Goal: Task Accomplishment & Management: Use online tool/utility

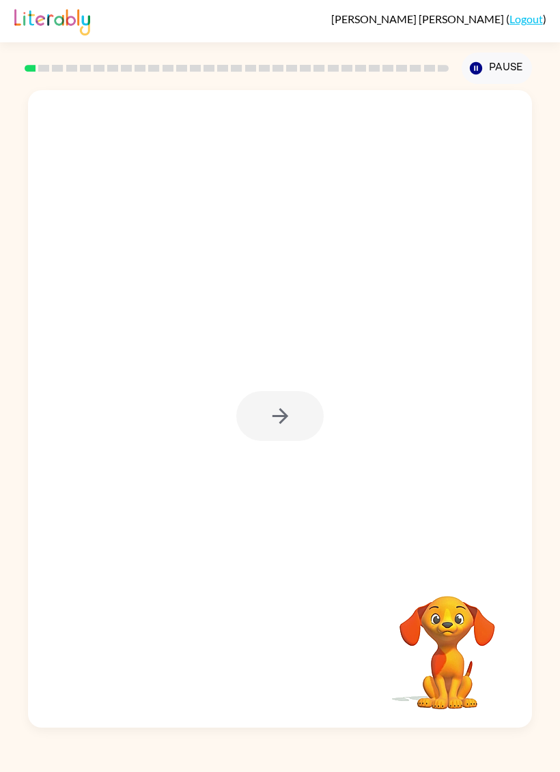
click at [285, 414] on div at bounding box center [279, 416] width 87 height 50
click at [277, 422] on icon "button" at bounding box center [280, 416] width 24 height 24
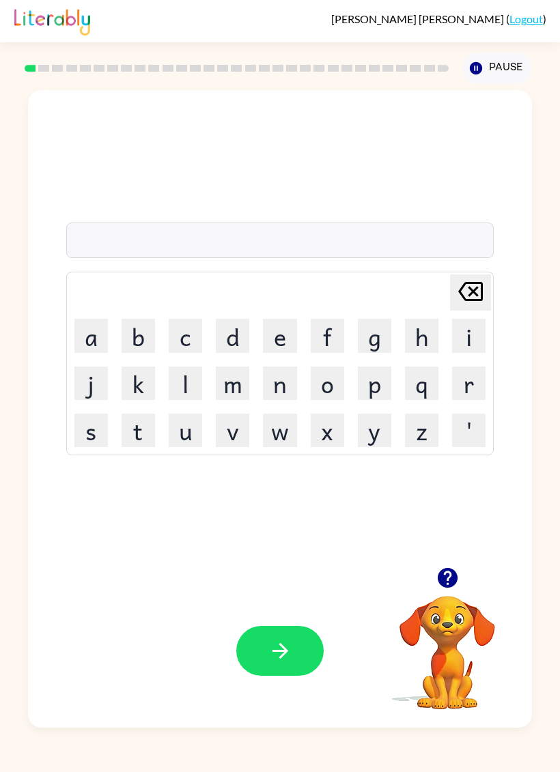
click at [131, 340] on button "b" at bounding box center [138, 335] width 33 height 33
click at [328, 393] on button "o" at bounding box center [327, 383] width 33 height 33
click at [470, 384] on button "r" at bounding box center [468, 383] width 33 height 33
click at [246, 339] on button "d" at bounding box center [232, 335] width 33 height 33
click at [281, 345] on button "e" at bounding box center [279, 335] width 33 height 33
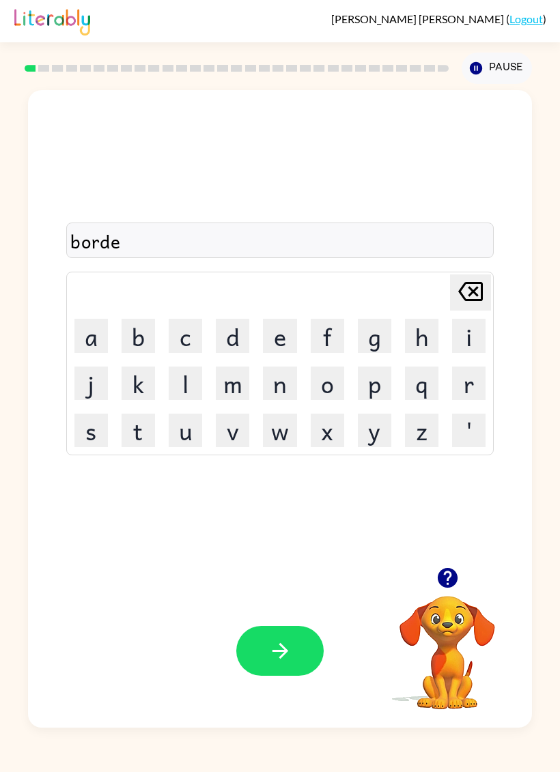
click at [478, 392] on button "r" at bounding box center [468, 383] width 33 height 33
click at [300, 653] on button "button" at bounding box center [279, 651] width 87 height 50
click at [180, 345] on button "c" at bounding box center [185, 335] width 33 height 33
click at [332, 384] on button "o" at bounding box center [327, 383] width 33 height 33
click at [457, 292] on icon "[PERSON_NAME] last character input" at bounding box center [470, 291] width 33 height 33
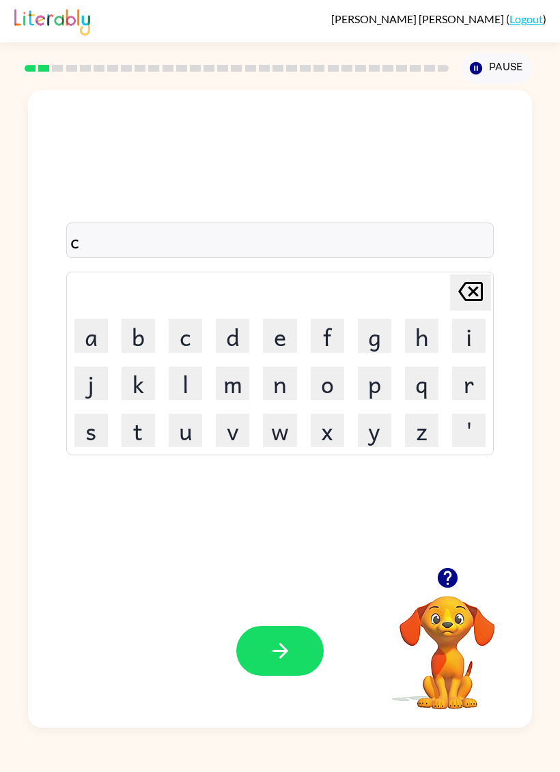
click at [87, 345] on button "a" at bounding box center [90, 335] width 33 height 33
click at [192, 428] on button "u" at bounding box center [185, 430] width 33 height 33
click at [278, 387] on button "n" at bounding box center [279, 383] width 33 height 33
click at [135, 431] on button "t" at bounding box center [138, 430] width 33 height 33
click at [265, 669] on button "button" at bounding box center [279, 651] width 87 height 50
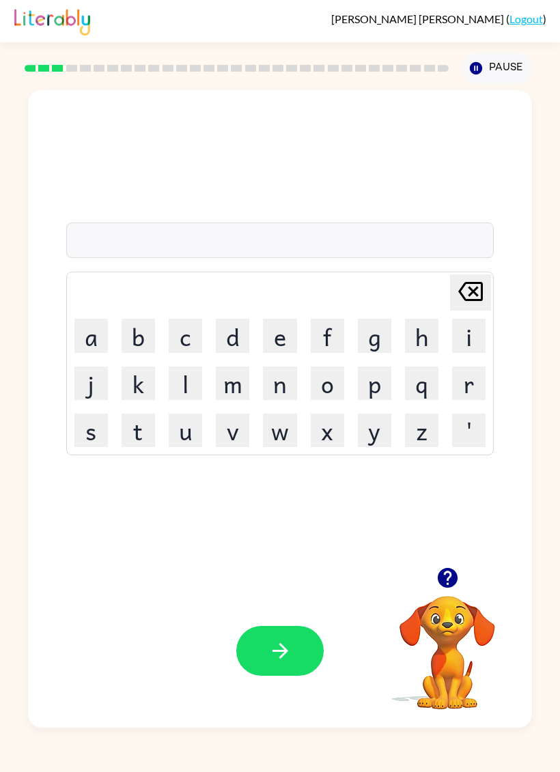
click at [201, 384] on button "l" at bounding box center [185, 383] width 33 height 33
click at [330, 379] on button "o" at bounding box center [327, 383] width 33 height 33
click at [140, 372] on button "k" at bounding box center [138, 383] width 33 height 33
click at [193, 340] on button "c" at bounding box center [185, 335] width 33 height 33
click at [275, 348] on button "e" at bounding box center [279, 335] width 33 height 33
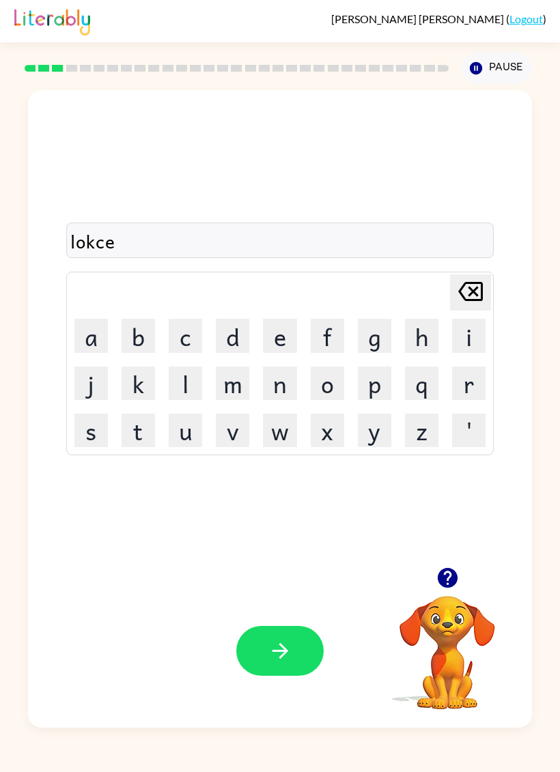
click at [248, 328] on button "d" at bounding box center [232, 335] width 33 height 33
click at [287, 652] on icon "button" at bounding box center [280, 651] width 16 height 16
click at [151, 424] on button "t" at bounding box center [138, 430] width 33 height 33
click at [477, 328] on button "i" at bounding box center [468, 335] width 33 height 33
click at [465, 297] on icon "[PERSON_NAME] last character input" at bounding box center [470, 291] width 33 height 33
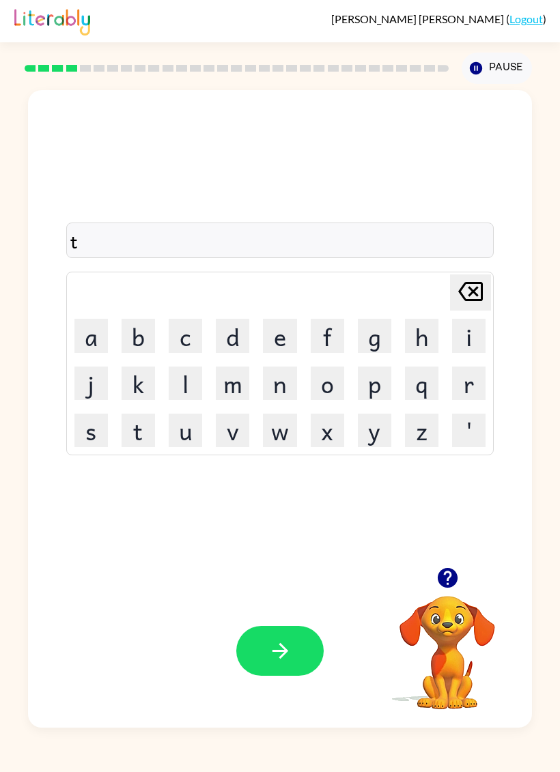
click at [188, 438] on button "u" at bounding box center [185, 430] width 33 height 33
click at [470, 327] on button "i" at bounding box center [468, 335] width 33 height 33
click at [267, 390] on button "n" at bounding box center [279, 383] width 33 height 33
click at [296, 656] on button "button" at bounding box center [279, 651] width 87 height 50
click at [281, 384] on button "n" at bounding box center [279, 383] width 33 height 33
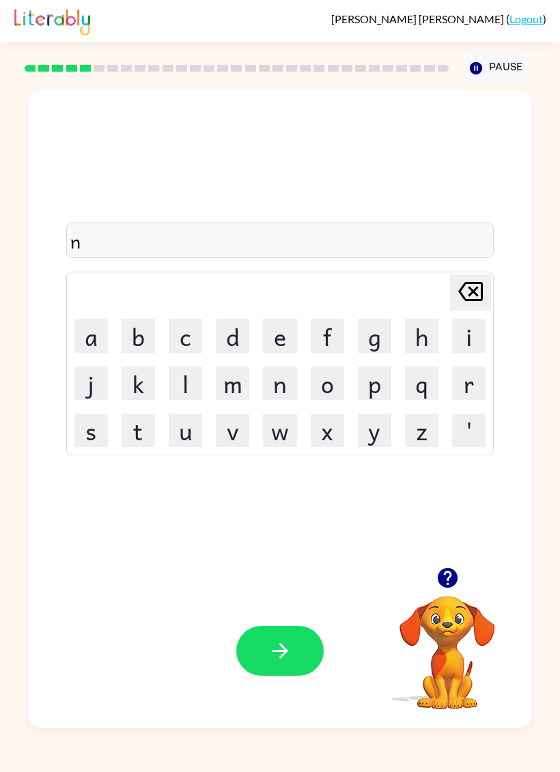
click at [281, 342] on button "e" at bounding box center [279, 335] width 33 height 33
click at [471, 377] on button "r" at bounding box center [468, 383] width 33 height 33
click at [327, 386] on button "o" at bounding box center [327, 383] width 33 height 33
click at [175, 392] on button "l" at bounding box center [185, 383] width 33 height 33
click at [363, 435] on button "y" at bounding box center [374, 430] width 33 height 33
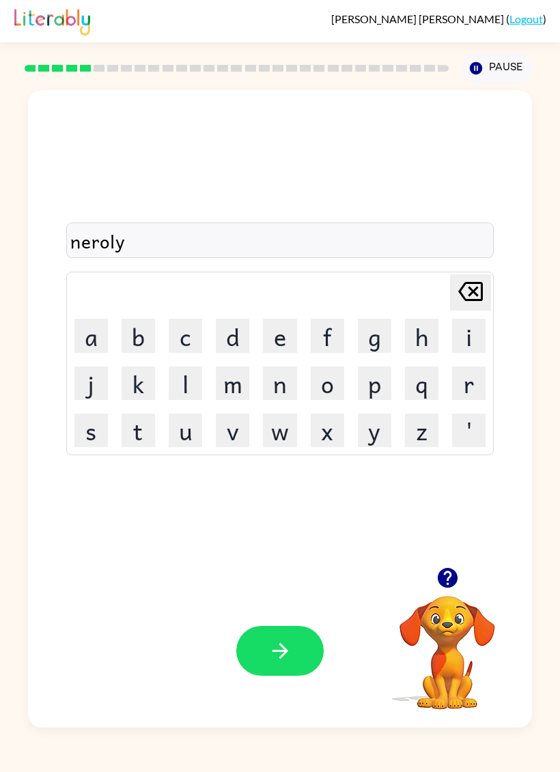
click at [287, 637] on button "button" at bounding box center [279, 651] width 87 height 50
click at [122, 344] on button "b" at bounding box center [138, 335] width 33 height 33
click at [464, 337] on button "i" at bounding box center [468, 335] width 33 height 33
click at [410, 339] on button "h" at bounding box center [421, 335] width 33 height 33
click at [465, 336] on button "i" at bounding box center [468, 335] width 33 height 33
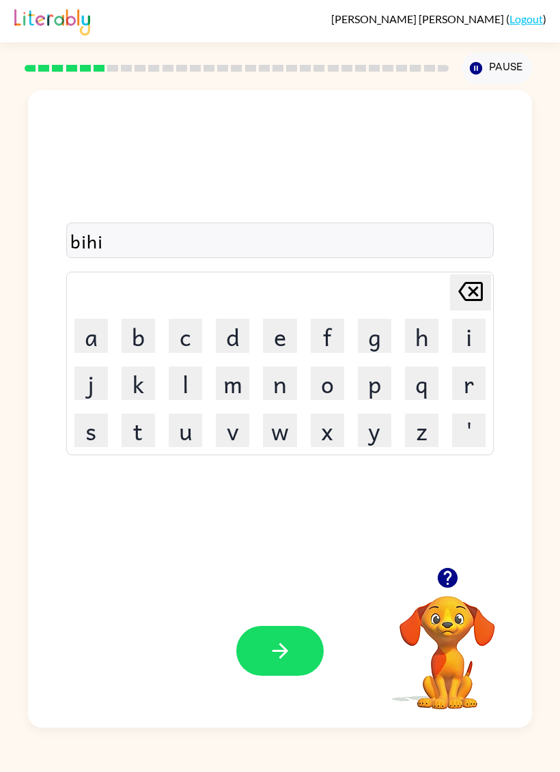
click at [482, 273] on div "[PERSON_NAME] last character input a b c d e f g h i j k l m n o p q r s t u v …" at bounding box center [280, 364] width 428 height 184
click at [469, 299] on icon "[PERSON_NAME] last character input" at bounding box center [470, 291] width 33 height 33
click at [470, 341] on button "i" at bounding box center [468, 335] width 33 height 33
click at [286, 341] on button "e" at bounding box center [279, 335] width 33 height 33
click at [180, 438] on button "u" at bounding box center [185, 430] width 33 height 33
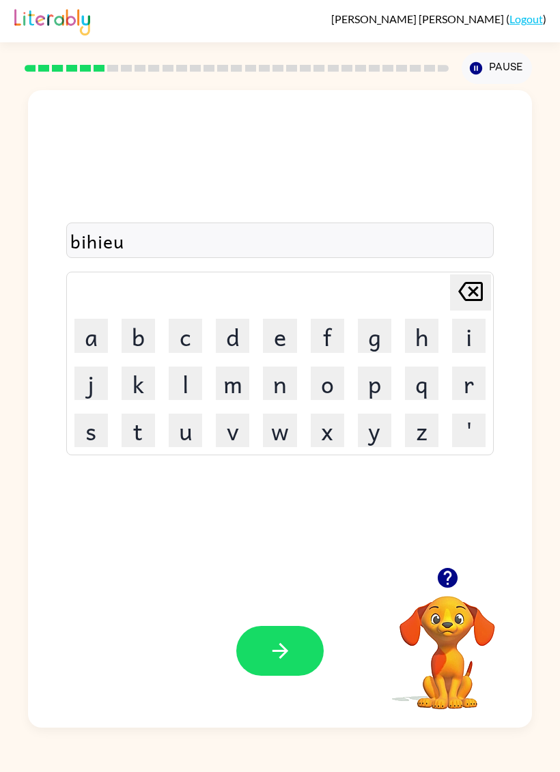
click at [474, 296] on icon "[PERSON_NAME] last character input" at bounding box center [470, 291] width 33 height 33
click at [274, 382] on button "n" at bounding box center [279, 383] width 33 height 33
click at [143, 438] on button "t" at bounding box center [138, 430] width 33 height 33
click at [284, 650] on icon "button" at bounding box center [280, 651] width 16 height 16
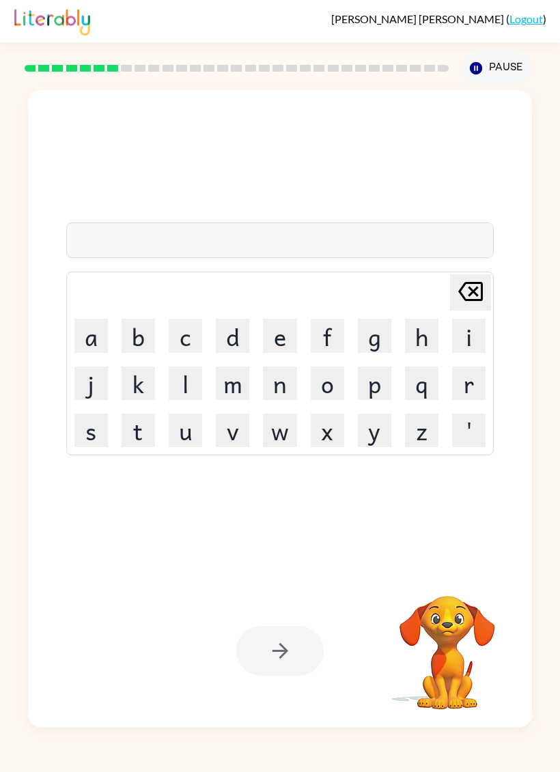
click at [145, 423] on button "t" at bounding box center [138, 430] width 33 height 33
click at [470, 388] on button "r" at bounding box center [468, 383] width 33 height 33
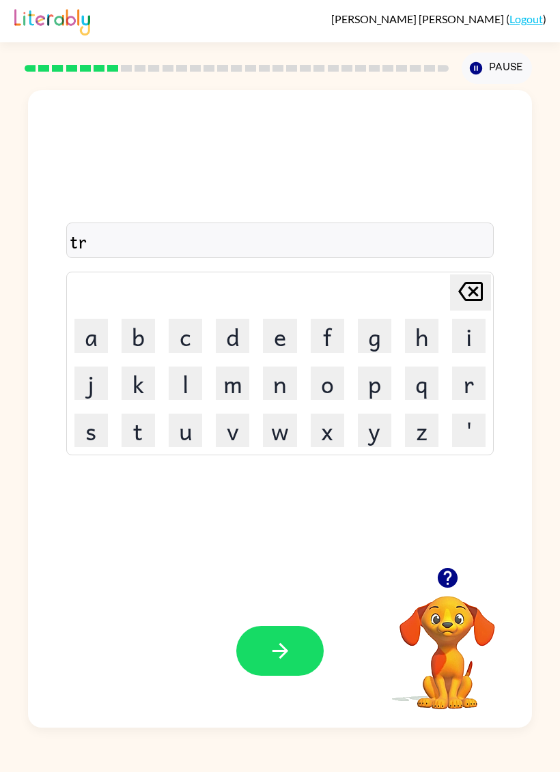
click at [481, 334] on button "i" at bounding box center [468, 335] width 33 height 33
click at [193, 339] on button "c" at bounding box center [185, 335] width 33 height 33
click at [326, 377] on button "o" at bounding box center [327, 383] width 33 height 33
click at [181, 386] on button "l" at bounding box center [185, 383] width 33 height 33
click at [272, 647] on icon "button" at bounding box center [280, 651] width 24 height 24
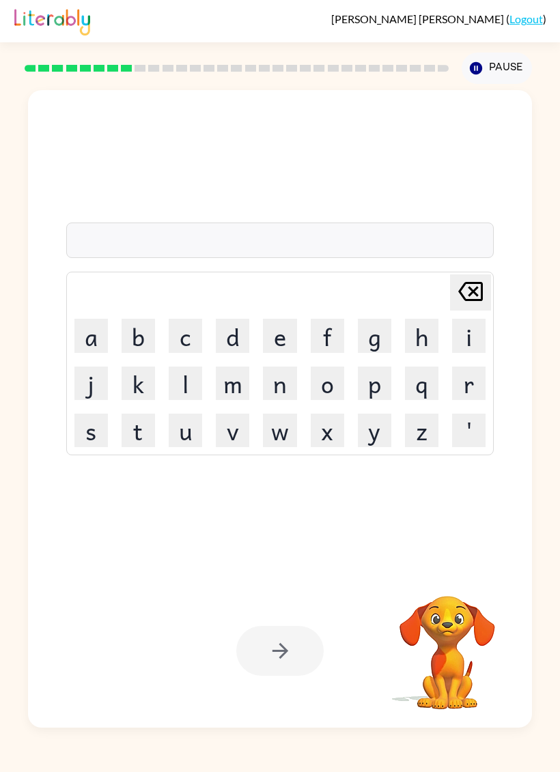
click at [227, 386] on button "m" at bounding box center [232, 383] width 33 height 33
click at [463, 339] on button "i" at bounding box center [468, 335] width 33 height 33
click at [473, 391] on button "r" at bounding box center [468, 383] width 33 height 33
click at [463, 338] on button "i" at bounding box center [468, 335] width 33 height 33
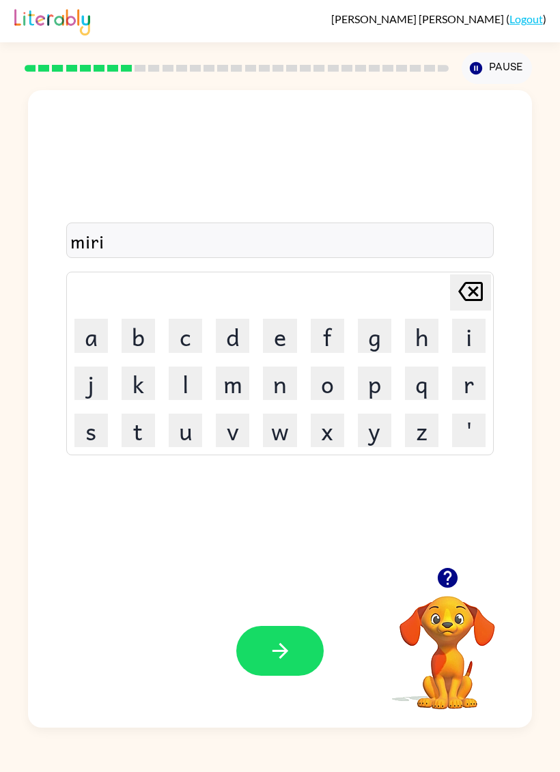
click at [192, 341] on button "c" at bounding box center [185, 335] width 33 height 33
click at [330, 384] on button "o" at bounding box center [327, 383] width 33 height 33
click at [186, 384] on button "l" at bounding box center [185, 383] width 33 height 33
click at [296, 654] on button "button" at bounding box center [279, 651] width 87 height 50
click at [280, 391] on button "n" at bounding box center [279, 383] width 33 height 33
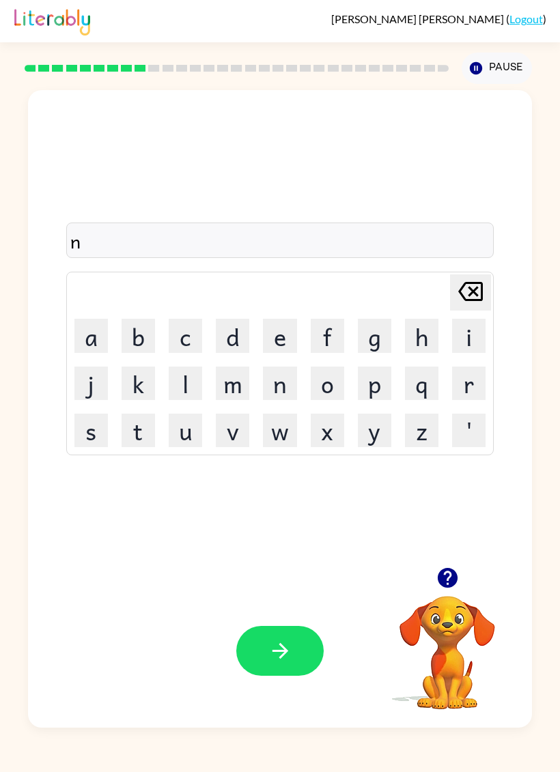
click at [462, 343] on button "i" at bounding box center [468, 335] width 33 height 33
click at [231, 382] on button "m" at bounding box center [232, 383] width 33 height 33
click at [228, 337] on button "d" at bounding box center [232, 335] width 33 height 33
click at [122, 345] on button "b" at bounding box center [138, 335] width 33 height 33
click at [471, 294] on icon at bounding box center [470, 291] width 25 height 19
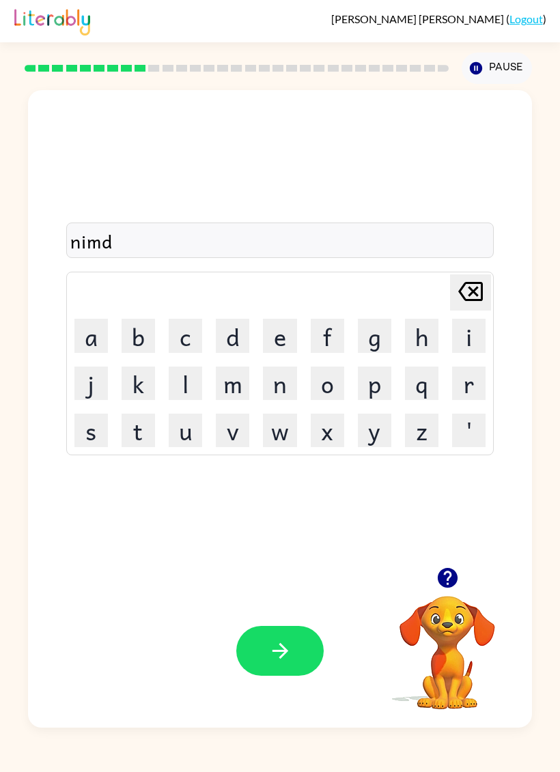
click at [471, 294] on icon at bounding box center [470, 291] width 25 height 19
click at [229, 343] on button "d" at bounding box center [232, 335] width 33 height 33
click at [478, 285] on icon at bounding box center [470, 291] width 25 height 19
click at [150, 330] on button "b" at bounding box center [138, 335] width 33 height 33
click at [328, 399] on button "o" at bounding box center [327, 383] width 33 height 33
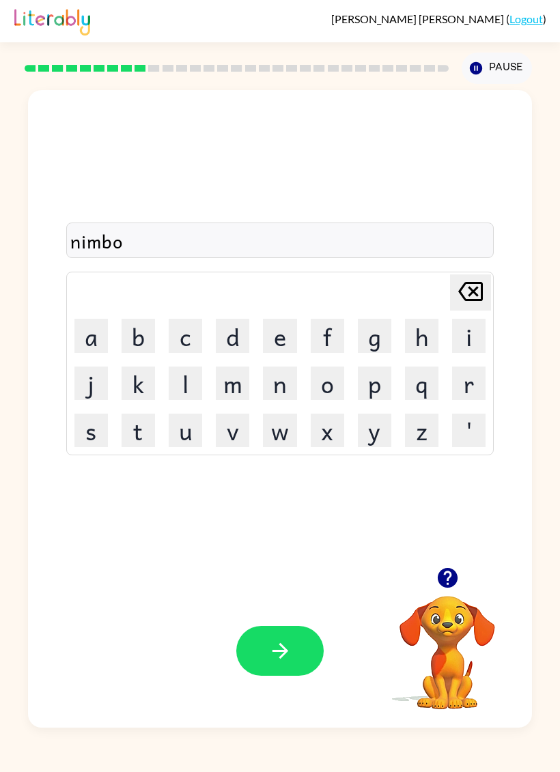
click at [196, 388] on button "l" at bounding box center [185, 383] width 33 height 33
click at [287, 643] on icon "button" at bounding box center [280, 651] width 24 height 24
click at [322, 391] on button "o" at bounding box center [327, 383] width 33 height 33
click at [286, 386] on button "n" at bounding box center [279, 383] width 33 height 33
click at [337, 339] on button "f" at bounding box center [327, 335] width 33 height 33
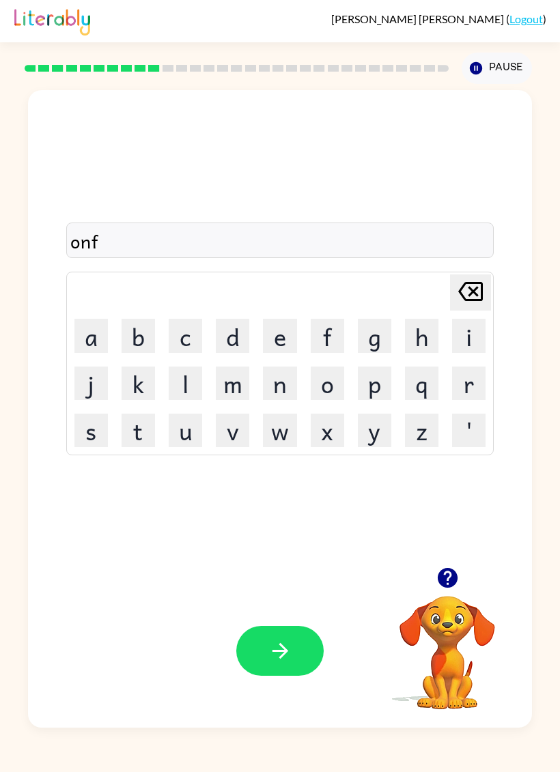
click at [330, 382] on button "o" at bounding box center [327, 383] width 33 height 33
click at [191, 388] on button "l" at bounding box center [185, 383] width 33 height 33
click at [139, 434] on button "t" at bounding box center [138, 430] width 33 height 33
click at [302, 629] on button "button" at bounding box center [279, 651] width 87 height 50
click at [221, 438] on button "v" at bounding box center [232, 430] width 33 height 33
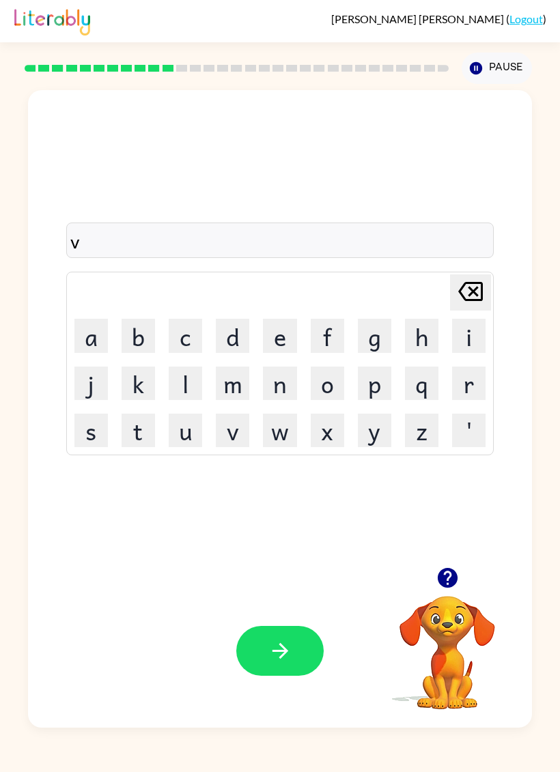
click at [331, 379] on button "o" at bounding box center [327, 383] width 33 height 33
click at [180, 436] on button "u" at bounding box center [185, 430] width 33 height 33
click at [139, 428] on button "t" at bounding box center [138, 430] width 33 height 33
click at [276, 662] on icon "button" at bounding box center [280, 651] width 24 height 24
click at [148, 341] on button "b" at bounding box center [138, 335] width 33 height 33
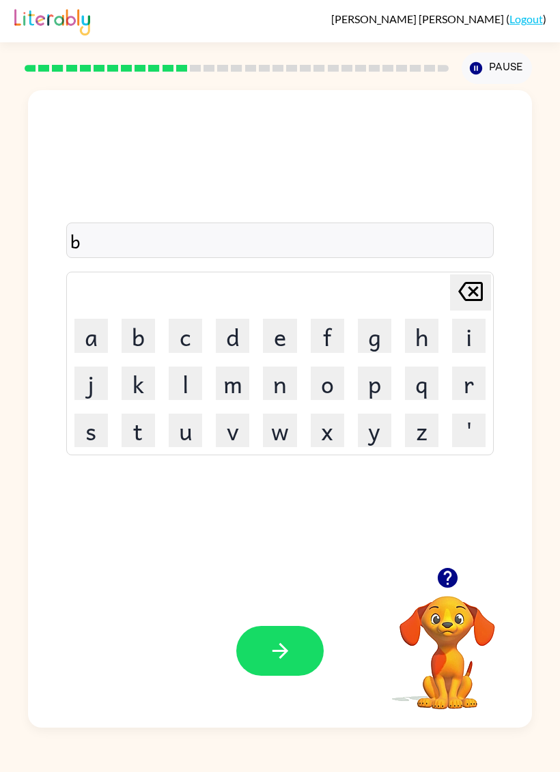
click at [290, 334] on button "e" at bounding box center [279, 335] width 33 height 33
click at [234, 335] on button "d" at bounding box center [232, 335] width 33 height 33
click at [142, 438] on button "t" at bounding box center [138, 430] width 33 height 33
click at [482, 333] on button "i" at bounding box center [468, 335] width 33 height 33
click at [219, 390] on button "m" at bounding box center [232, 383] width 33 height 33
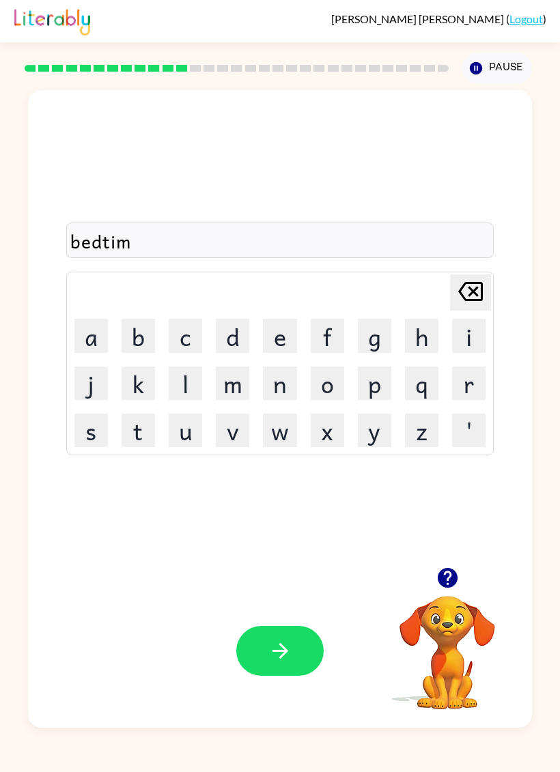
click at [272, 326] on button "e" at bounding box center [279, 335] width 33 height 33
click at [252, 662] on button "button" at bounding box center [279, 651] width 87 height 50
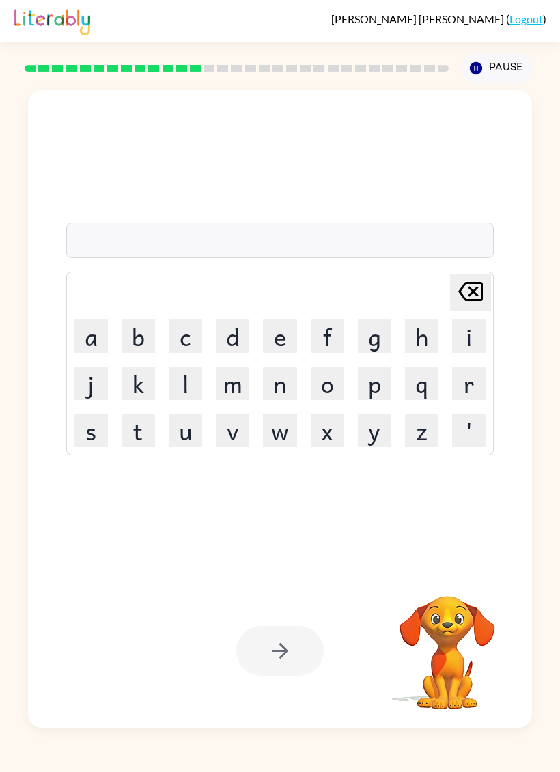
click at [329, 345] on button "f" at bounding box center [327, 335] width 33 height 33
click at [459, 338] on button "i" at bounding box center [468, 335] width 33 height 33
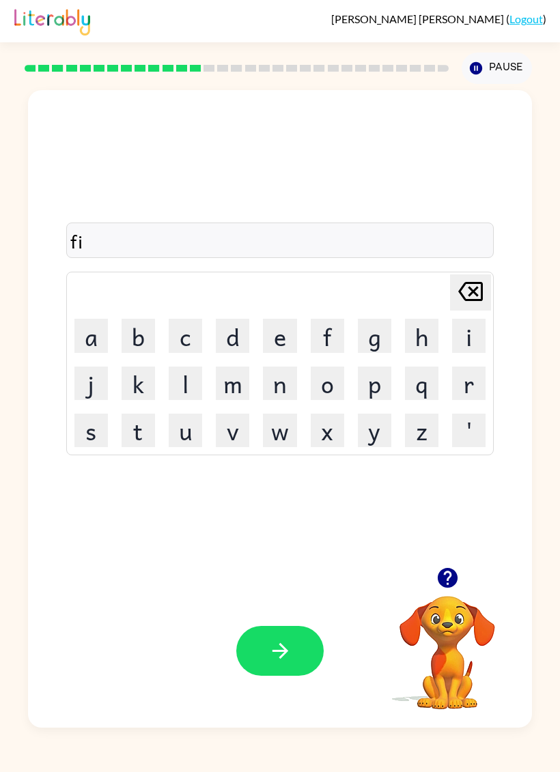
click at [145, 431] on button "t" at bounding box center [138, 430] width 33 height 33
click at [296, 344] on button "e" at bounding box center [279, 335] width 33 height 33
click at [473, 291] on icon at bounding box center [470, 291] width 25 height 19
click at [289, 384] on button "n" at bounding box center [279, 383] width 33 height 33
click at [291, 340] on button "e" at bounding box center [279, 335] width 33 height 33
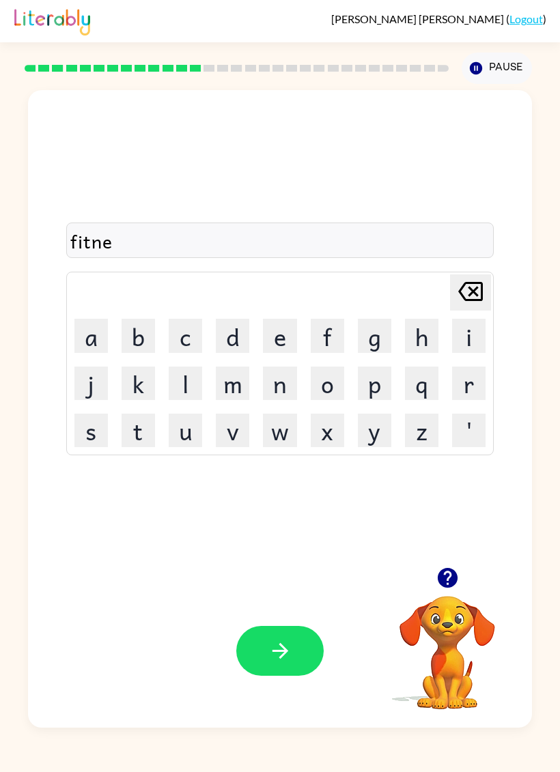
click at [89, 426] on button "s" at bounding box center [90, 430] width 33 height 33
click at [302, 660] on button "button" at bounding box center [279, 651] width 87 height 50
click at [233, 331] on button "d" at bounding box center [232, 335] width 33 height 33
click at [285, 333] on button "e" at bounding box center [279, 335] width 33 height 33
click at [186, 373] on button "l" at bounding box center [185, 383] width 33 height 33
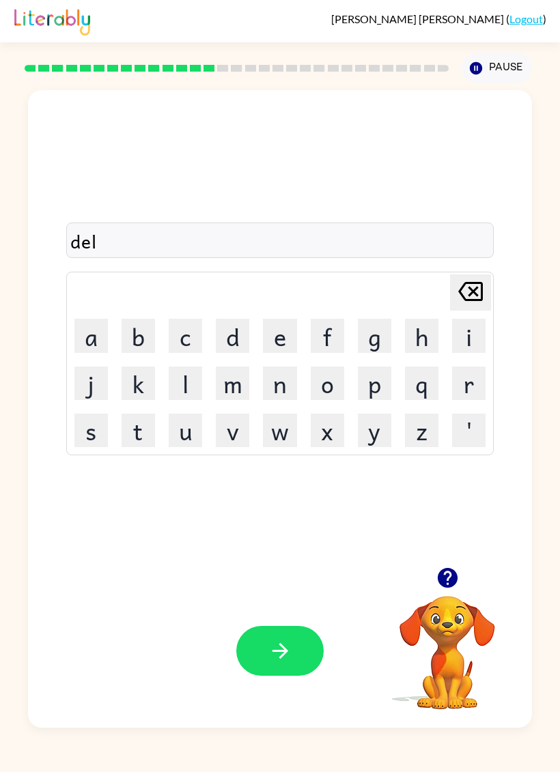
click at [282, 344] on button "e" at bounding box center [279, 335] width 33 height 33
click at [373, 426] on button "y" at bounding box center [374, 430] width 33 height 33
click at [284, 643] on icon "button" at bounding box center [280, 651] width 24 height 24
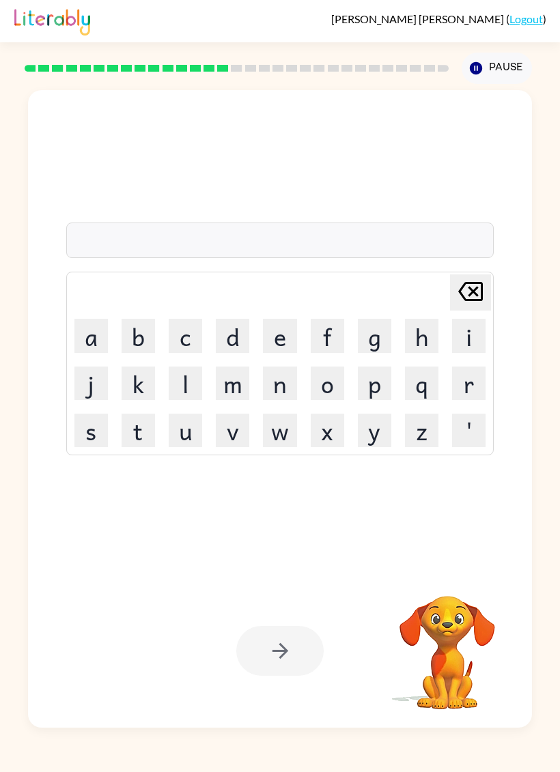
click at [141, 447] on button "t" at bounding box center [138, 430] width 33 height 33
click at [332, 373] on button "o" at bounding box center [327, 383] width 33 height 33
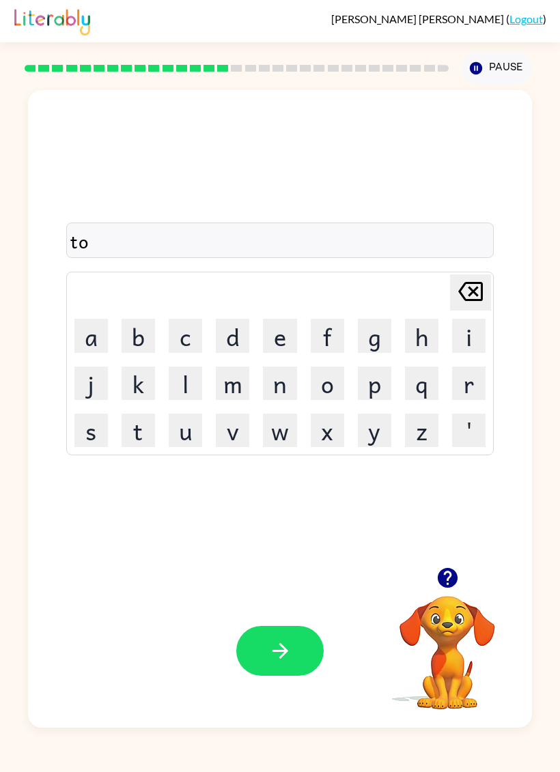
click at [471, 384] on button "r" at bounding box center [468, 383] width 33 height 33
click at [236, 388] on button "m" at bounding box center [232, 383] width 33 height 33
click at [283, 664] on button "button" at bounding box center [279, 651] width 87 height 50
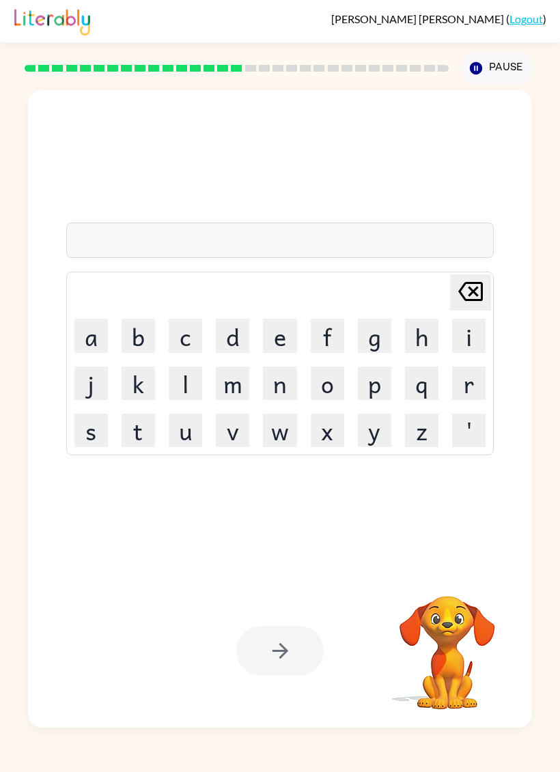
click at [145, 434] on button "t" at bounding box center [138, 430] width 33 height 33
click at [477, 285] on icon at bounding box center [470, 291] width 25 height 19
click at [106, 436] on button "s" at bounding box center [90, 430] width 33 height 33
click at [264, 333] on button "e" at bounding box center [279, 335] width 33 height 33
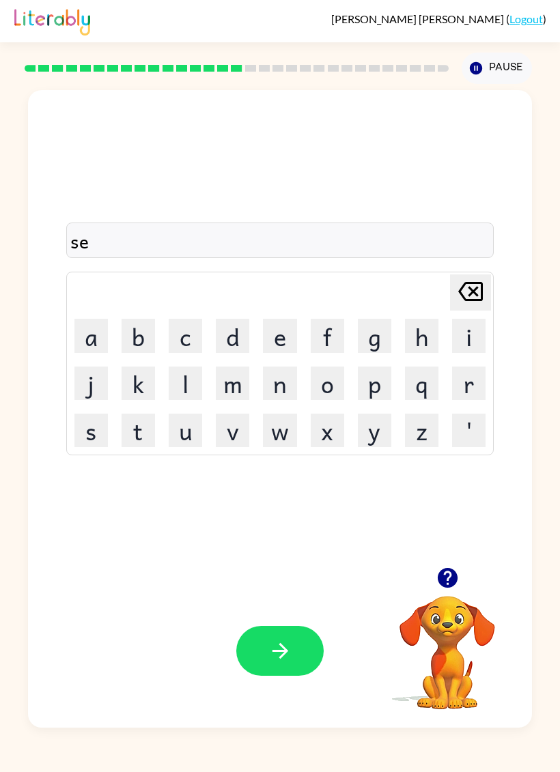
click at [145, 436] on button "t" at bounding box center [138, 430] width 33 height 33
click at [317, 657] on button "button" at bounding box center [279, 651] width 87 height 50
click at [370, 394] on button "p" at bounding box center [374, 383] width 33 height 33
click at [469, 387] on button "r" at bounding box center [468, 383] width 33 height 33
click at [474, 336] on button "i" at bounding box center [468, 335] width 33 height 33
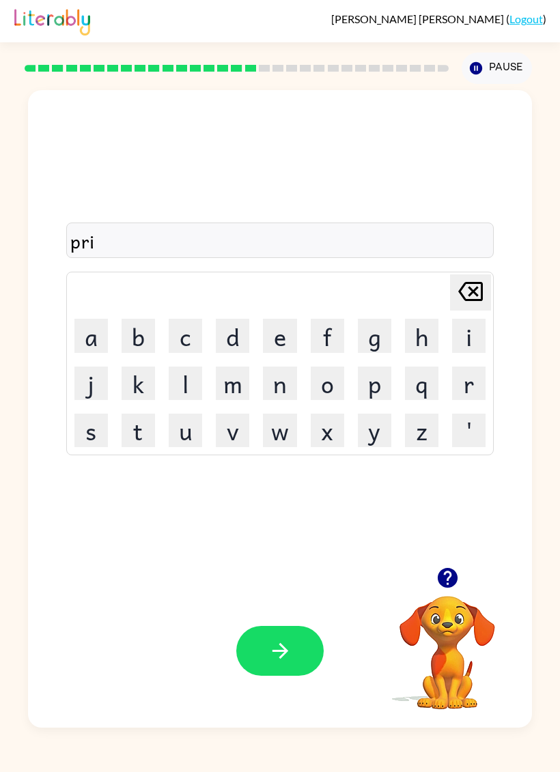
click at [236, 386] on button "m" at bounding box center [232, 383] width 33 height 33
click at [268, 349] on button "e" at bounding box center [279, 335] width 33 height 33
click at [284, 388] on button "n" at bounding box center [279, 383] width 33 height 33
click at [294, 646] on button "button" at bounding box center [279, 651] width 87 height 50
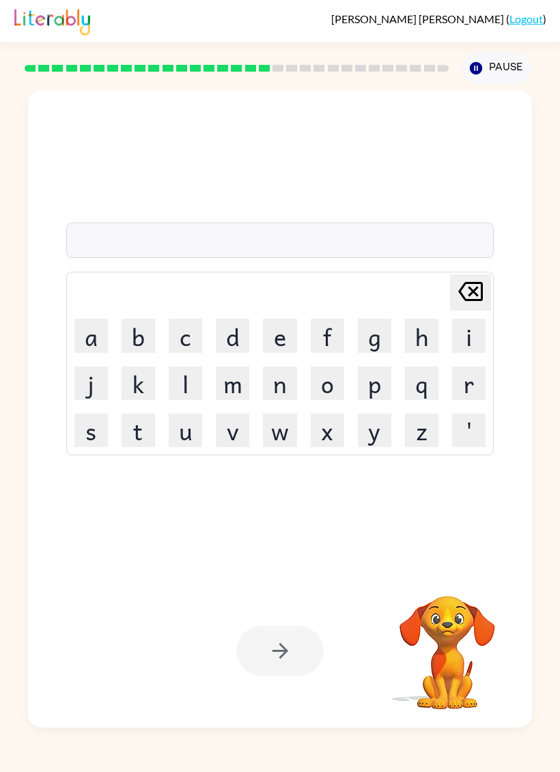
click at [380, 392] on button "p" at bounding box center [374, 383] width 33 height 33
click at [193, 381] on button "l" at bounding box center [185, 383] width 33 height 33
click at [88, 343] on button "a" at bounding box center [90, 335] width 33 height 33
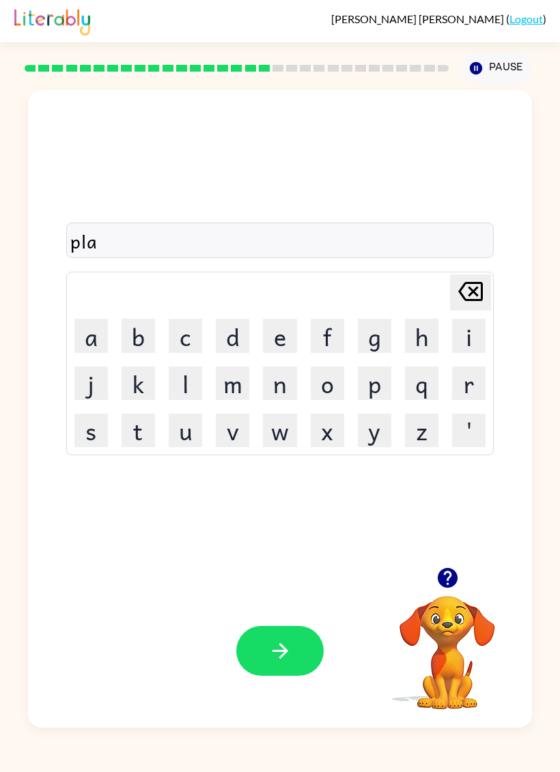
click at [85, 440] on button "s" at bounding box center [90, 430] width 33 height 33
click at [145, 435] on button "t" at bounding box center [138, 430] width 33 height 33
click at [474, 336] on button "i" at bounding box center [468, 335] width 33 height 33
click at [201, 343] on button "c" at bounding box center [185, 335] width 33 height 33
click at [472, 289] on icon "[PERSON_NAME] last character input" at bounding box center [470, 291] width 33 height 33
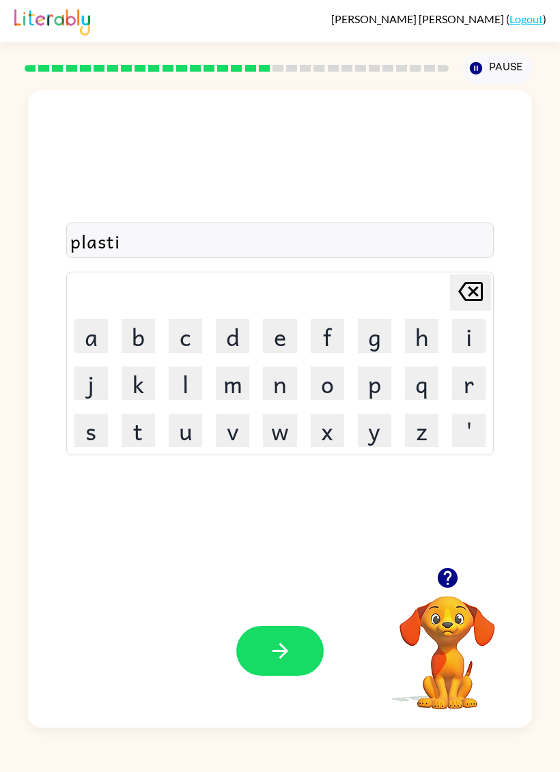
click at [154, 385] on button "k" at bounding box center [138, 383] width 33 height 33
click at [332, 654] on div "Your browser must support playing .mp4 files to use Literably. Please try using…" at bounding box center [280, 651] width 504 height 154
click at [284, 638] on button "button" at bounding box center [279, 651] width 87 height 50
click at [494, 63] on button "Pause Pause" at bounding box center [497, 68] width 70 height 31
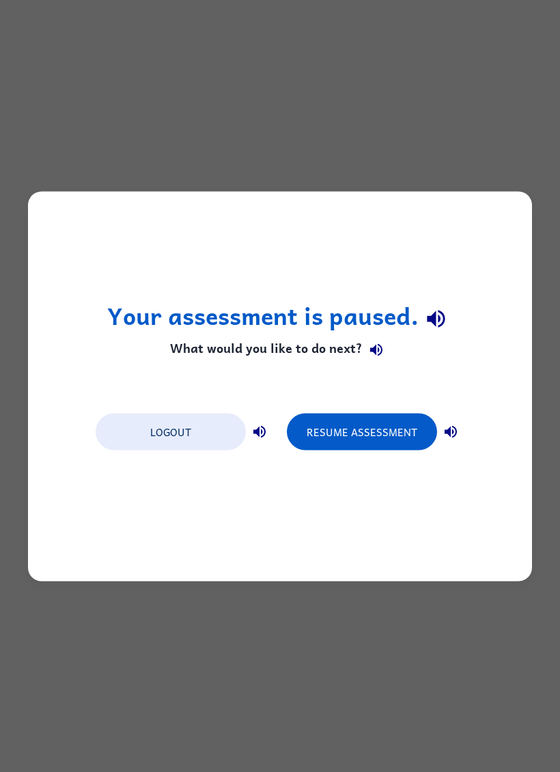
click at [336, 436] on button "Resume Assessment" at bounding box center [362, 431] width 150 height 37
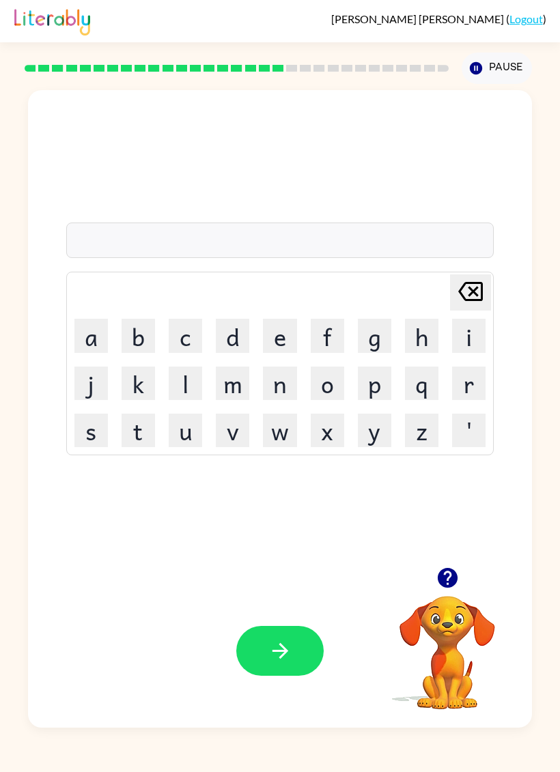
click at [129, 340] on button "b" at bounding box center [138, 335] width 33 height 33
click at [468, 289] on icon "[PERSON_NAME] last character input" at bounding box center [470, 291] width 33 height 33
click at [228, 328] on button "d" at bounding box center [232, 335] width 33 height 33
click at [464, 329] on button "i" at bounding box center [468, 335] width 33 height 33
click at [100, 436] on button "s" at bounding box center [90, 430] width 33 height 33
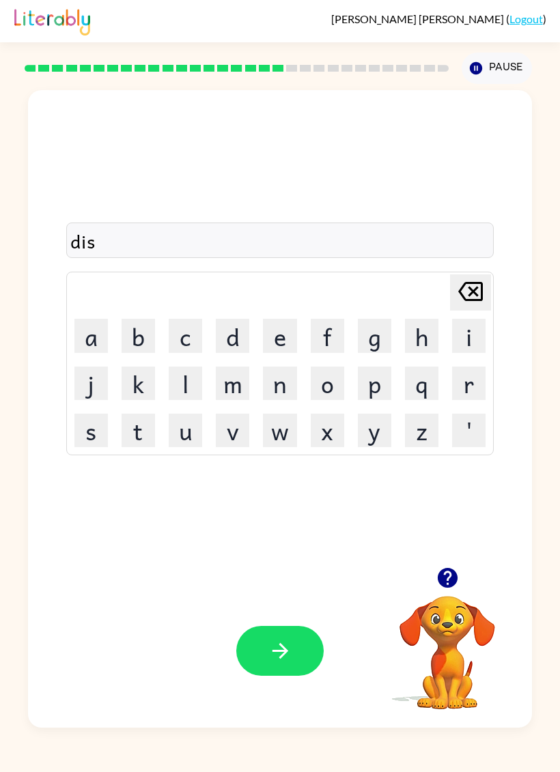
click at [373, 397] on button "p" at bounding box center [374, 383] width 33 height 33
click at [187, 387] on button "l" at bounding box center [185, 383] width 33 height 33
click at [275, 346] on button "e" at bounding box center [279, 335] width 33 height 33
click at [367, 427] on button "y" at bounding box center [374, 430] width 33 height 33
click at [281, 632] on button "button" at bounding box center [279, 651] width 87 height 50
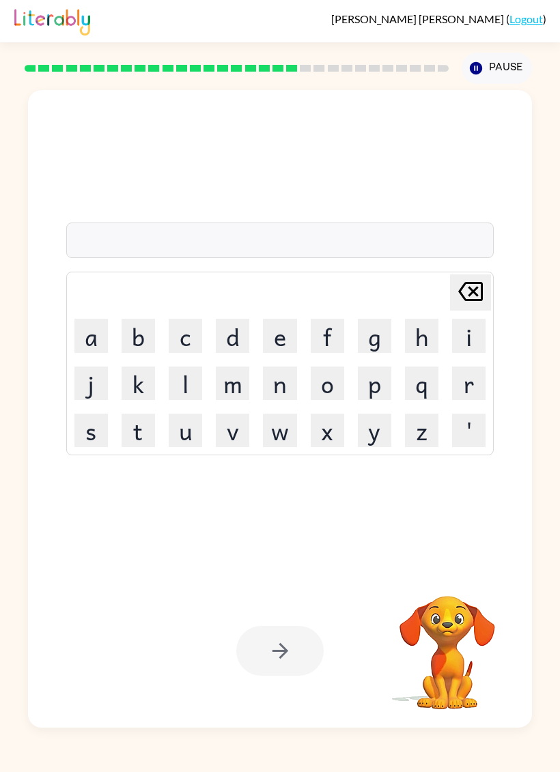
click at [148, 334] on button "b" at bounding box center [138, 335] width 33 height 33
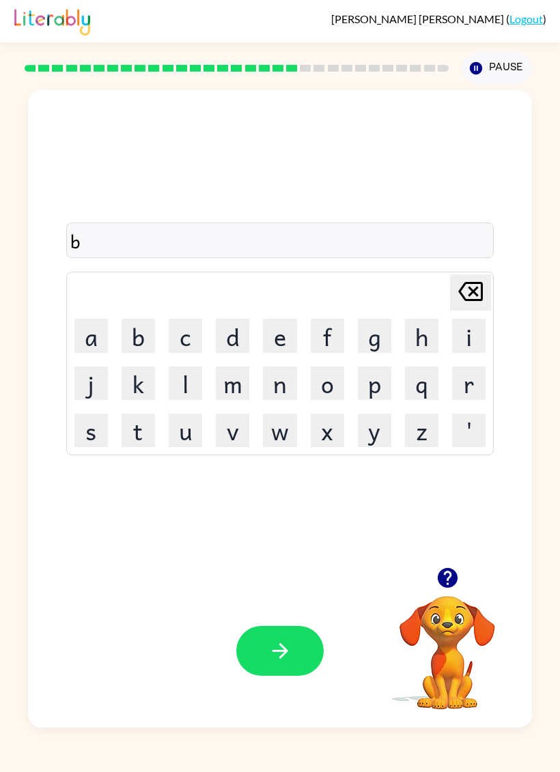
click at [336, 384] on button "o" at bounding box center [327, 383] width 33 height 33
click at [85, 442] on button "s" at bounding box center [90, 430] width 33 height 33
click at [148, 431] on button "t" at bounding box center [138, 430] width 33 height 33
click at [266, 332] on button "e" at bounding box center [279, 335] width 33 height 33
click at [147, 330] on button "b" at bounding box center [138, 335] width 33 height 33
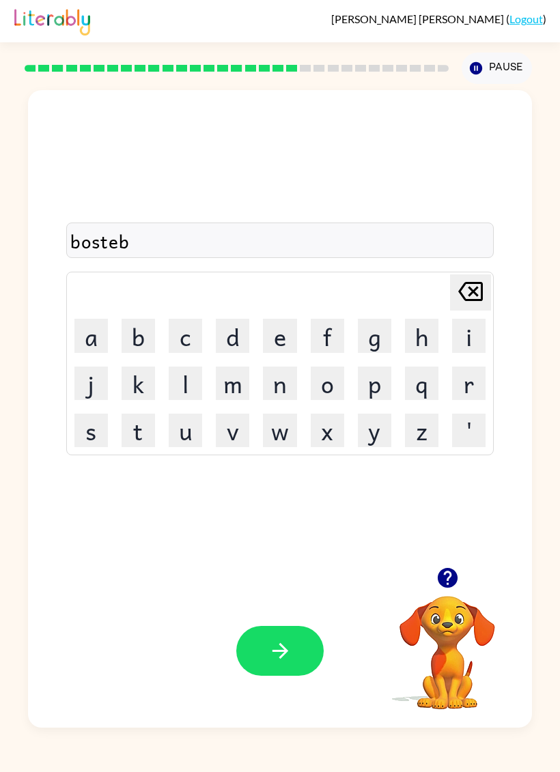
click at [277, 635] on button "button" at bounding box center [279, 651] width 87 height 50
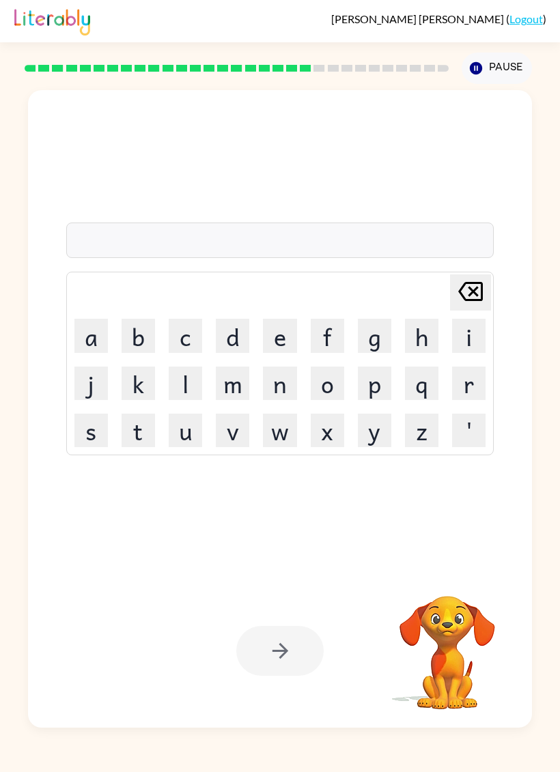
click at [83, 425] on button "s" at bounding box center [90, 430] width 33 height 33
click at [279, 335] on button "e" at bounding box center [279, 335] width 33 height 33
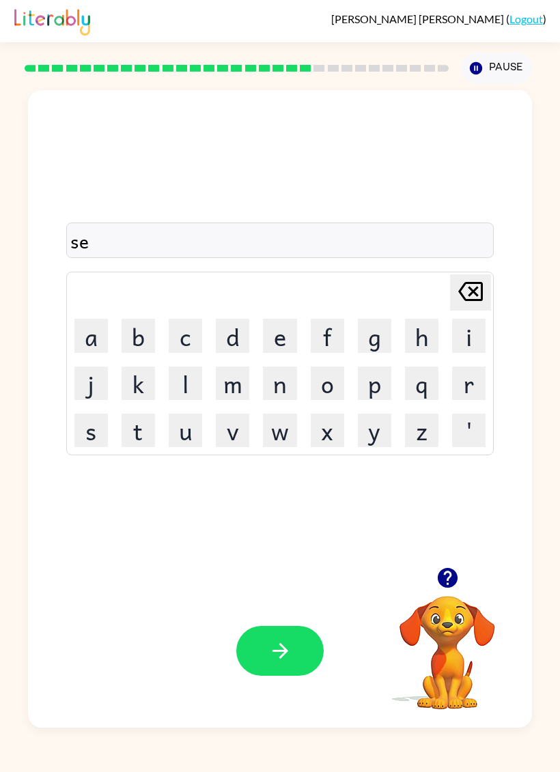
click at [266, 387] on button "n" at bounding box center [279, 383] width 33 height 33
click at [135, 437] on button "t" at bounding box center [138, 430] width 33 height 33
click at [282, 347] on button "e" at bounding box center [279, 335] width 33 height 33
click at [423, 393] on button "q" at bounding box center [421, 383] width 33 height 33
click at [459, 288] on icon "[PERSON_NAME] last character input" at bounding box center [470, 291] width 33 height 33
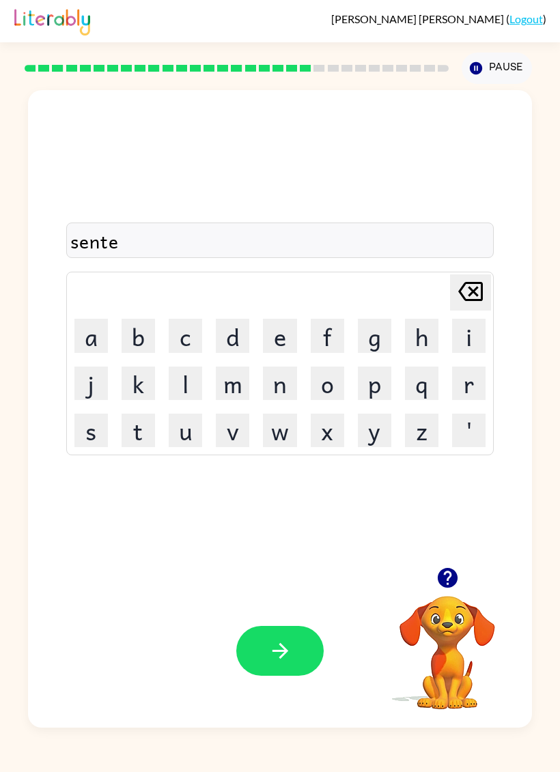
click at [380, 389] on button "p" at bounding box center [374, 383] width 33 height 33
click at [469, 336] on button "i" at bounding box center [468, 335] width 33 height 33
click at [140, 341] on button "b" at bounding box center [138, 335] width 33 height 33
click at [481, 279] on icon "[PERSON_NAME] last character input" at bounding box center [470, 291] width 33 height 33
click at [243, 339] on button "d" at bounding box center [232, 335] width 33 height 33
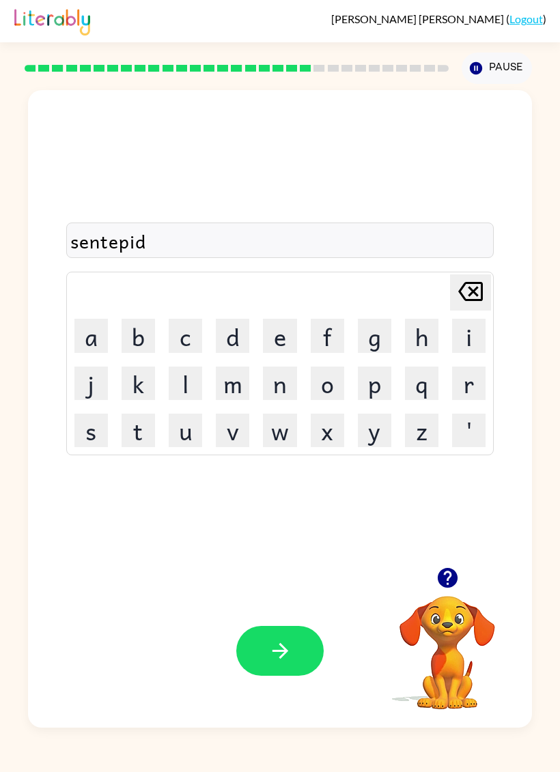
click at [283, 666] on button "button" at bounding box center [279, 651] width 87 height 50
click at [479, 74] on icon "Pause" at bounding box center [475, 68] width 15 height 15
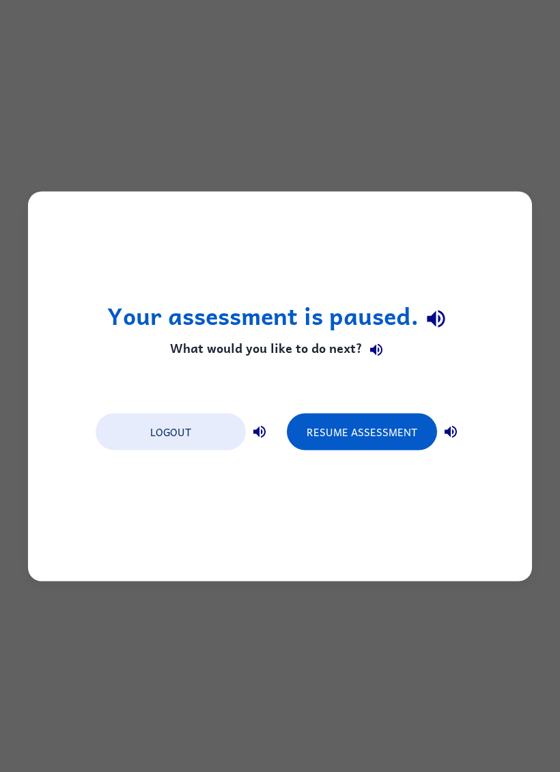
click at [395, 433] on button "Resume Assessment" at bounding box center [362, 431] width 150 height 37
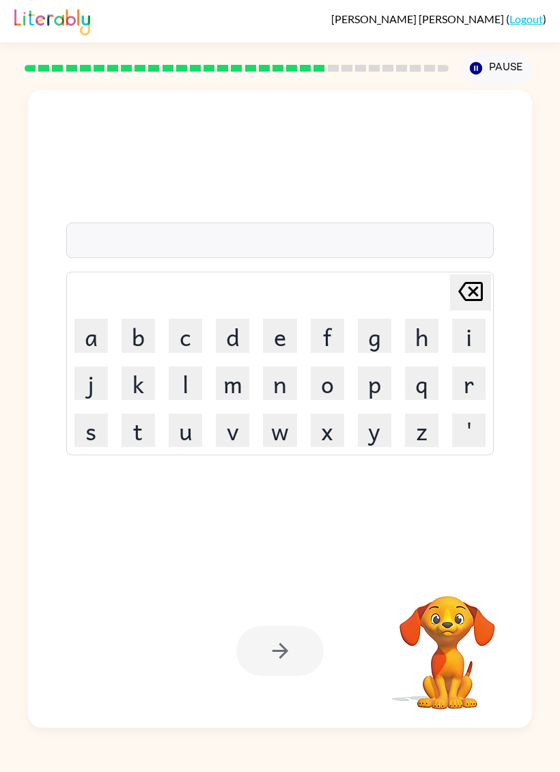
click at [477, 384] on button "r" at bounding box center [468, 383] width 33 height 33
click at [285, 340] on button "e" at bounding box center [279, 335] width 33 height 33
click at [470, 329] on button "i" at bounding box center [468, 335] width 33 height 33
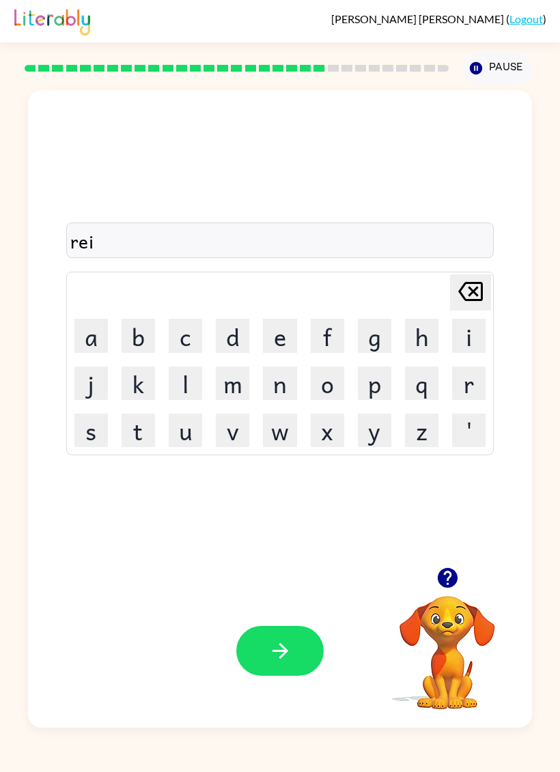
click at [287, 376] on button "n" at bounding box center [279, 383] width 33 height 33
click at [191, 345] on button "c" at bounding box center [185, 335] width 33 height 33
click at [330, 393] on button "o" at bounding box center [327, 383] width 33 height 33
click at [179, 430] on button "u" at bounding box center [185, 430] width 33 height 33
click at [142, 434] on button "t" at bounding box center [138, 430] width 33 height 33
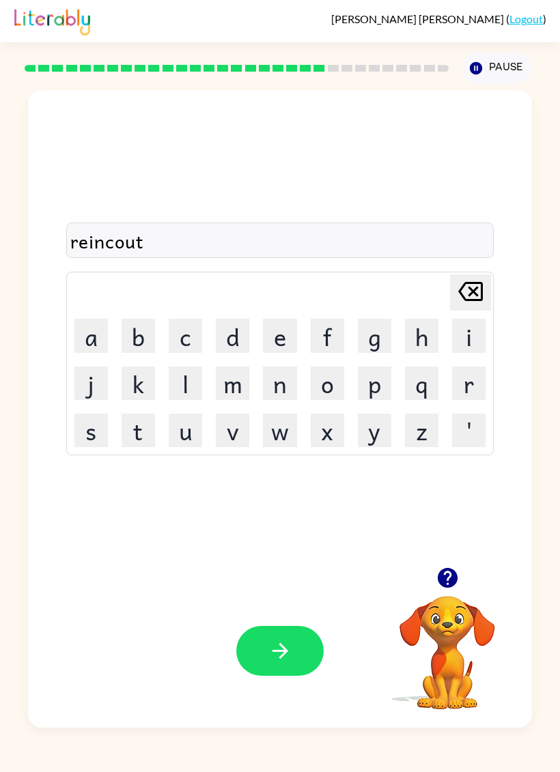
click at [315, 658] on button "button" at bounding box center [279, 651] width 87 height 50
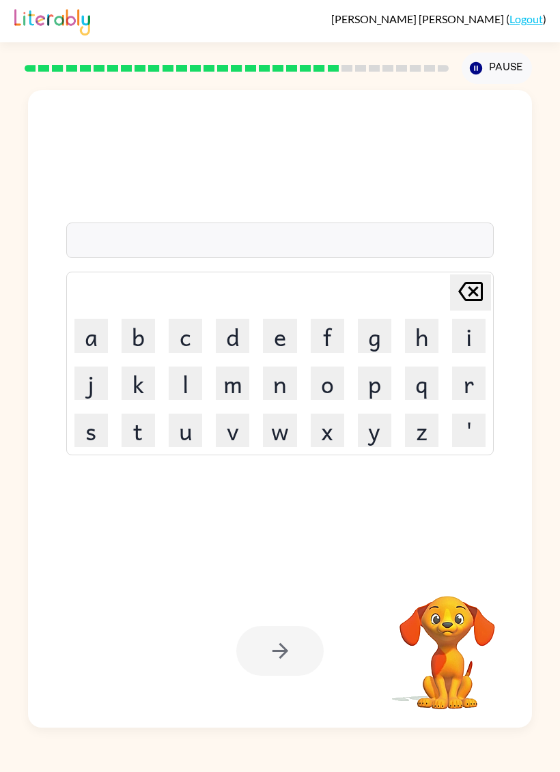
click at [244, 377] on button "m" at bounding box center [232, 383] width 33 height 33
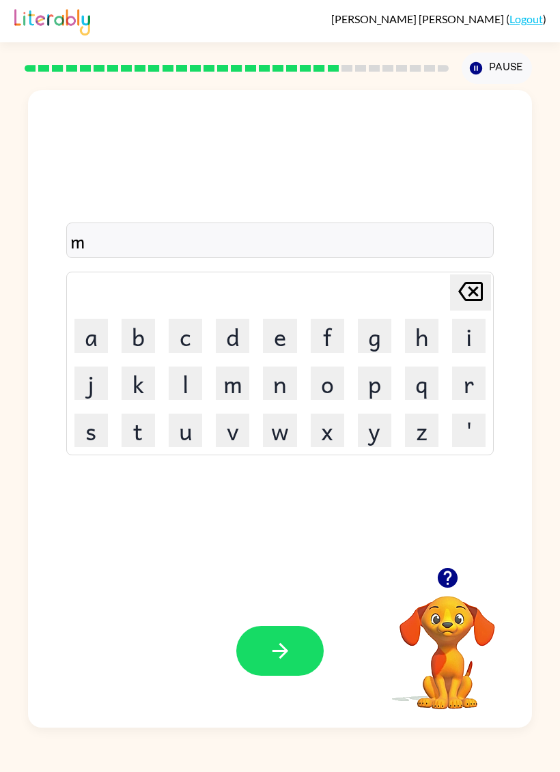
click at [85, 340] on button "a" at bounding box center [90, 335] width 33 height 33
click at [472, 382] on button "r" at bounding box center [468, 383] width 33 height 33
click at [183, 332] on button "c" at bounding box center [185, 335] width 33 height 33
click at [292, 331] on button "e" at bounding box center [279, 335] width 33 height 33
click at [479, 379] on button "r" at bounding box center [468, 383] width 33 height 33
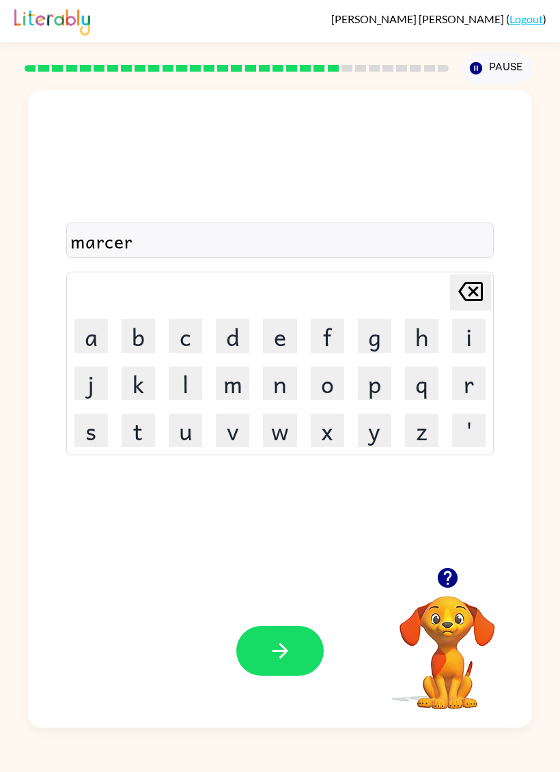
click at [268, 617] on div "Your browser must support playing .mp4 files to use Literably. Please try using…" at bounding box center [280, 651] width 504 height 154
click at [272, 655] on icon "button" at bounding box center [280, 651] width 24 height 24
click at [97, 349] on button "a" at bounding box center [90, 335] width 33 height 33
click at [143, 435] on button "t" at bounding box center [138, 430] width 33 height 33
click at [236, 438] on button "v" at bounding box center [232, 430] width 33 height 33
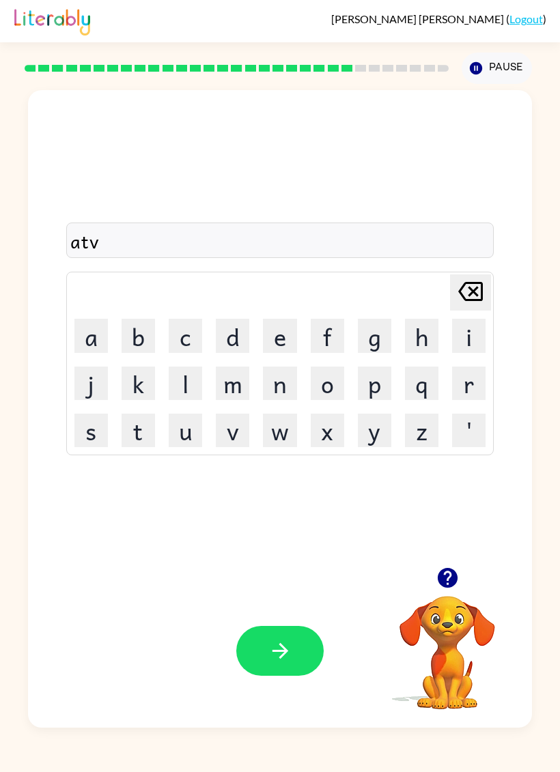
click at [96, 429] on button "s" at bounding box center [90, 430] width 33 height 33
click at [490, 283] on button "[PERSON_NAME] last character input" at bounding box center [470, 292] width 41 height 36
click at [92, 325] on button "a" at bounding box center [90, 335] width 33 height 33
click at [281, 383] on button "n" at bounding box center [279, 383] width 33 height 33
click at [96, 422] on button "s" at bounding box center [90, 430] width 33 height 33
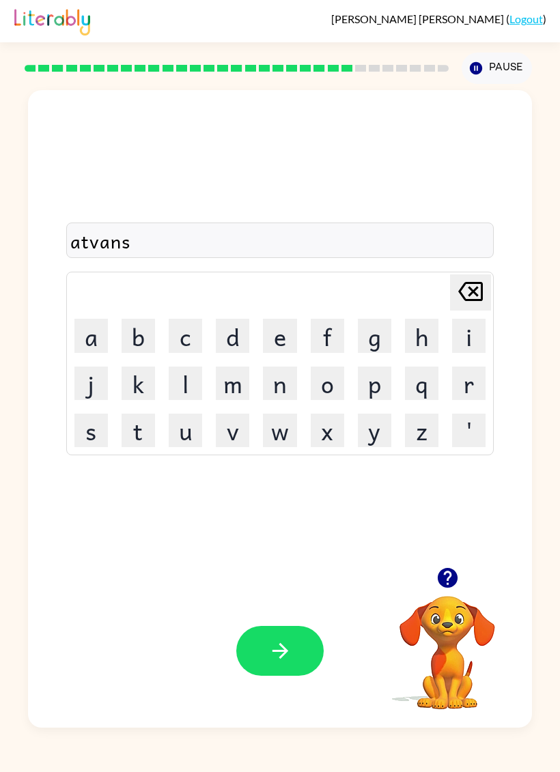
click at [372, 431] on button "y" at bounding box center [374, 430] width 33 height 33
click at [281, 638] on button "button" at bounding box center [279, 651] width 87 height 50
click at [502, 64] on button "Pause Pause" at bounding box center [497, 68] width 70 height 31
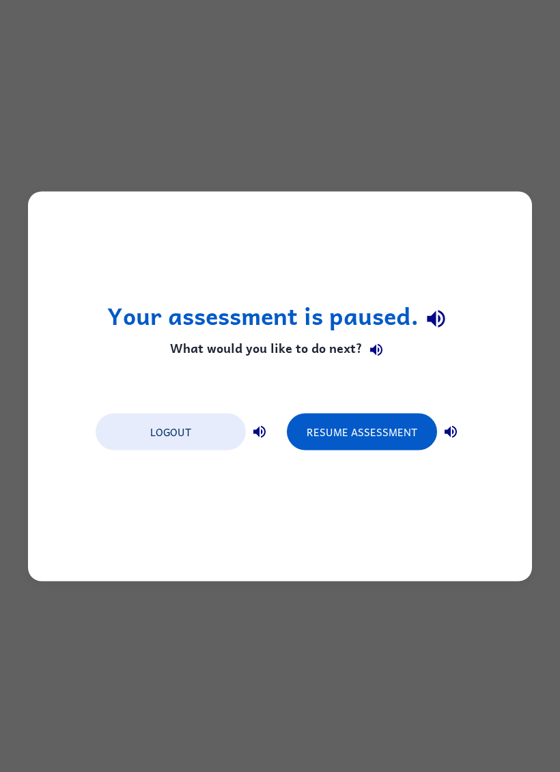
click at [371, 430] on button "Resume Assessment" at bounding box center [362, 431] width 150 height 37
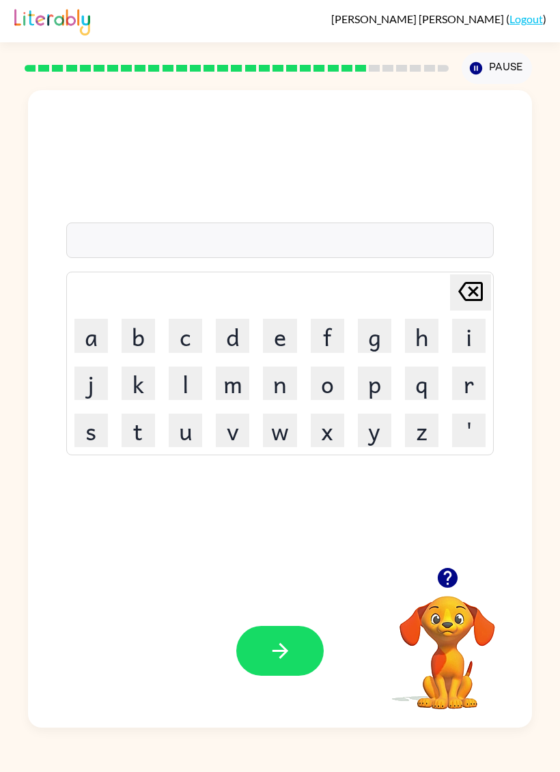
click at [386, 341] on button "g" at bounding box center [374, 335] width 33 height 33
click at [322, 381] on button "o" at bounding box center [327, 383] width 33 height 33
click at [142, 333] on button "b" at bounding box center [138, 335] width 33 height 33
click at [184, 388] on button "l" at bounding box center [185, 383] width 33 height 33
click at [459, 337] on button "i" at bounding box center [468, 335] width 33 height 33
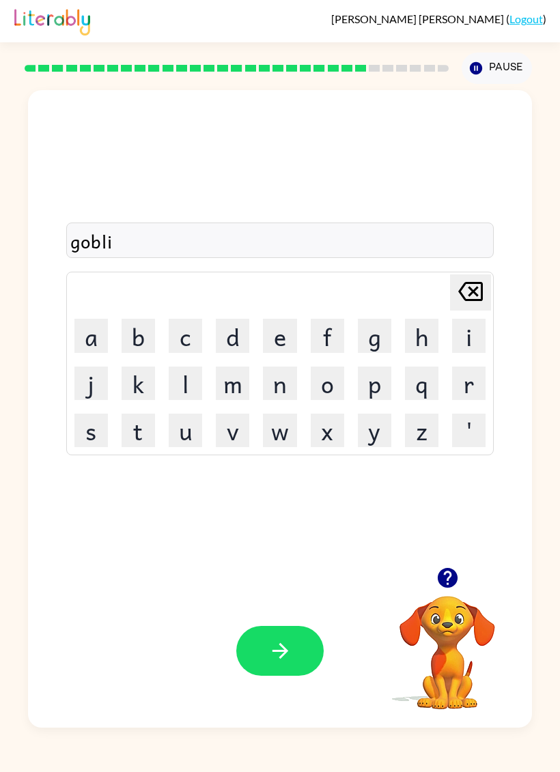
click at [291, 377] on button "n" at bounding box center [279, 383] width 33 height 33
click at [292, 646] on button "button" at bounding box center [279, 651] width 87 height 50
click at [508, 70] on button "Pause Pause" at bounding box center [497, 68] width 70 height 31
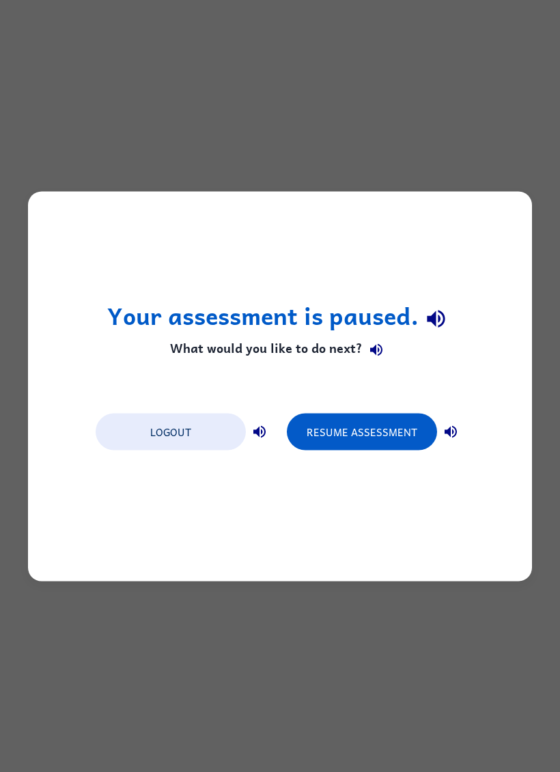
click at [384, 440] on button "Resume Assessment" at bounding box center [362, 431] width 150 height 37
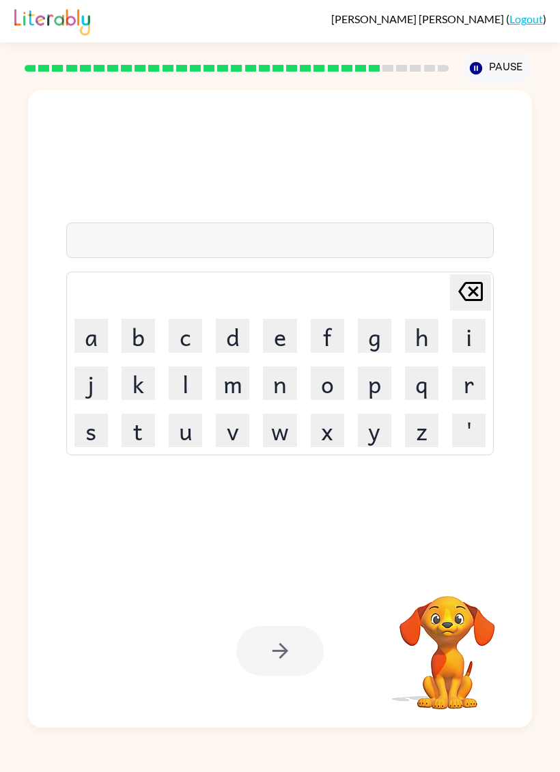
click at [376, 335] on button "g" at bounding box center [374, 335] width 33 height 33
click at [330, 377] on button "o" at bounding box center [327, 383] width 33 height 33
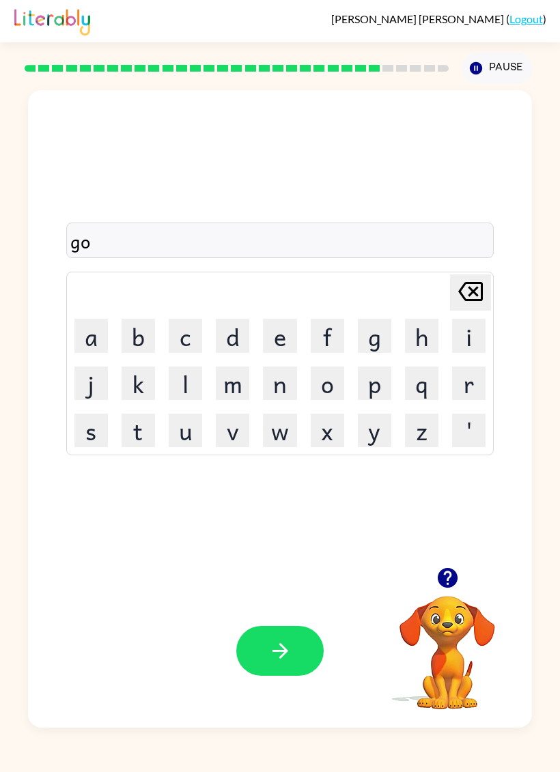
click at [242, 427] on button "v" at bounding box center [232, 430] width 33 height 33
click at [281, 341] on button "e" at bounding box center [279, 335] width 33 height 33
click at [468, 380] on button "r" at bounding box center [468, 383] width 33 height 33
click at [145, 436] on button "t" at bounding box center [138, 430] width 33 height 33
click at [234, 382] on button "m" at bounding box center [232, 383] width 33 height 33
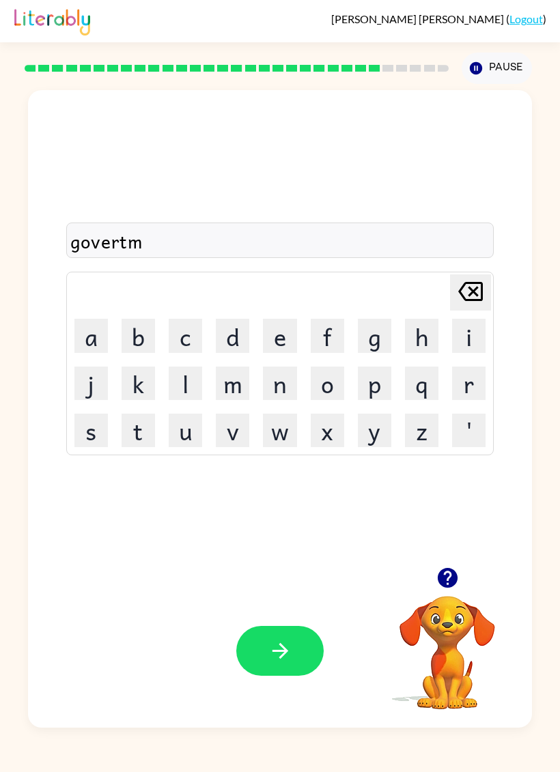
click at [296, 329] on button "e" at bounding box center [279, 335] width 33 height 33
click at [278, 393] on button "n" at bounding box center [279, 383] width 33 height 33
click at [132, 443] on button "t" at bounding box center [138, 430] width 33 height 33
click at [247, 650] on button "button" at bounding box center [279, 651] width 87 height 50
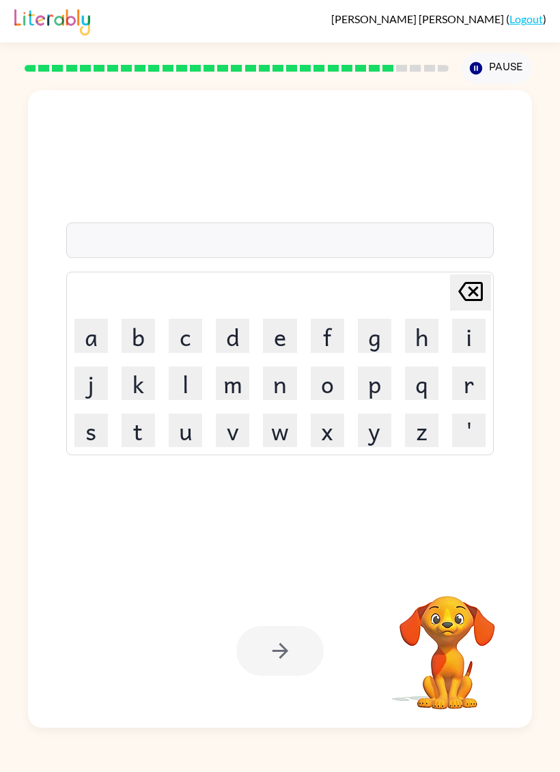
click at [94, 443] on button "s" at bounding box center [90, 430] width 33 height 33
click at [141, 432] on button "t" at bounding box center [138, 430] width 33 height 33
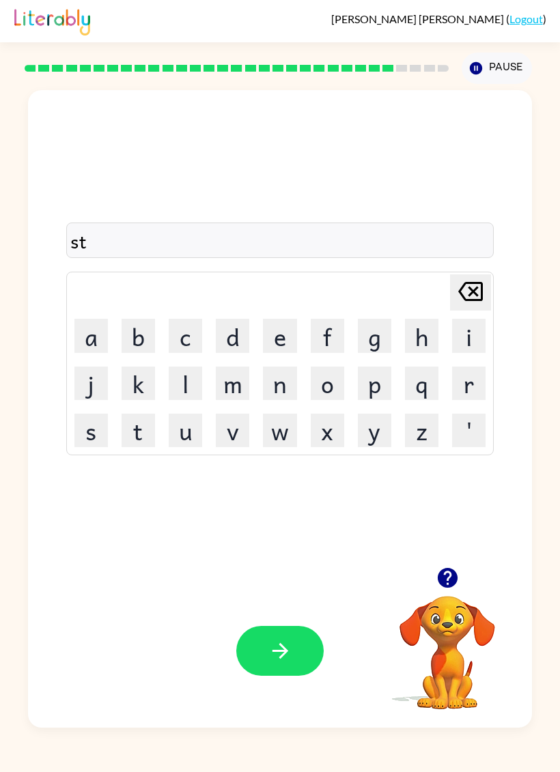
click at [502, 72] on button "Pause Pause" at bounding box center [497, 68] width 70 height 31
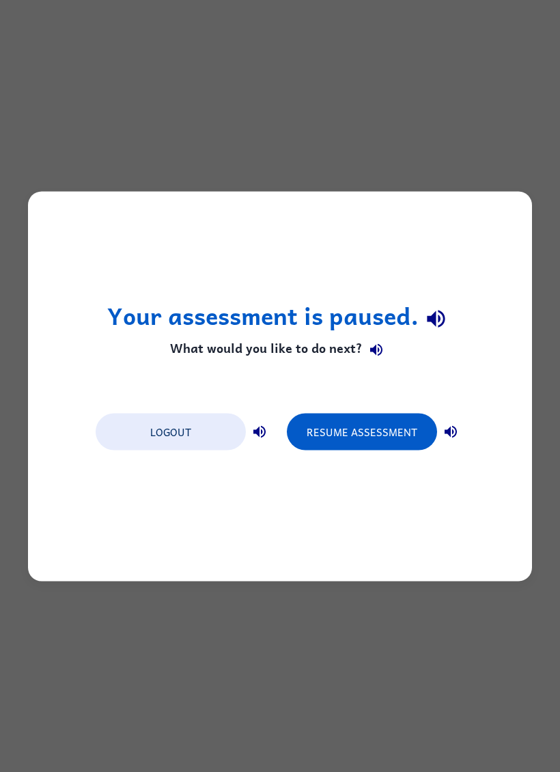
click at [350, 463] on div "Your assessment is paused. What would you like to do next? Logout Resume Assess…" at bounding box center [280, 386] width 504 height 390
click at [363, 431] on button "Resume Assessment" at bounding box center [362, 431] width 150 height 37
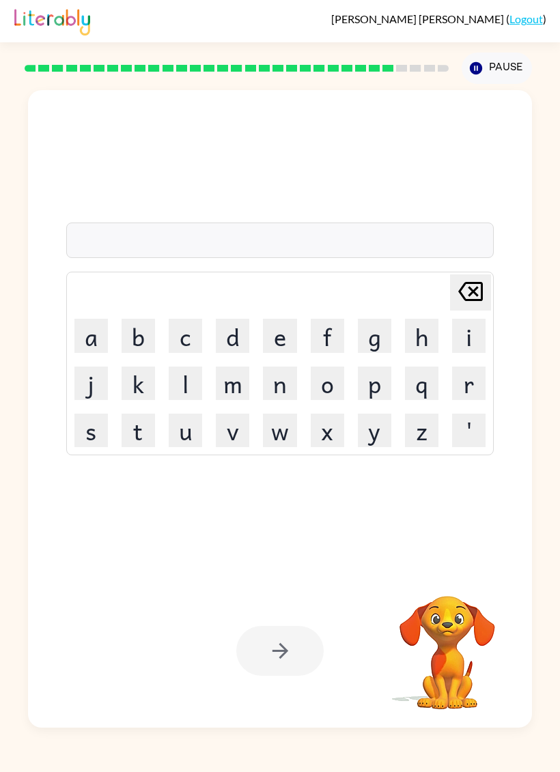
click at [107, 416] on button "s" at bounding box center [90, 430] width 33 height 33
click at [144, 427] on button "t" at bounding box center [138, 430] width 33 height 33
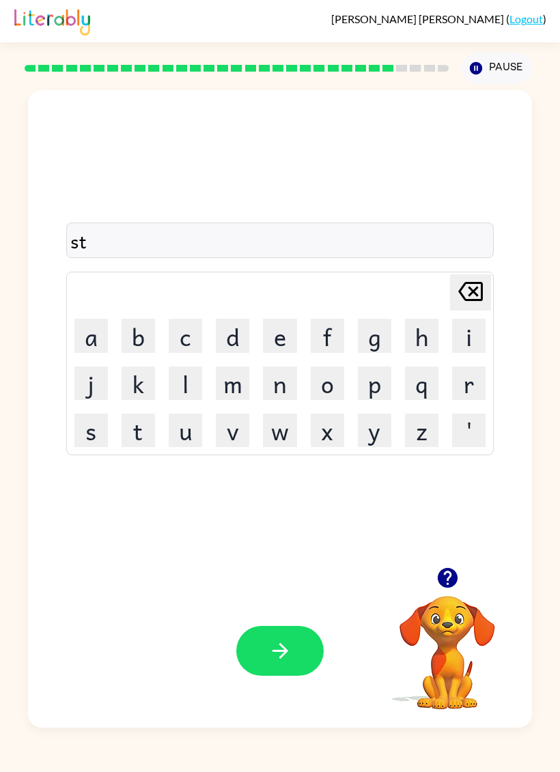
click at [475, 379] on button "r" at bounding box center [468, 383] width 33 height 33
click at [82, 347] on button "a" at bounding box center [90, 335] width 33 height 33
click at [467, 331] on button "i" at bounding box center [468, 335] width 33 height 33
click at [283, 393] on button "n" at bounding box center [279, 383] width 33 height 33
click at [284, 604] on div "Your browser must support playing .mp4 files to use Literably. Please try using…" at bounding box center [280, 651] width 504 height 154
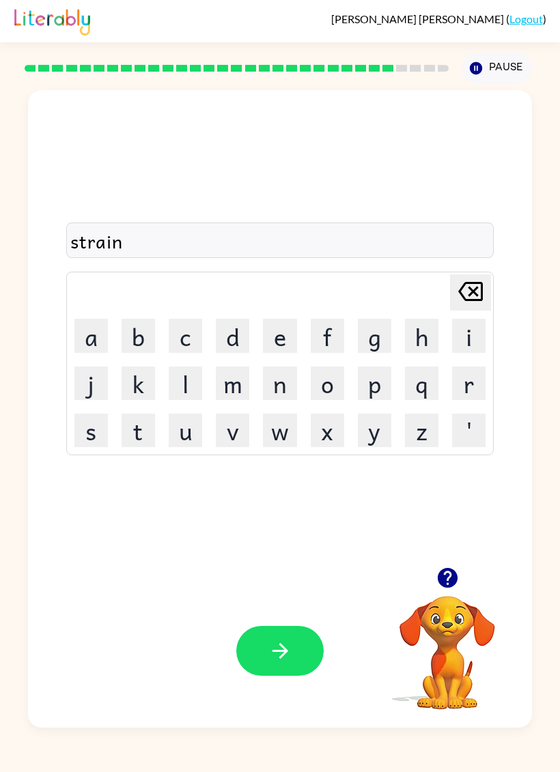
click at [305, 649] on button "button" at bounding box center [279, 651] width 87 height 50
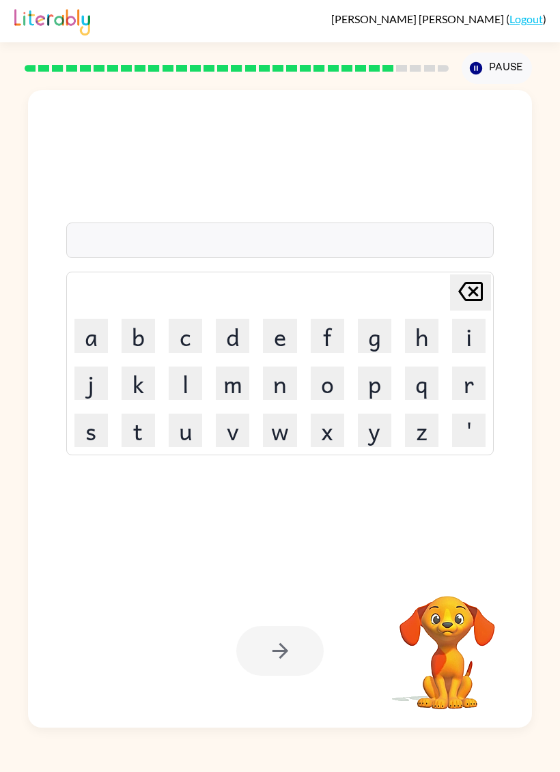
click at [283, 659] on div at bounding box center [279, 651] width 87 height 50
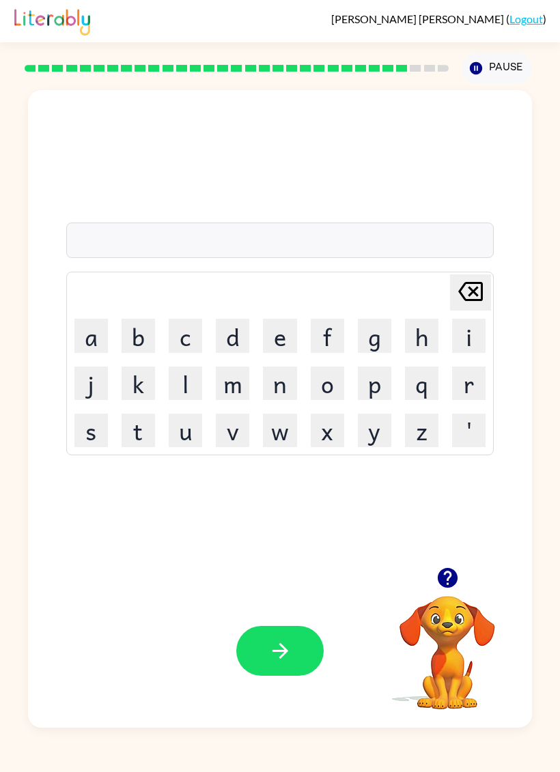
click at [505, 66] on button "Pause Pause" at bounding box center [497, 68] width 70 height 31
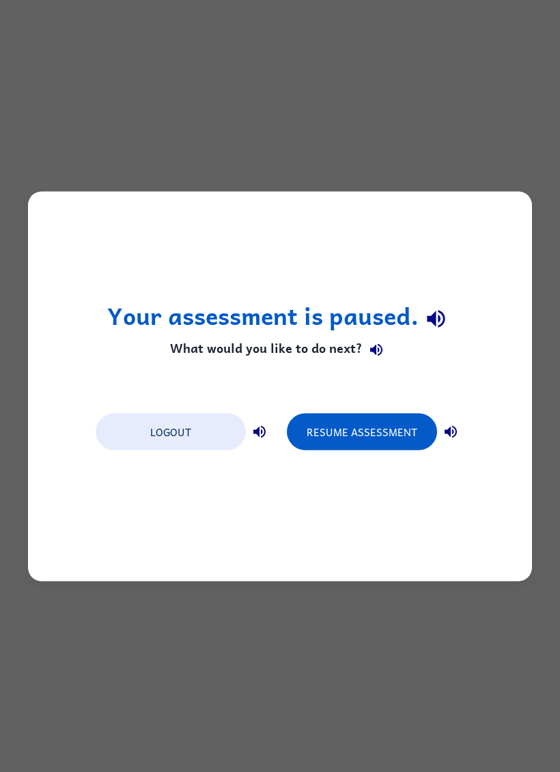
click at [356, 434] on button "Resume Assessment" at bounding box center [362, 431] width 150 height 37
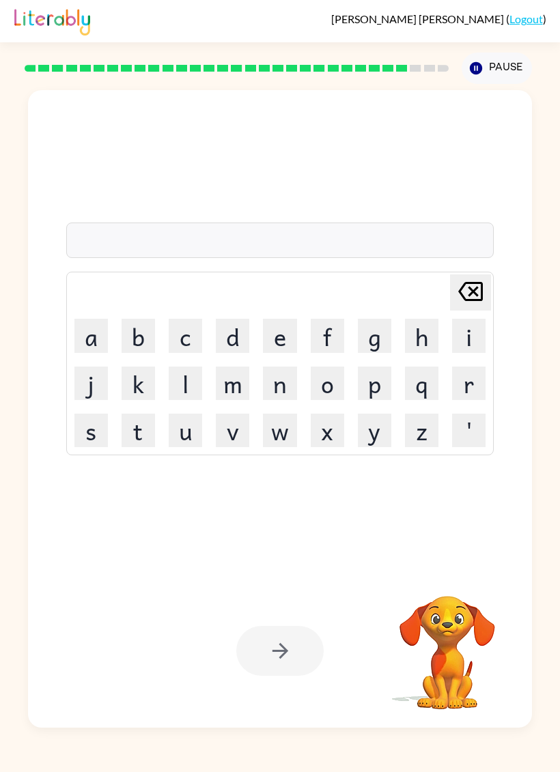
click at [102, 426] on button "s" at bounding box center [90, 430] width 33 height 33
click at [471, 288] on icon "[PERSON_NAME] last character input" at bounding box center [470, 291] width 33 height 33
click at [407, 337] on button "h" at bounding box center [421, 335] width 33 height 33
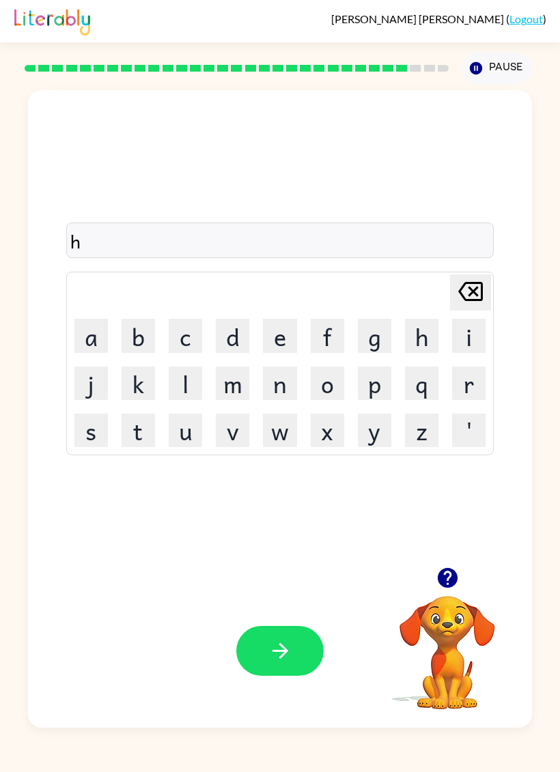
click at [285, 337] on button "e" at bounding box center [279, 335] width 33 height 33
click at [478, 349] on button "i" at bounding box center [468, 335] width 33 height 33
click at [385, 390] on button "p" at bounding box center [374, 383] width 33 height 33
click at [268, 655] on icon "button" at bounding box center [280, 651] width 24 height 24
click at [509, 53] on button "Pause Pause" at bounding box center [497, 68] width 70 height 31
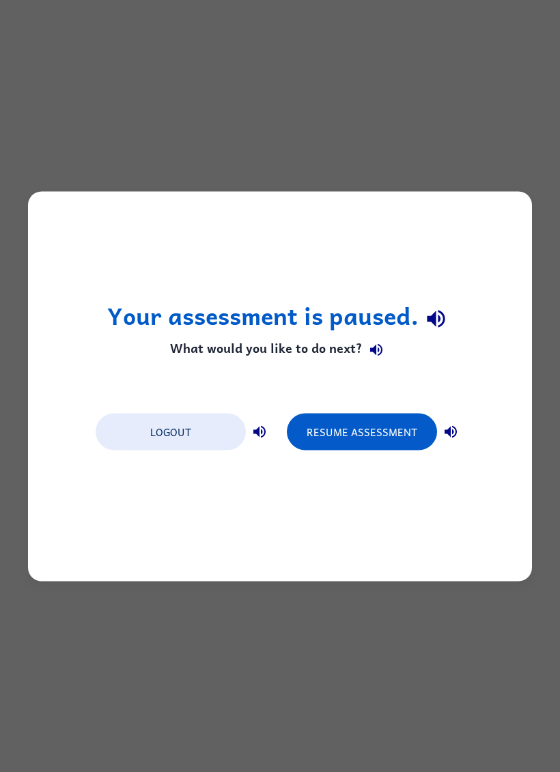
click at [195, 433] on button "Logout" at bounding box center [171, 431] width 150 height 37
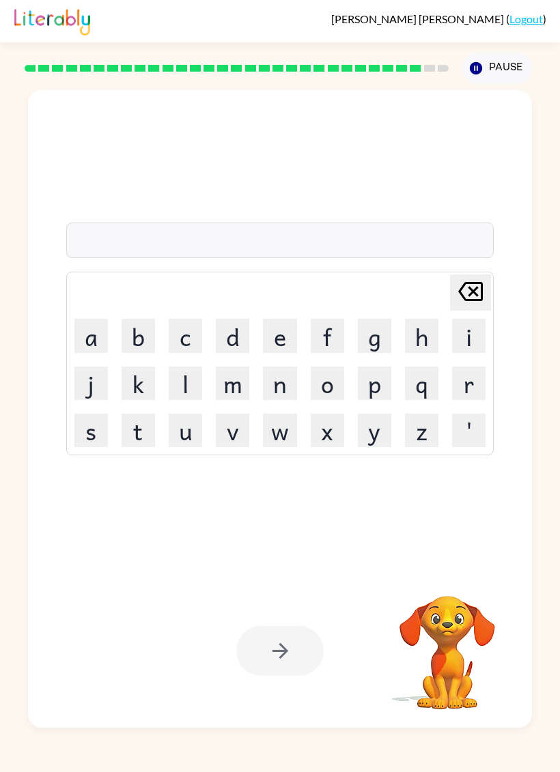
click at [502, 68] on button "Pause Pause" at bounding box center [497, 68] width 70 height 31
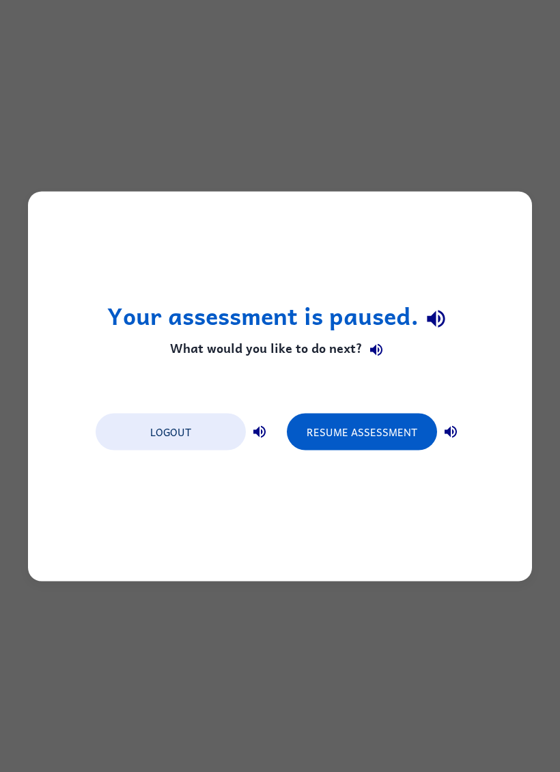
click at [364, 445] on button "Resume Assessment" at bounding box center [362, 431] width 150 height 37
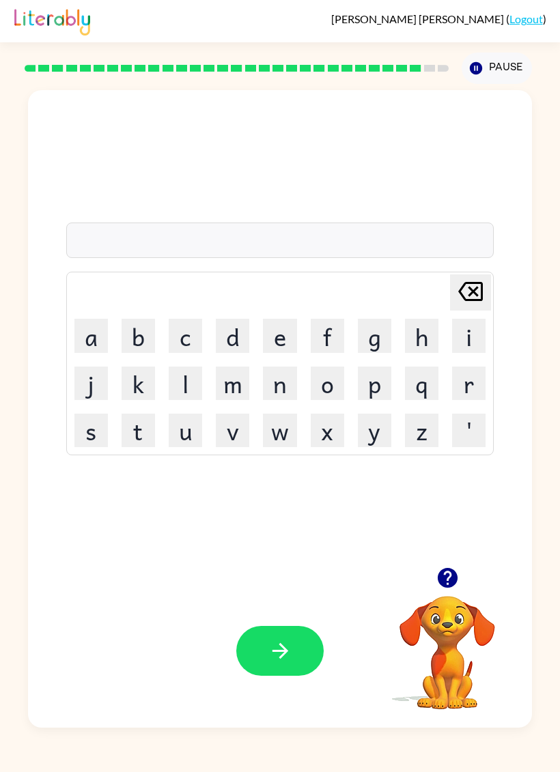
click at [274, 340] on button "e" at bounding box center [279, 335] width 33 height 33
click at [324, 440] on button "x" at bounding box center [327, 430] width 33 height 33
click at [269, 348] on button "e" at bounding box center [279, 335] width 33 height 33
click at [186, 390] on button "l" at bounding box center [185, 383] width 33 height 33
click at [281, 343] on button "e" at bounding box center [279, 335] width 33 height 33
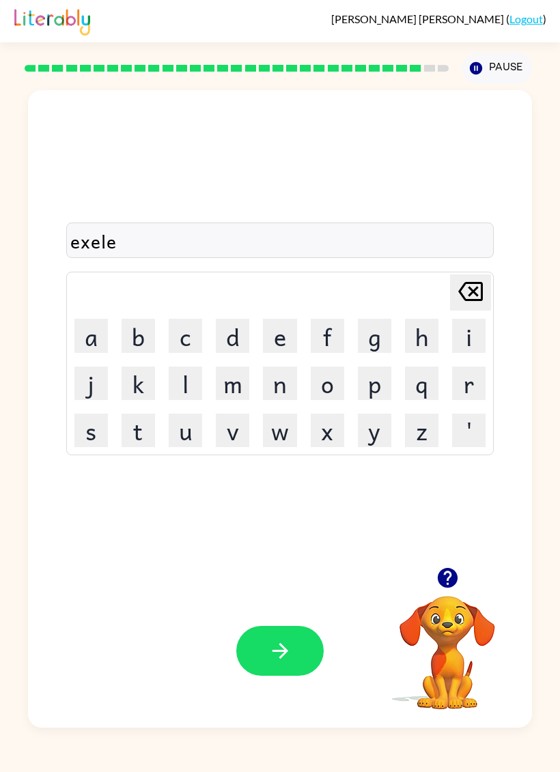
click at [191, 437] on button "u" at bounding box center [185, 430] width 33 height 33
click at [466, 287] on icon "[PERSON_NAME] last character input" at bounding box center [470, 291] width 33 height 33
click at [283, 388] on button "n" at bounding box center [279, 383] width 33 height 33
click at [147, 438] on button "t" at bounding box center [138, 430] width 33 height 33
click at [266, 648] on button "button" at bounding box center [279, 651] width 87 height 50
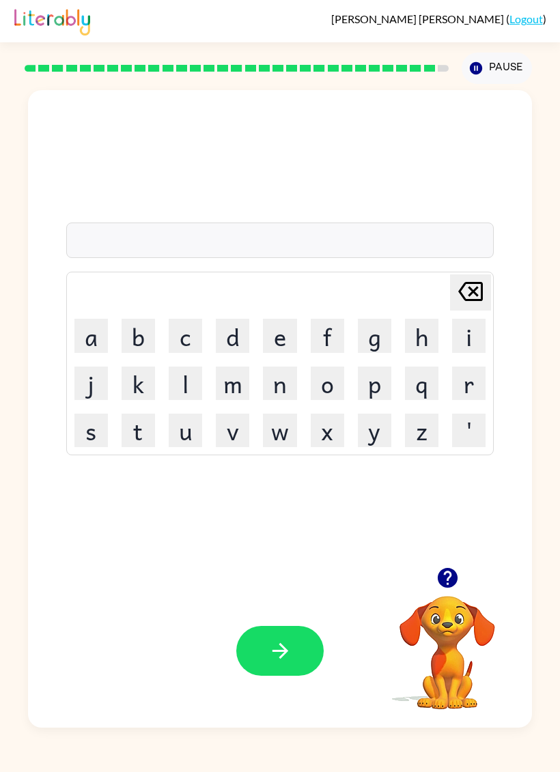
click at [104, 391] on button "j" at bounding box center [90, 383] width 33 height 33
click at [339, 384] on button "o" at bounding box center [327, 383] width 33 height 33
click at [230, 350] on button "d" at bounding box center [232, 335] width 33 height 33
click at [468, 285] on icon "[PERSON_NAME] last character input" at bounding box center [470, 291] width 33 height 33
click at [145, 344] on button "b" at bounding box center [138, 335] width 33 height 33
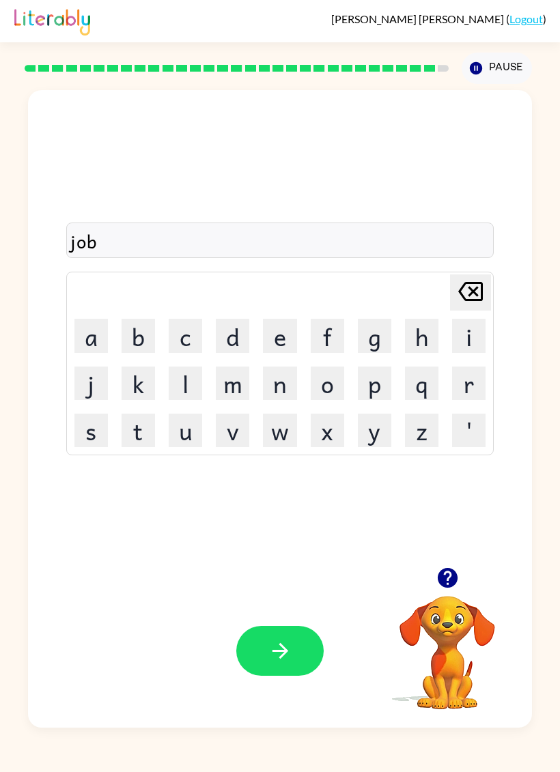
click at [279, 348] on button "e" at bounding box center [279, 335] width 33 height 33
click at [467, 344] on button "i" at bounding box center [468, 335] width 33 height 33
click at [190, 338] on button "c" at bounding box center [185, 335] width 33 height 33
click at [273, 346] on button "e" at bounding box center [279, 335] width 33 height 33
click at [470, 386] on button "r" at bounding box center [468, 383] width 33 height 33
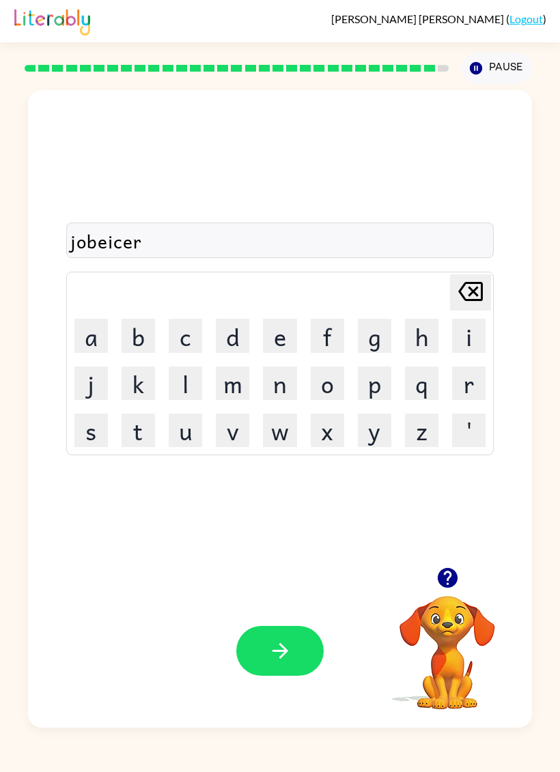
click at [492, 72] on button "Pause Pause" at bounding box center [497, 68] width 70 height 31
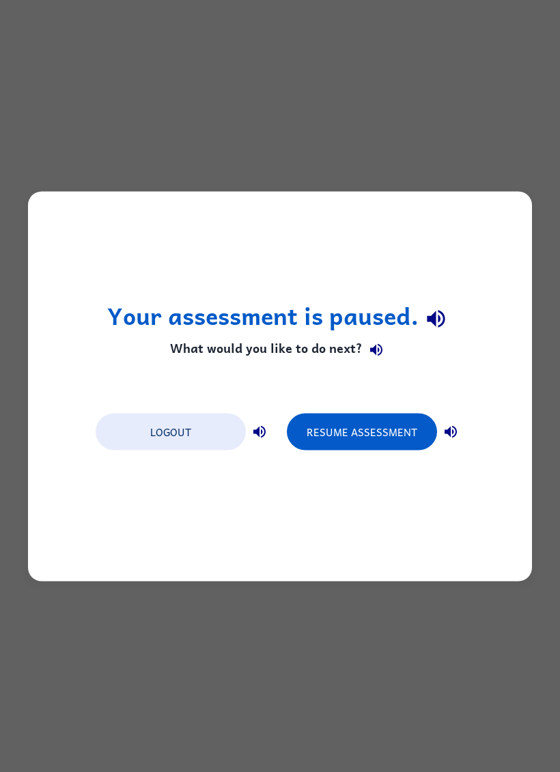
click at [382, 438] on button "Resume Assessment" at bounding box center [362, 431] width 150 height 37
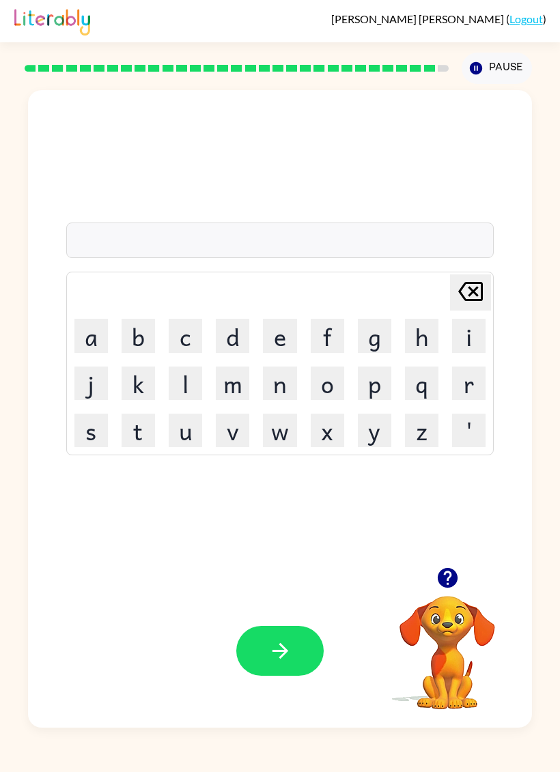
click at [279, 666] on button "button" at bounding box center [279, 651] width 87 height 50
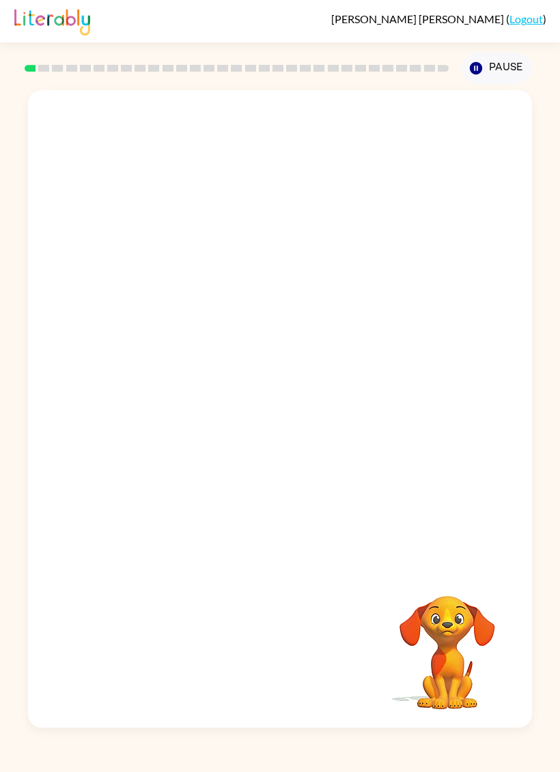
click at [130, 294] on video "Your browser must support playing .mp4 files to use Literably. Please try using…" at bounding box center [280, 328] width 504 height 477
click at [139, 290] on video "Your browser must support playing .mp4 files to use Literably. Please try using…" at bounding box center [280, 328] width 504 height 477
click at [279, 410] on icon "button" at bounding box center [280, 416] width 24 height 24
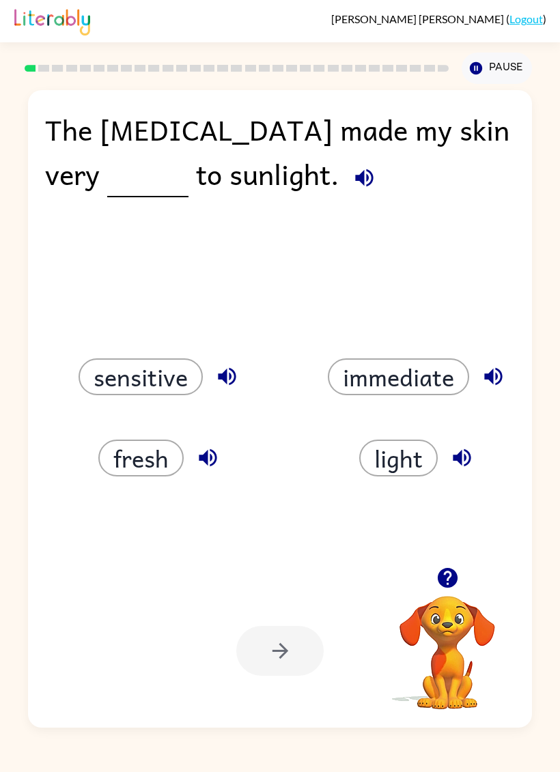
click at [43, 410] on div "fresh" at bounding box center [151, 441] width 257 height 81
click at [352, 167] on icon "button" at bounding box center [364, 178] width 24 height 24
click at [212, 470] on icon "button" at bounding box center [208, 458] width 24 height 24
click at [162, 462] on button "fresh" at bounding box center [140, 458] width 85 height 37
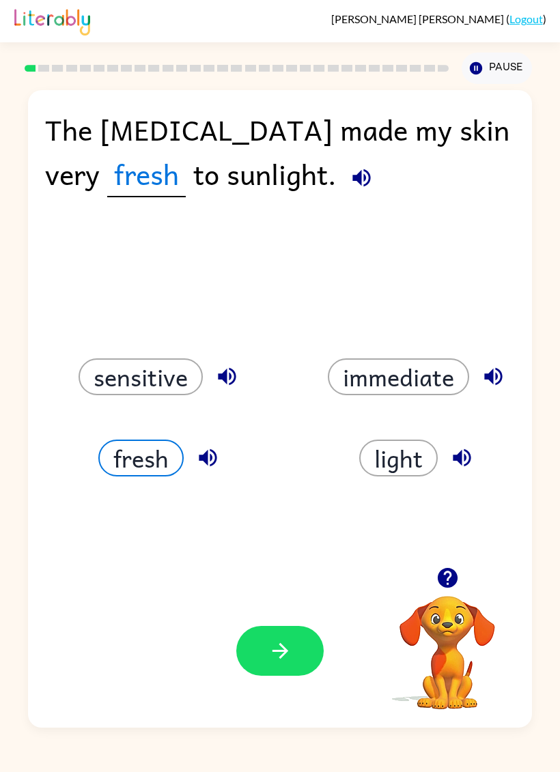
click at [283, 630] on button "button" at bounding box center [279, 651] width 87 height 50
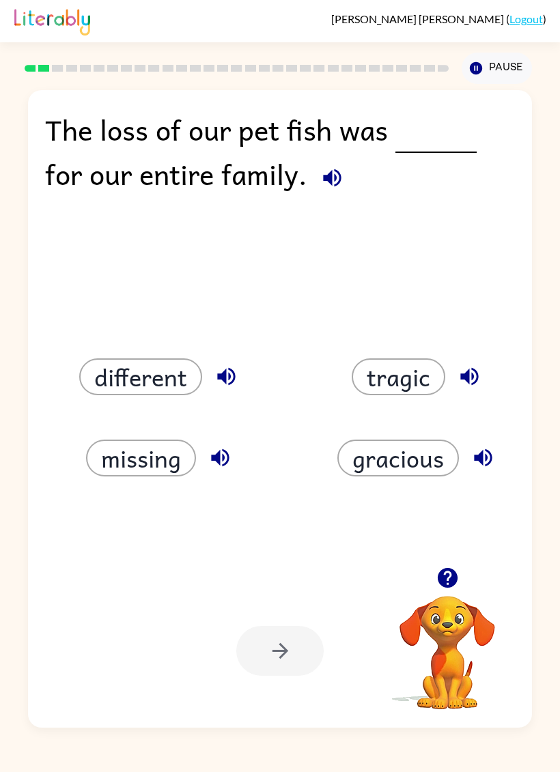
click at [339, 180] on icon "button" at bounding box center [332, 178] width 24 height 24
click at [165, 378] on button "different" at bounding box center [140, 376] width 123 height 37
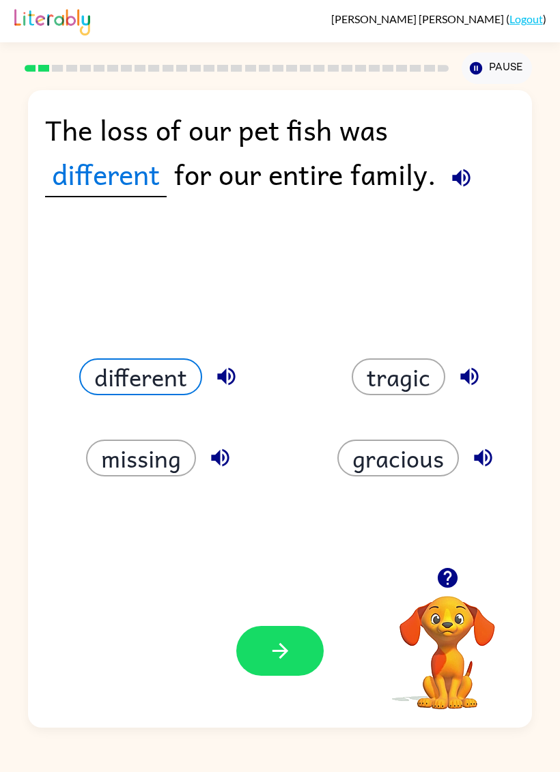
click at [453, 175] on icon "button" at bounding box center [461, 178] width 24 height 24
click at [278, 645] on icon "button" at bounding box center [280, 651] width 24 height 24
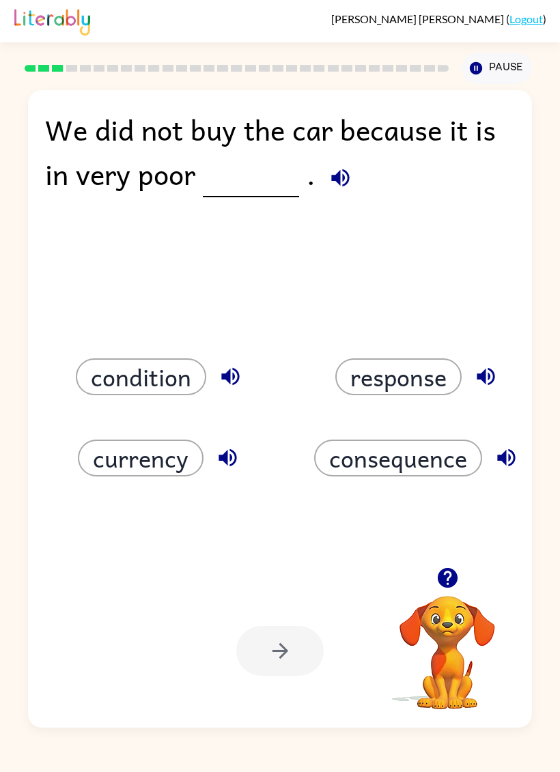
click at [345, 173] on icon "button" at bounding box center [340, 178] width 24 height 24
click at [499, 380] on button "button" at bounding box center [485, 376] width 35 height 35
click at [512, 459] on icon "button" at bounding box center [506, 458] width 24 height 24
click at [216, 368] on button "button" at bounding box center [230, 376] width 35 height 35
click at [216, 454] on icon "button" at bounding box center [228, 458] width 24 height 24
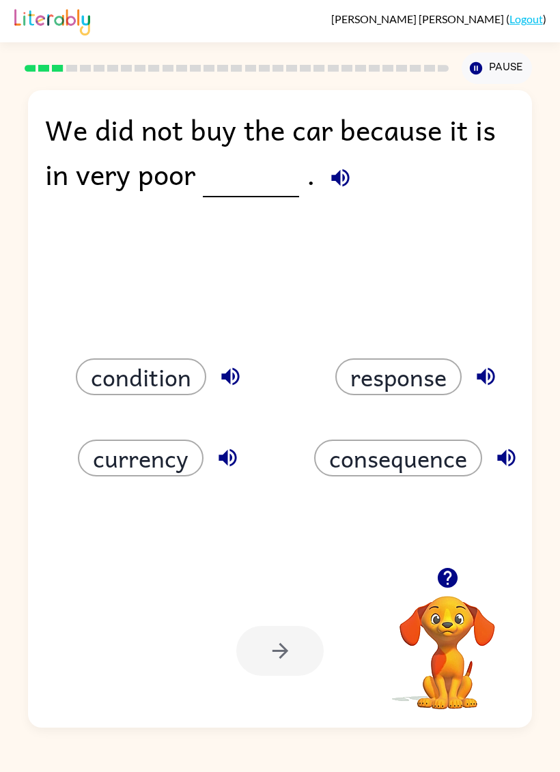
click at [156, 376] on button "condition" at bounding box center [141, 376] width 130 height 37
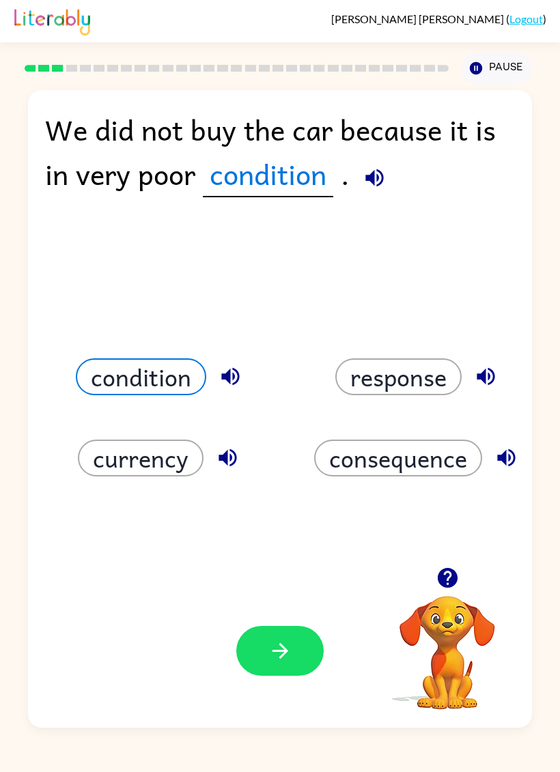
click at [279, 636] on button "button" at bounding box center [279, 651] width 87 height 50
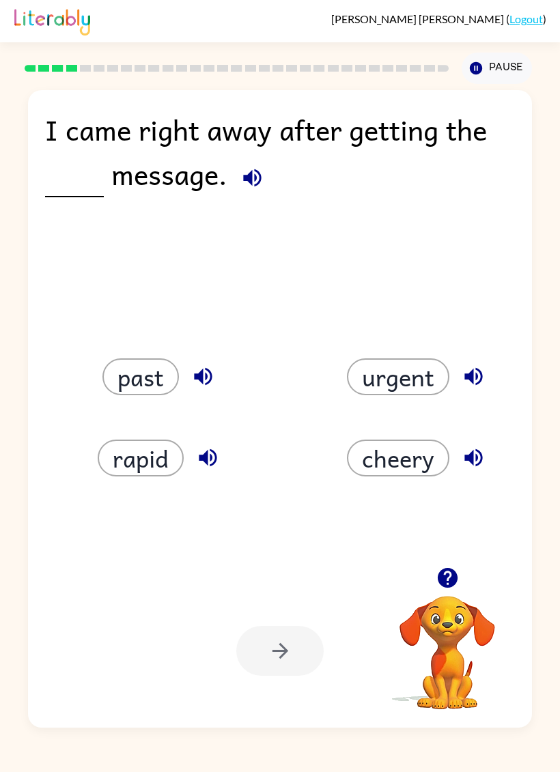
click at [242, 194] on button "button" at bounding box center [252, 177] width 35 height 35
click at [208, 358] on div "past" at bounding box center [161, 376] width 226 height 37
click at [201, 382] on icon "button" at bounding box center [203, 377] width 18 height 18
click at [205, 458] on icon "button" at bounding box center [208, 458] width 18 height 18
click at [481, 368] on icon "button" at bounding box center [474, 377] width 24 height 24
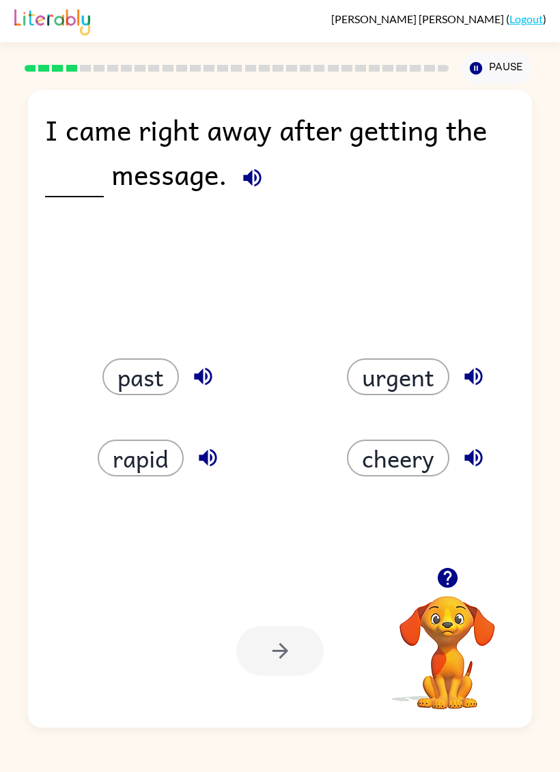
click at [481, 460] on icon "button" at bounding box center [473, 458] width 18 height 18
click at [407, 375] on button "urgent" at bounding box center [398, 376] width 102 height 37
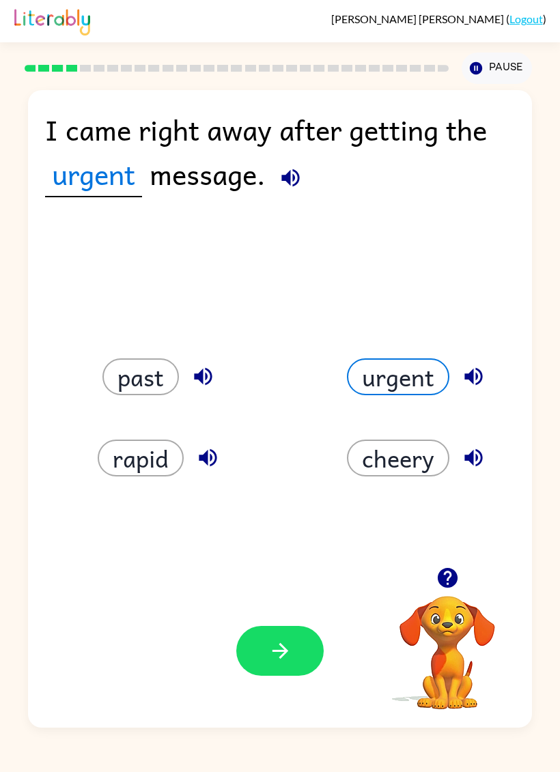
click at [294, 177] on icon "button" at bounding box center [290, 178] width 18 height 18
click at [314, 650] on button "button" at bounding box center [279, 651] width 87 height 50
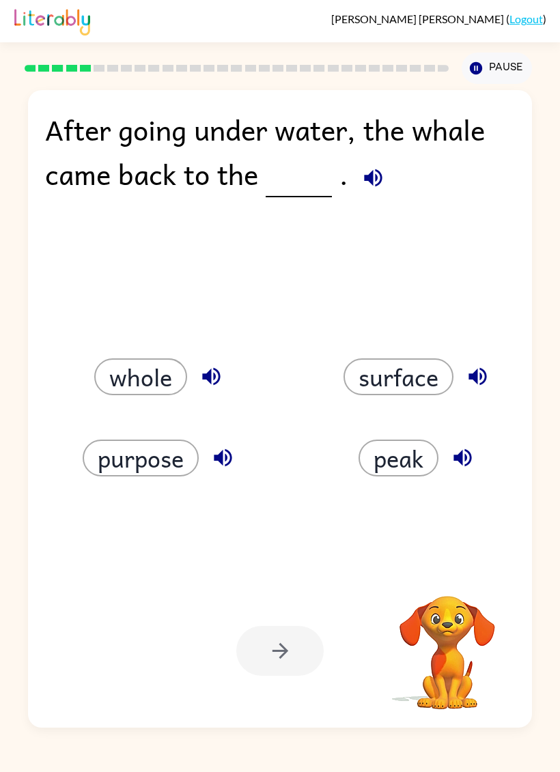
click at [376, 176] on icon "button" at bounding box center [373, 178] width 24 height 24
click at [370, 186] on icon "button" at bounding box center [373, 178] width 24 height 24
click at [363, 190] on icon "button" at bounding box center [373, 178] width 24 height 24
click at [442, 384] on button "surface" at bounding box center [398, 376] width 110 height 37
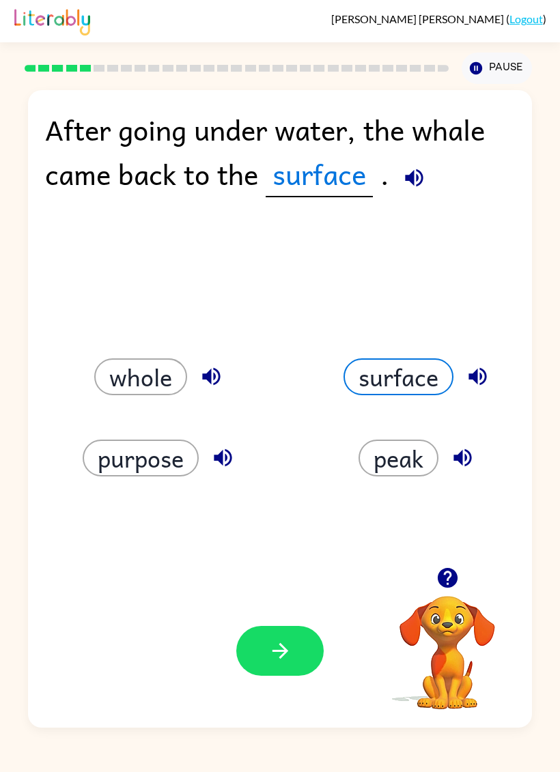
click at [269, 654] on icon "button" at bounding box center [280, 651] width 24 height 24
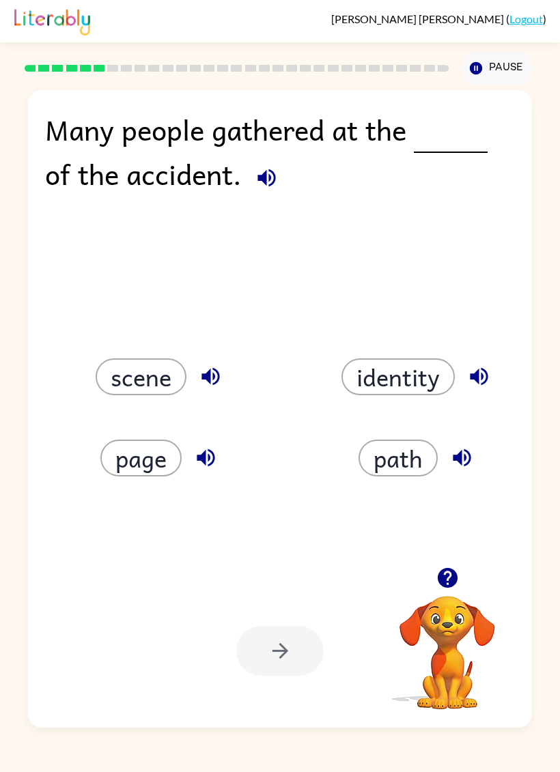
click at [272, 195] on button "button" at bounding box center [266, 177] width 35 height 35
click at [180, 379] on button "scene" at bounding box center [141, 376] width 91 height 37
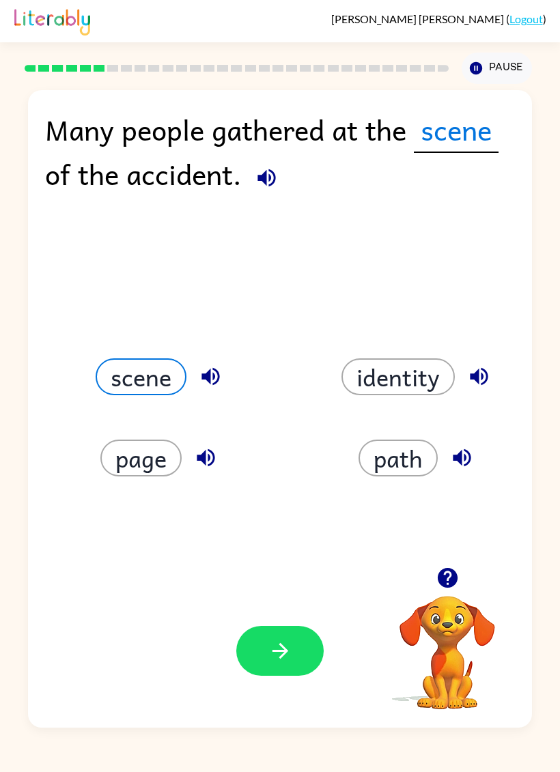
click at [199, 374] on icon "button" at bounding box center [211, 377] width 24 height 24
click at [214, 460] on icon "button" at bounding box center [206, 458] width 18 height 18
click at [495, 372] on button "button" at bounding box center [479, 376] width 35 height 35
click at [478, 459] on button "button" at bounding box center [461, 457] width 35 height 35
click at [480, 461] on div "path" at bounding box center [419, 458] width 226 height 37
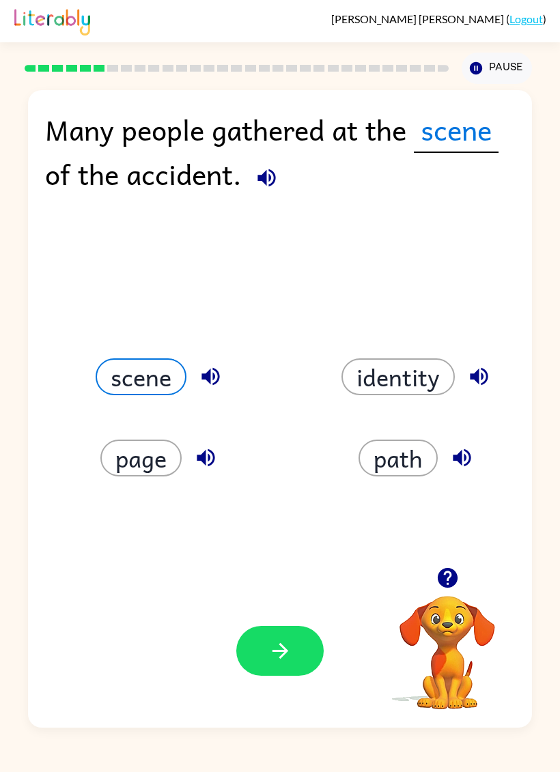
click at [423, 455] on button "path" at bounding box center [397, 458] width 79 height 37
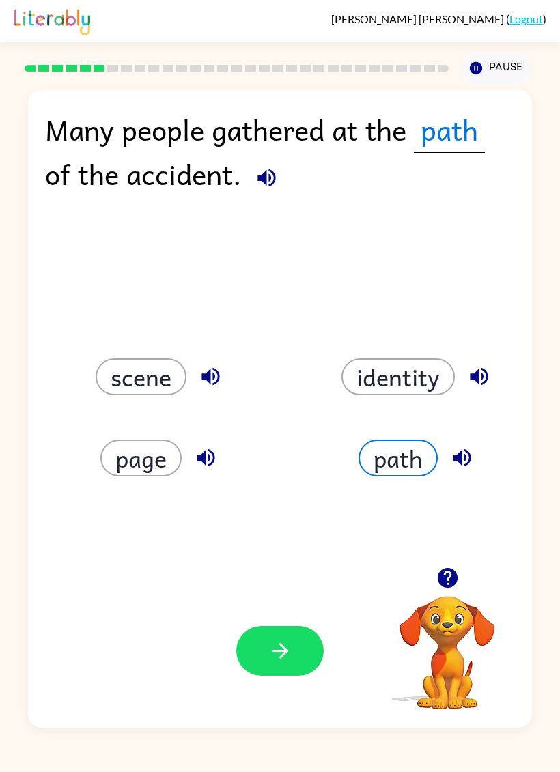
click at [277, 657] on icon "button" at bounding box center [280, 651] width 24 height 24
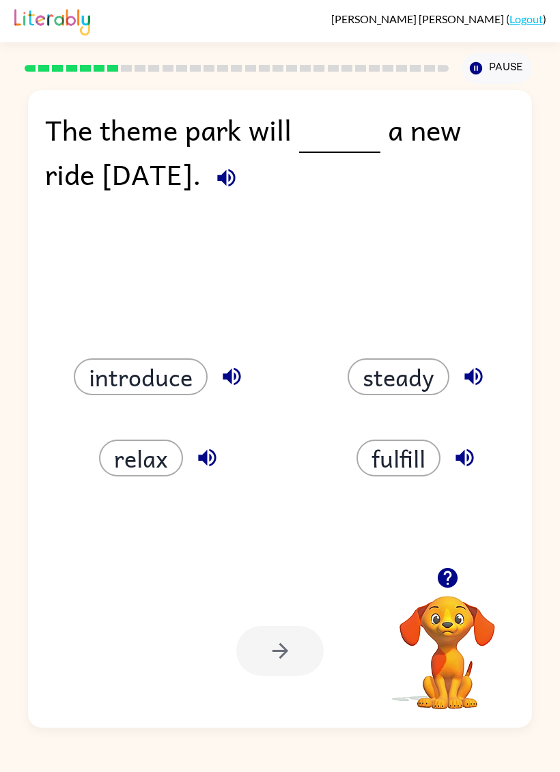
click at [272, 167] on div "The theme park will a new ride on Friday." at bounding box center [280, 158] width 470 height 103
click at [244, 171] on button "button" at bounding box center [226, 177] width 35 height 35
click at [238, 180] on icon "button" at bounding box center [226, 178] width 24 height 24
click at [238, 188] on icon "button" at bounding box center [226, 178] width 24 height 24
click at [206, 463] on icon "button" at bounding box center [207, 458] width 18 height 18
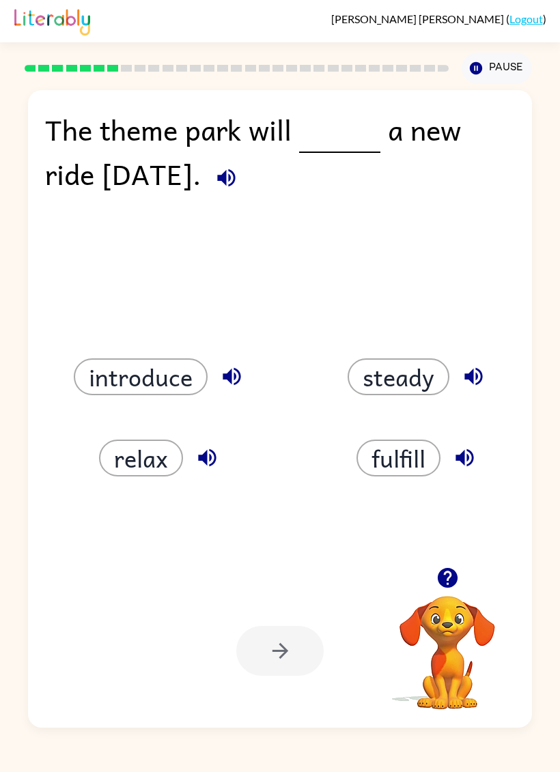
click at [173, 466] on button "relax" at bounding box center [141, 458] width 84 height 37
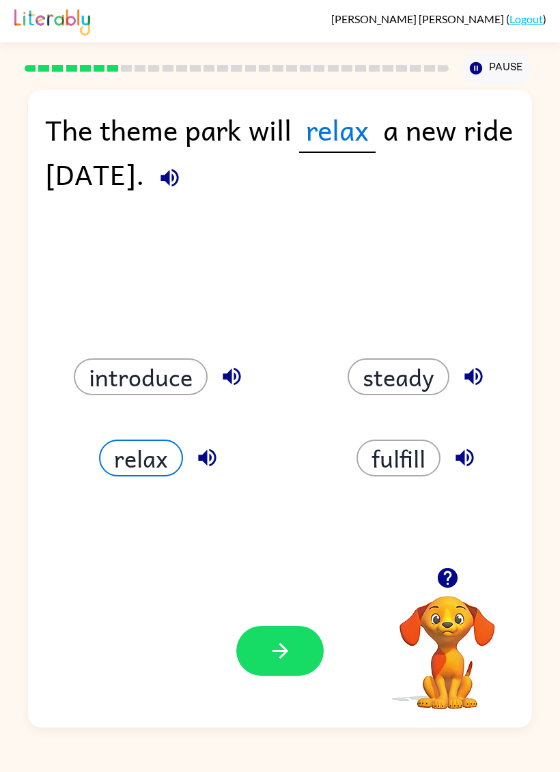
click at [182, 184] on icon "button" at bounding box center [170, 178] width 24 height 24
click at [405, 384] on button "steady" at bounding box center [399, 376] width 102 height 37
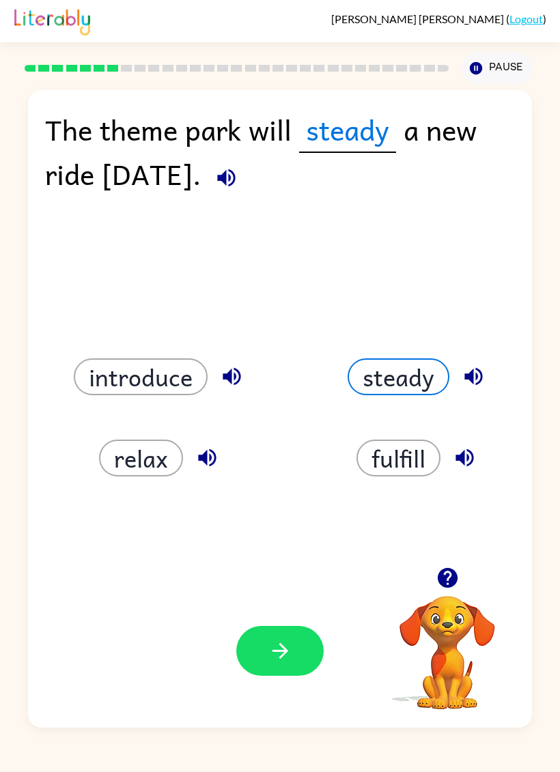
click at [210, 194] on div "The theme park will steady a new ride on Friday." at bounding box center [280, 158] width 470 height 103
click at [238, 185] on icon "button" at bounding box center [226, 178] width 24 height 24
click at [423, 464] on button "fulfill" at bounding box center [398, 458] width 84 height 37
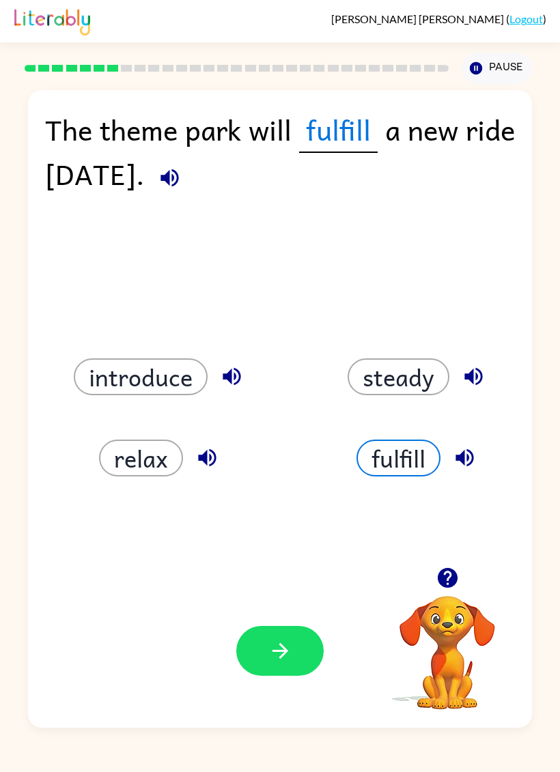
click at [187, 193] on button "button" at bounding box center [169, 177] width 35 height 35
click at [169, 457] on button "relax" at bounding box center [141, 458] width 84 height 37
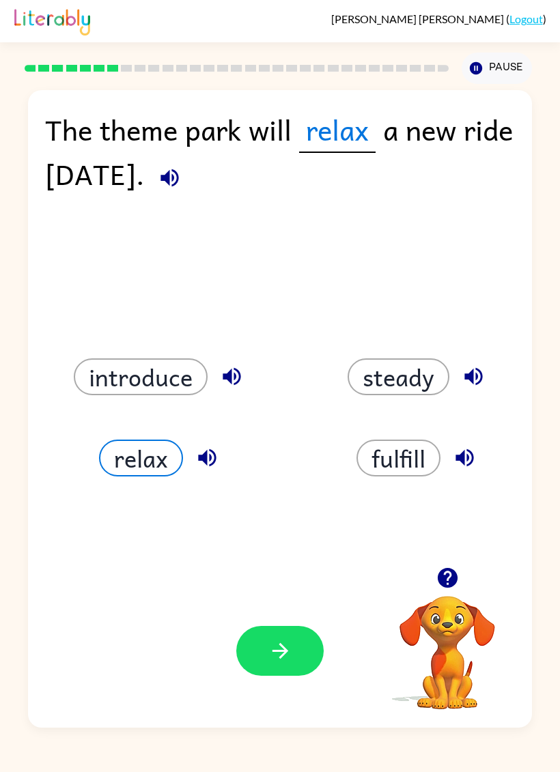
click at [182, 186] on icon "button" at bounding box center [170, 178] width 24 height 24
click at [268, 660] on icon "button" at bounding box center [280, 651] width 24 height 24
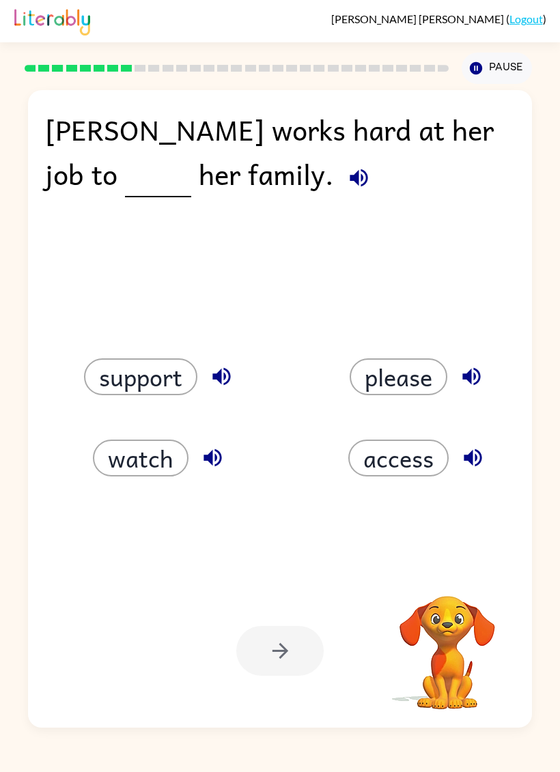
click at [347, 190] on icon "button" at bounding box center [359, 178] width 24 height 24
click at [350, 183] on icon "button" at bounding box center [359, 178] width 18 height 18
click at [347, 184] on icon "button" at bounding box center [359, 178] width 24 height 24
click at [410, 393] on button "please" at bounding box center [399, 376] width 98 height 37
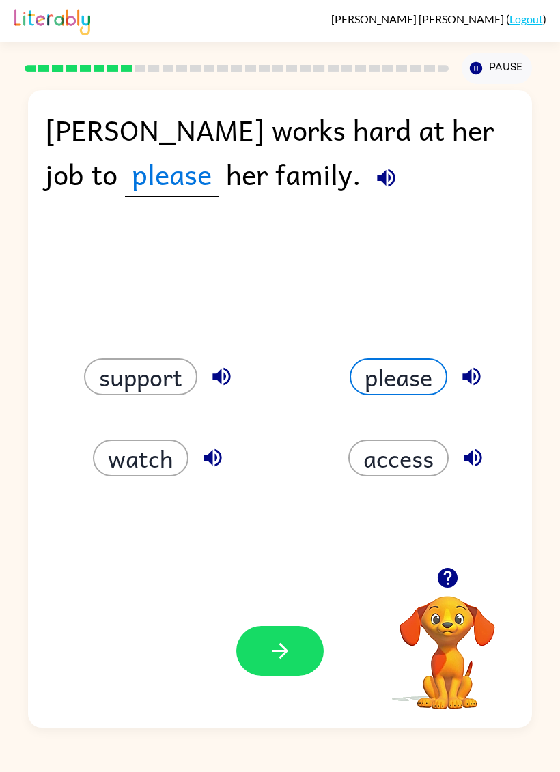
click at [369, 170] on button "button" at bounding box center [386, 177] width 35 height 35
click at [183, 368] on button "support" at bounding box center [140, 376] width 113 height 37
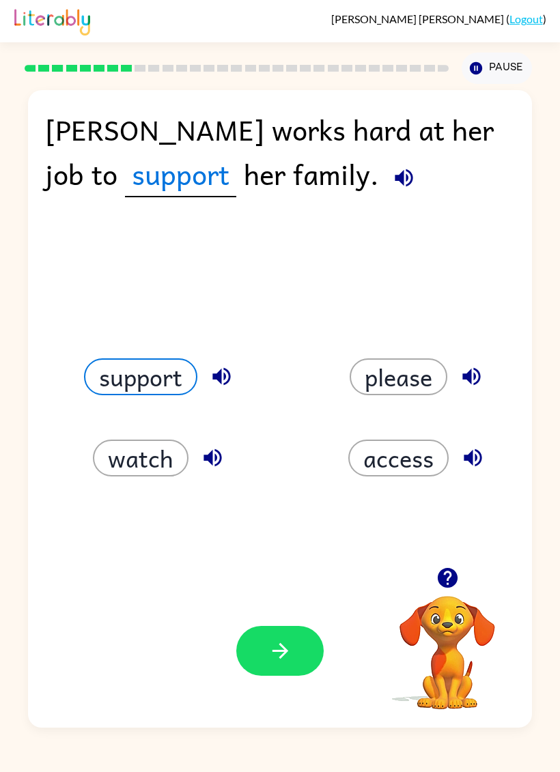
click at [139, 461] on button "watch" at bounding box center [141, 458] width 96 height 37
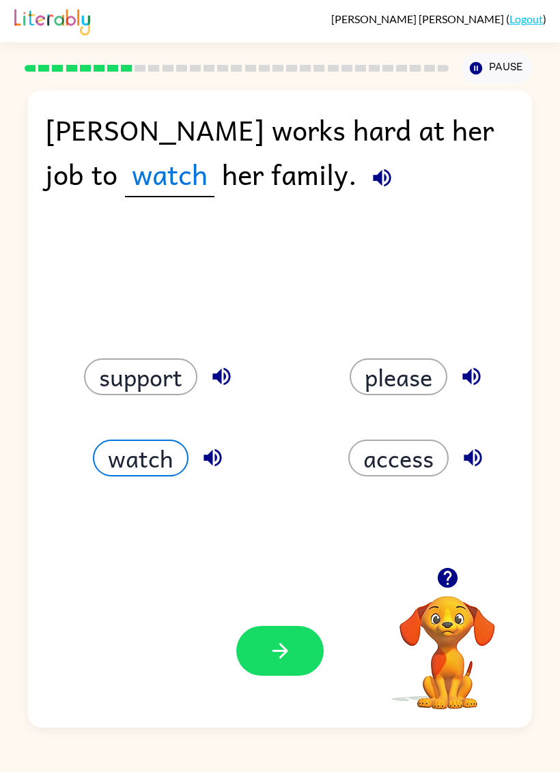
click at [365, 177] on button "button" at bounding box center [382, 177] width 35 height 35
click at [334, 642] on div "Your browser must support playing .mp4 files to use Literably. Please try using…" at bounding box center [280, 651] width 504 height 154
click at [286, 628] on button "button" at bounding box center [279, 651] width 87 height 50
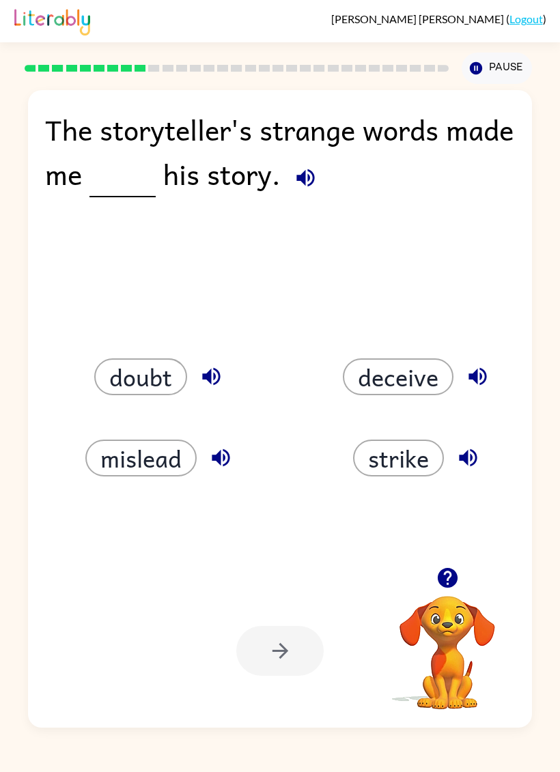
click at [323, 168] on button "button" at bounding box center [305, 177] width 35 height 35
click at [415, 494] on div "The storyteller's strange words made me his story. doubt deceive mislead strike…" at bounding box center [280, 409] width 504 height 638
click at [425, 472] on button "strike" at bounding box center [398, 458] width 91 height 37
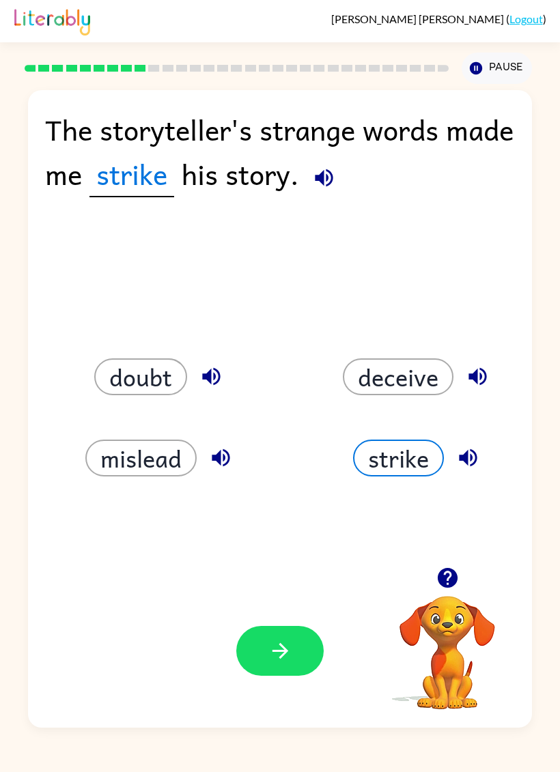
click at [281, 652] on icon "button" at bounding box center [280, 651] width 16 height 16
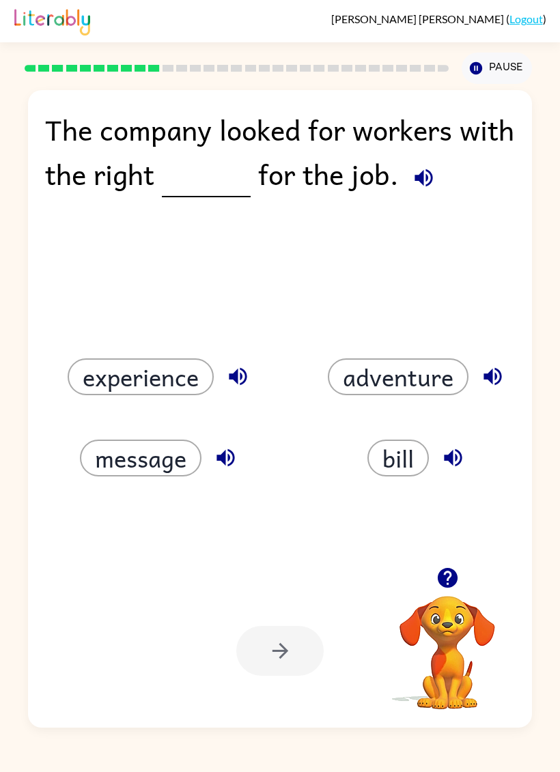
click at [471, 598] on video "Your browser must support playing .mp4 files to use Literably. Please try using…" at bounding box center [447, 643] width 137 height 137
click at [436, 175] on icon "button" at bounding box center [424, 178] width 24 height 24
click at [406, 454] on button "bill" at bounding box center [397, 458] width 61 height 37
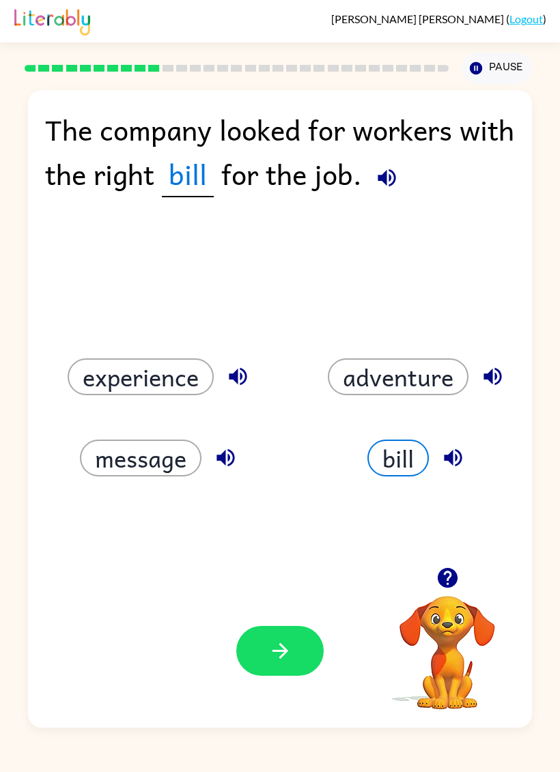
click at [299, 650] on button "button" at bounding box center [279, 651] width 87 height 50
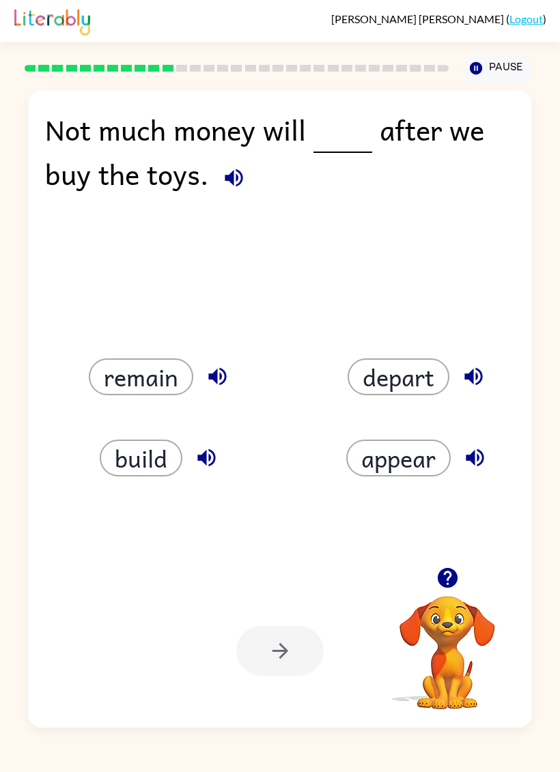
click at [499, 552] on div "Not much money will after we buy the toys. remain depart build appear Your brow…" at bounding box center [280, 409] width 504 height 638
click at [498, 551] on div "Not much money will after we buy the toys. remain depart build appear Your brow…" at bounding box center [280, 409] width 504 height 638
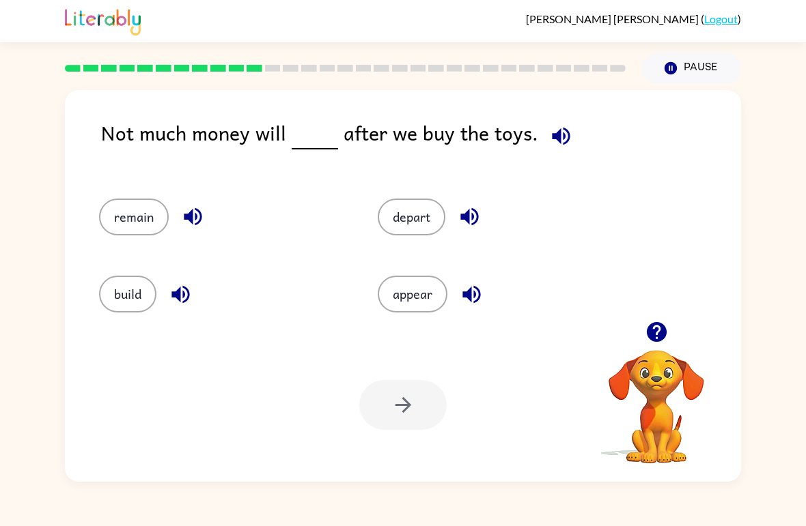
click at [152, 211] on button "remain" at bounding box center [134, 217] width 70 height 37
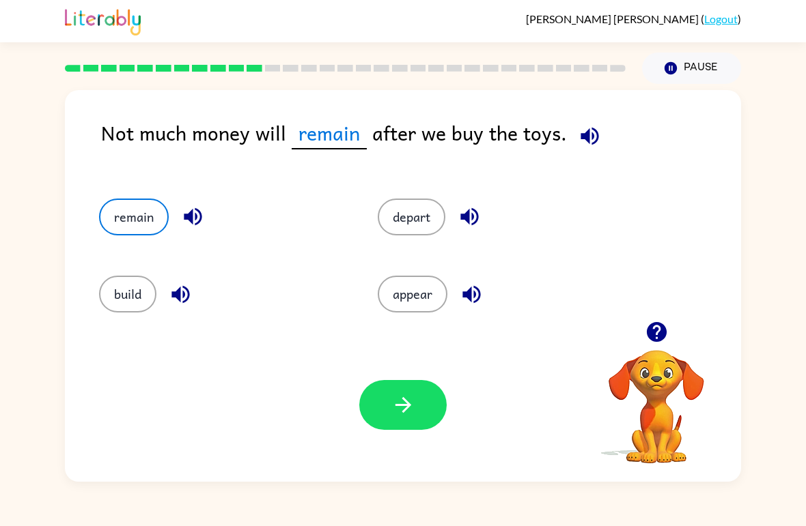
click at [147, 308] on button "build" at bounding box center [127, 294] width 57 height 37
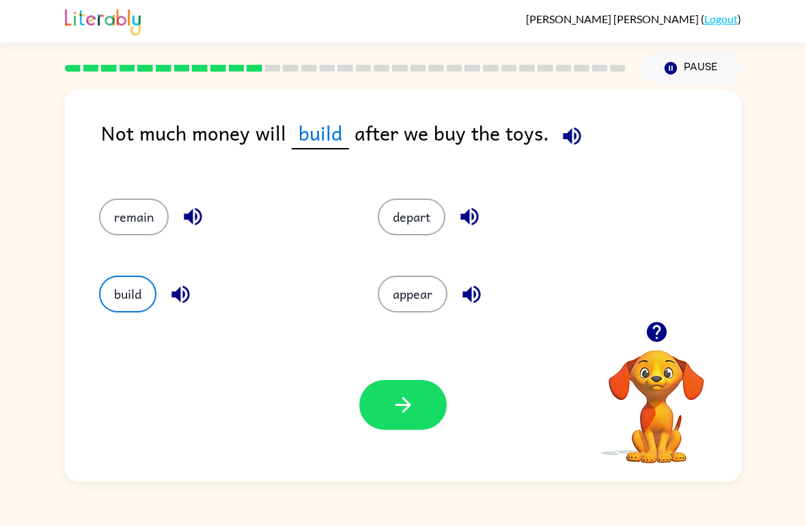
click at [135, 285] on button "build" at bounding box center [127, 294] width 57 height 37
click at [379, 414] on button "button" at bounding box center [402, 405] width 87 height 50
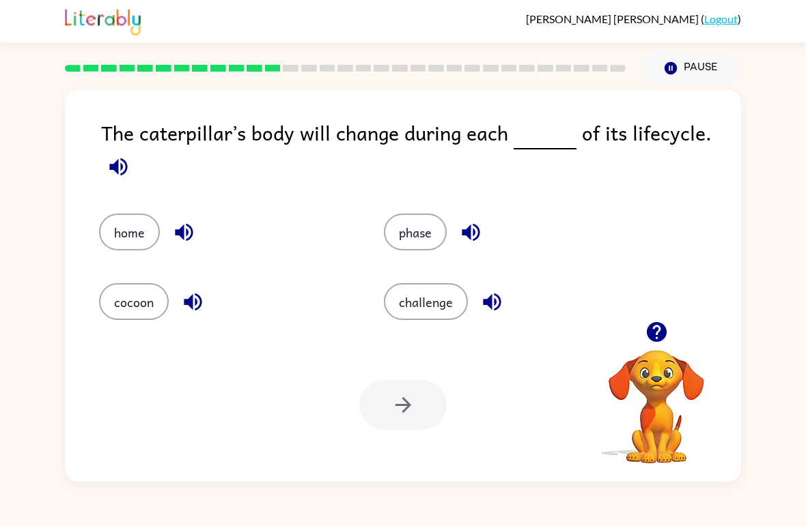
click at [122, 160] on icon "button" at bounding box center [119, 167] width 24 height 24
click at [140, 159] on div "The caterpillar’s body will change during each of its lifecycle." at bounding box center [421, 151] width 640 height 69
click at [113, 300] on button "cocoon" at bounding box center [134, 301] width 70 height 37
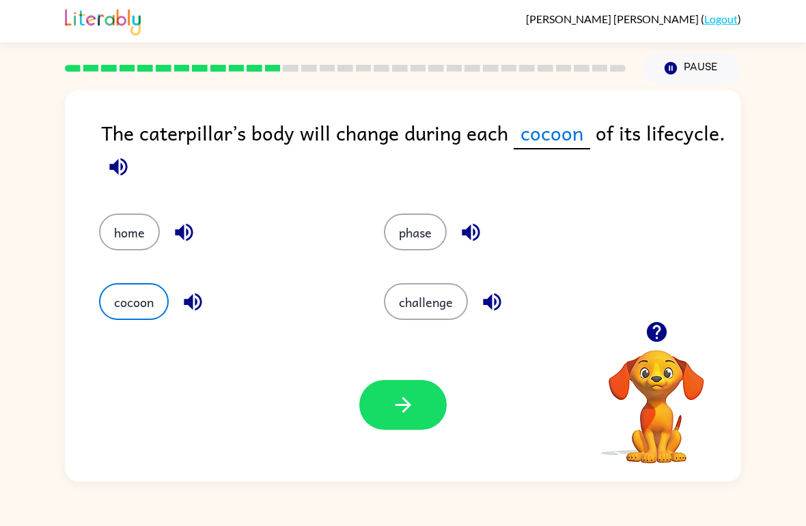
click at [398, 403] on icon "button" at bounding box center [403, 405] width 24 height 24
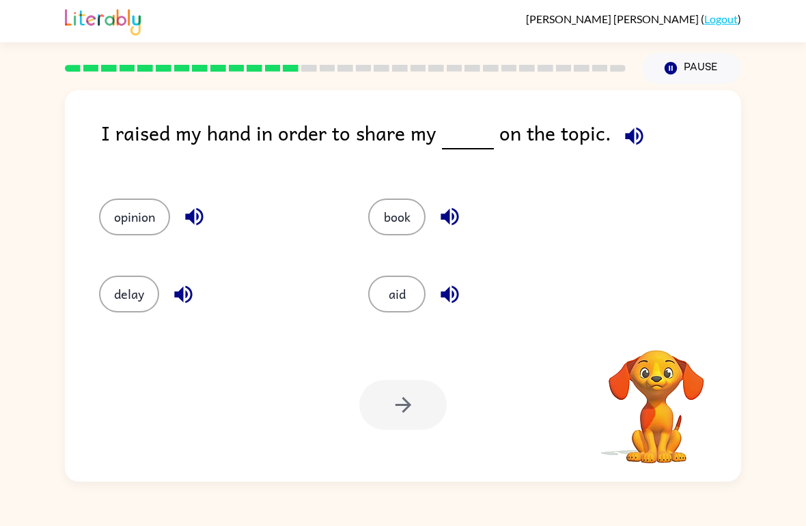
click at [559, 134] on icon "button" at bounding box center [634, 136] width 24 height 24
click at [133, 287] on button "delay" at bounding box center [129, 294] width 60 height 37
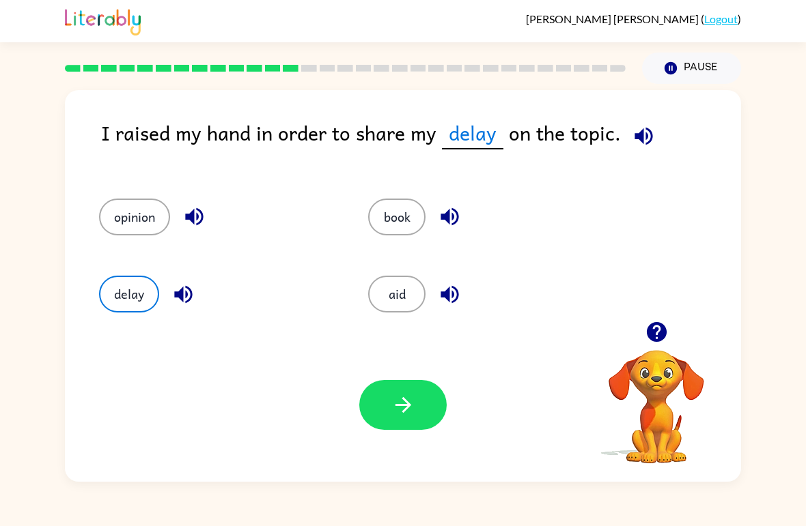
click at [134, 218] on button "opinion" at bounding box center [134, 217] width 71 height 37
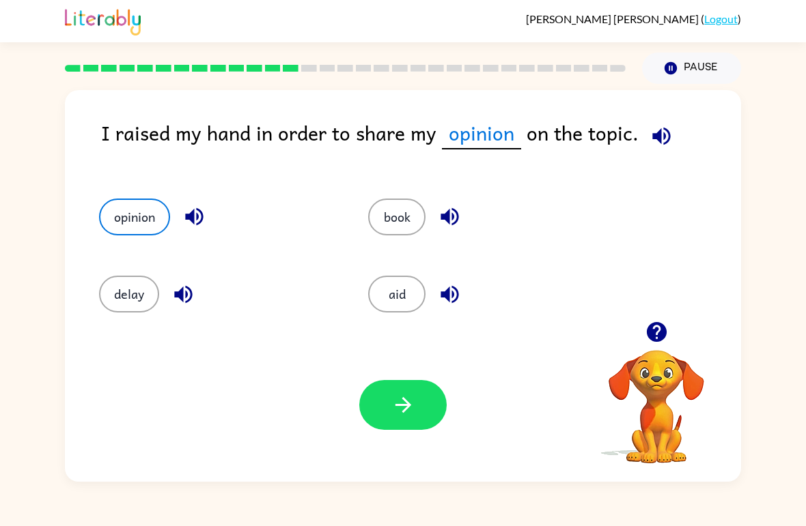
click at [393, 394] on icon "button" at bounding box center [403, 405] width 24 height 24
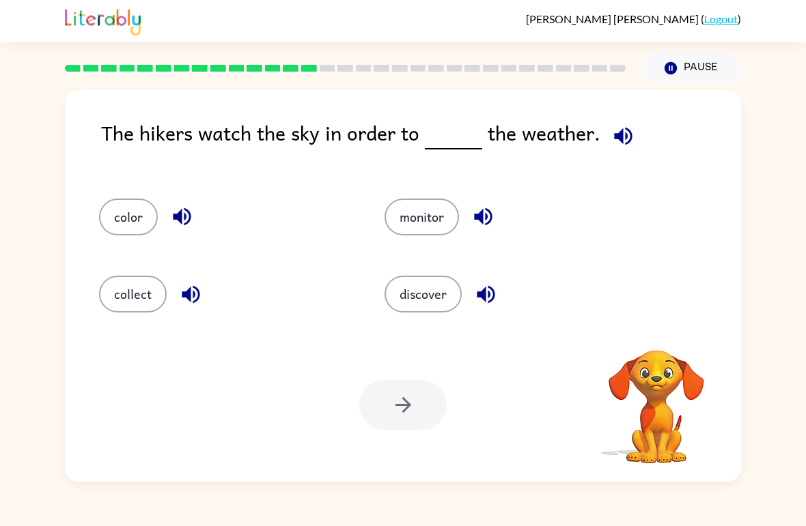
click at [559, 139] on icon "button" at bounding box center [623, 136] width 18 height 18
click at [431, 220] on button "monitor" at bounding box center [421, 217] width 74 height 37
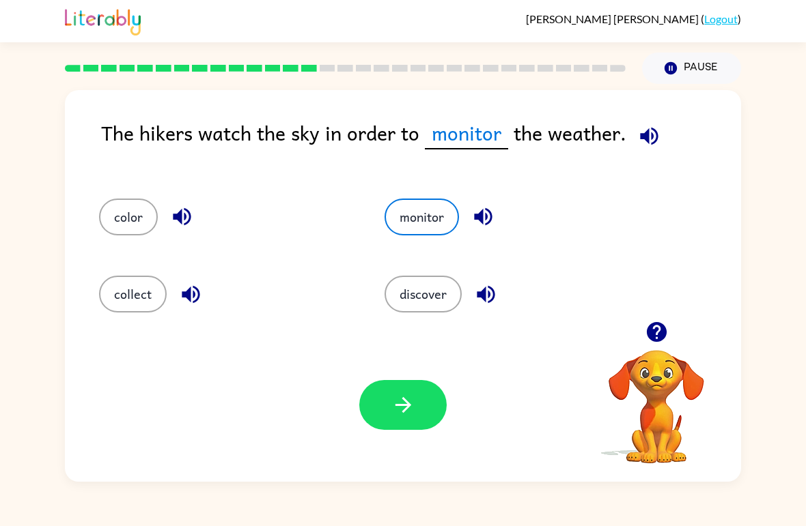
click at [408, 373] on div "Your browser must support playing .mp4 files to use Literably. Please try using…" at bounding box center [403, 405] width 676 height 154
click at [399, 397] on icon "button" at bounding box center [403, 405] width 24 height 24
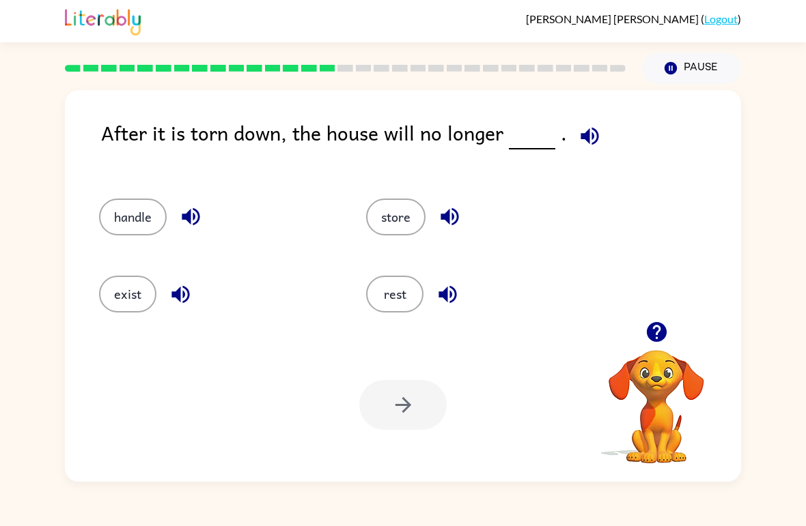
click at [559, 126] on icon "button" at bounding box center [590, 136] width 24 height 24
click at [559, 174] on div "After it is torn down, the house will no longer . handle store exist rest Your …" at bounding box center [403, 286] width 676 height 392
click at [559, 148] on icon "button" at bounding box center [590, 136] width 24 height 24
click at [125, 288] on button "exist" at bounding box center [127, 294] width 57 height 37
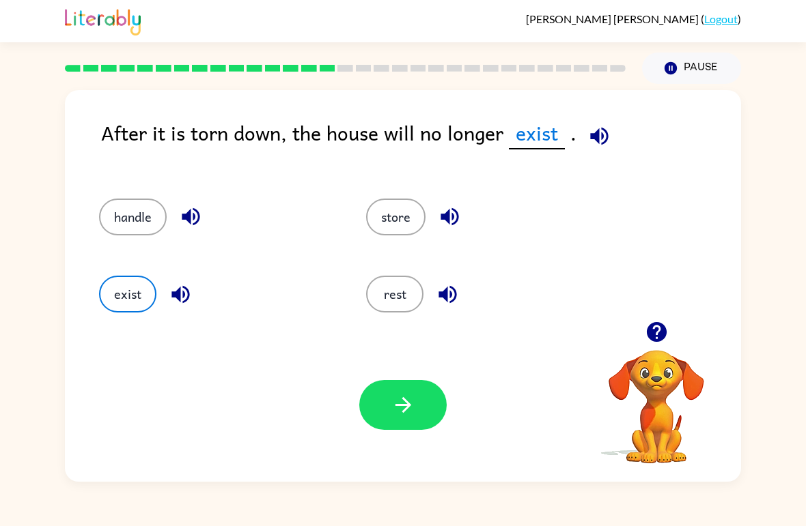
click at [427, 408] on button "button" at bounding box center [402, 405] width 87 height 50
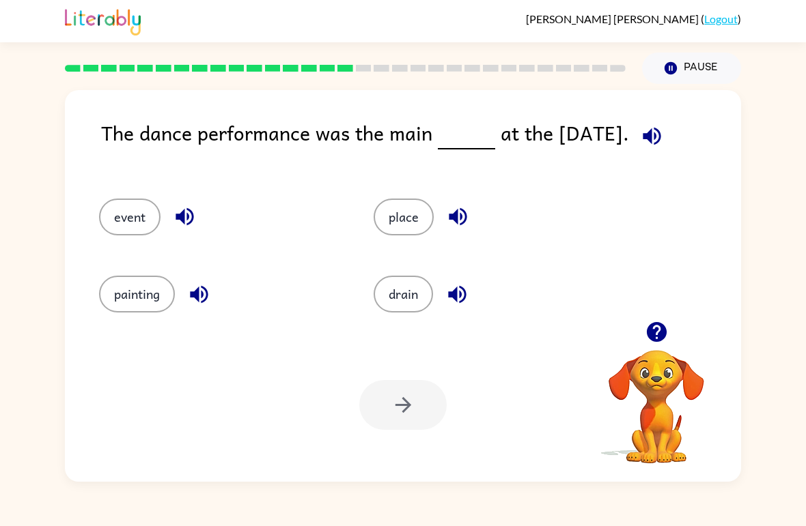
click at [559, 122] on button "button" at bounding box center [651, 136] width 35 height 35
click at [559, 221] on div "place" at bounding box center [494, 217] width 243 height 37
click at [559, 150] on div "The dance performance was the main at the carnival." at bounding box center [421, 144] width 640 height 54
click at [559, 137] on icon "button" at bounding box center [652, 136] width 24 height 24
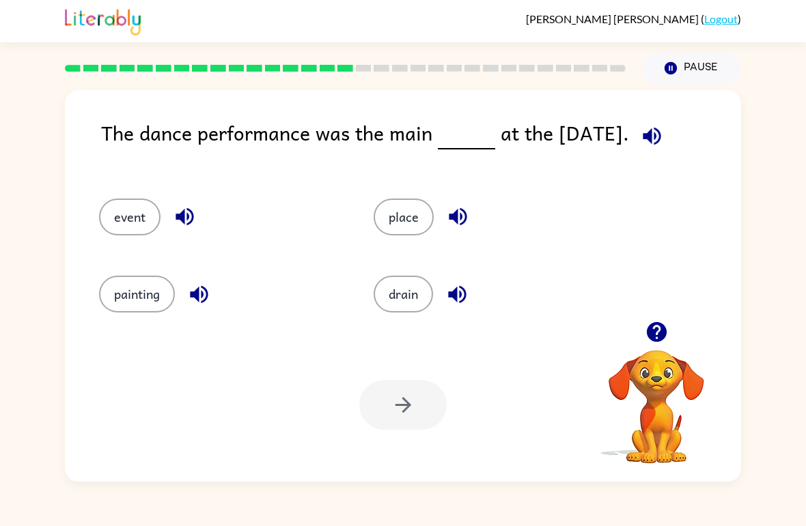
click at [559, 300] on div "drain" at bounding box center [494, 294] width 243 height 37
click at [559, 130] on icon "button" at bounding box center [651, 136] width 18 height 18
click at [559, 134] on button "button" at bounding box center [651, 136] width 35 height 35
click at [559, 126] on icon "button" at bounding box center [652, 136] width 24 height 24
click at [559, 134] on icon "button" at bounding box center [651, 136] width 18 height 18
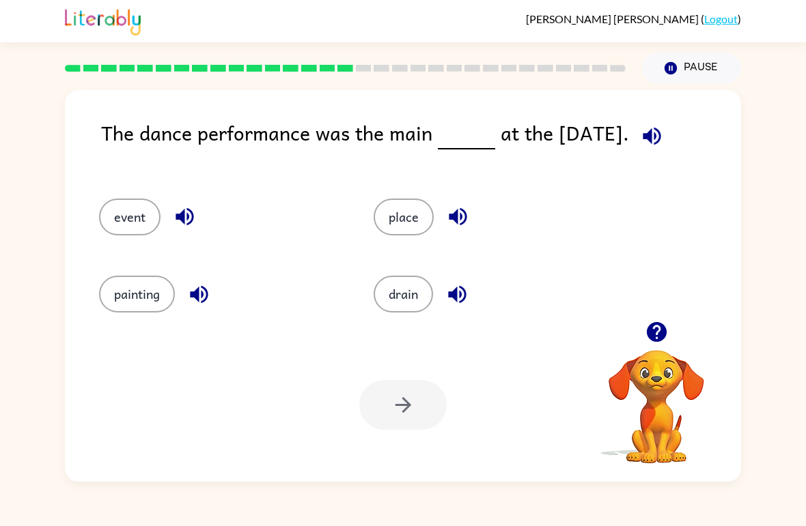
click at [559, 139] on icon "button" at bounding box center [652, 136] width 24 height 24
click at [559, 127] on button "button" at bounding box center [651, 136] width 35 height 35
click at [559, 134] on icon "button" at bounding box center [652, 136] width 24 height 24
click at [559, 123] on button "button" at bounding box center [651, 136] width 35 height 35
click at [406, 221] on button "place" at bounding box center [403, 217] width 60 height 37
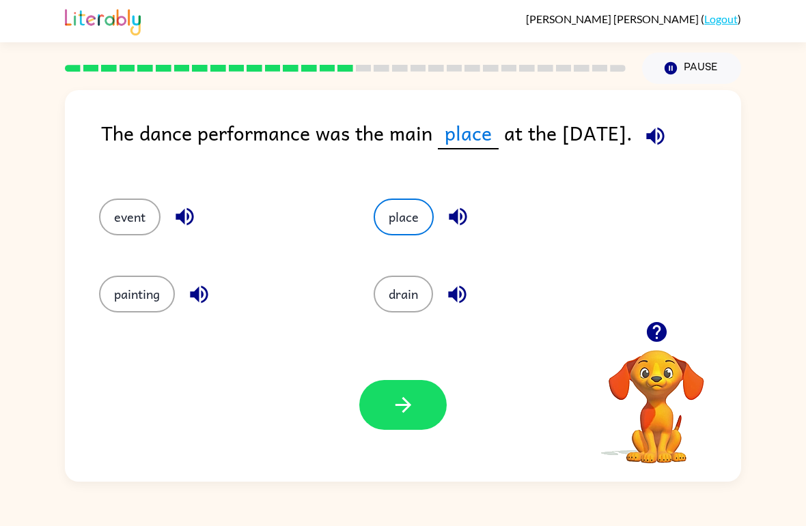
click at [442, 418] on button "button" at bounding box center [402, 405] width 87 height 50
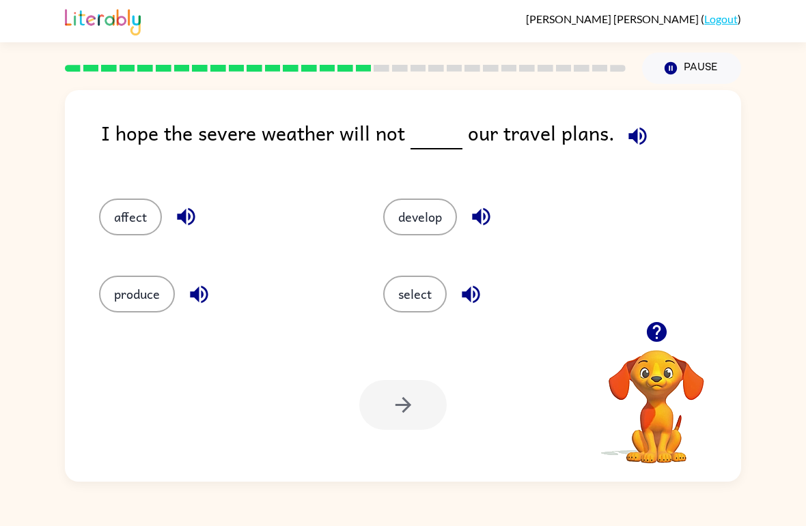
click at [559, 131] on icon "button" at bounding box center [637, 136] width 24 height 24
click at [107, 229] on button "affect" at bounding box center [130, 217] width 63 height 37
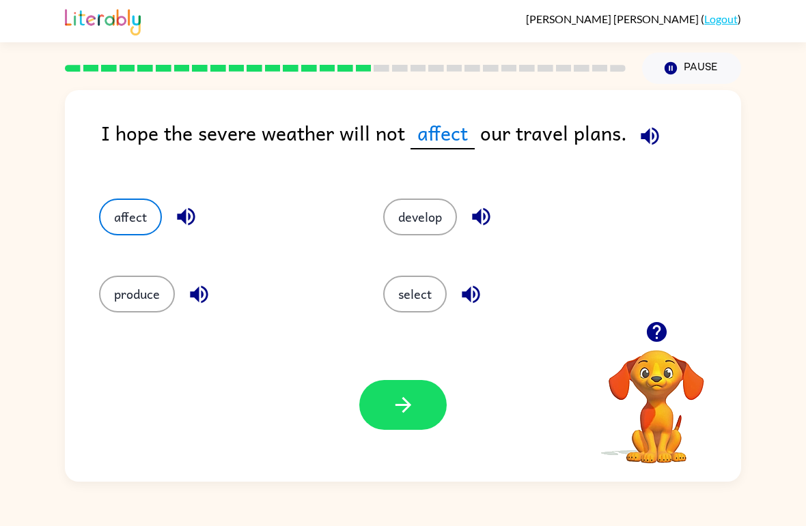
click at [423, 388] on button "button" at bounding box center [402, 405] width 87 height 50
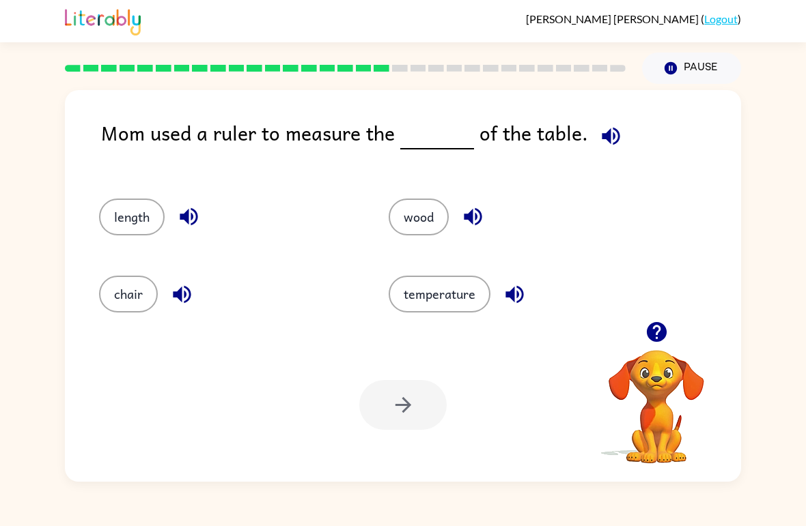
click at [559, 141] on icon "button" at bounding box center [611, 136] width 24 height 24
click at [127, 308] on button "chair" at bounding box center [128, 294] width 59 height 37
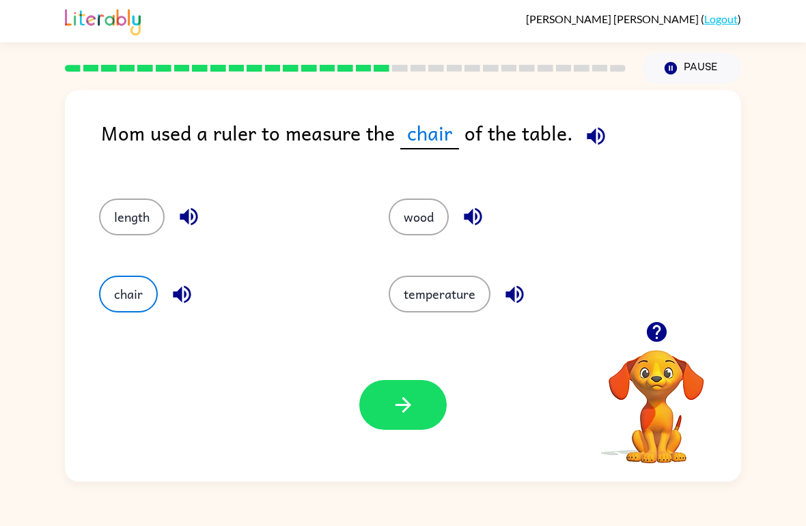
click at [403, 417] on icon "button" at bounding box center [403, 405] width 24 height 24
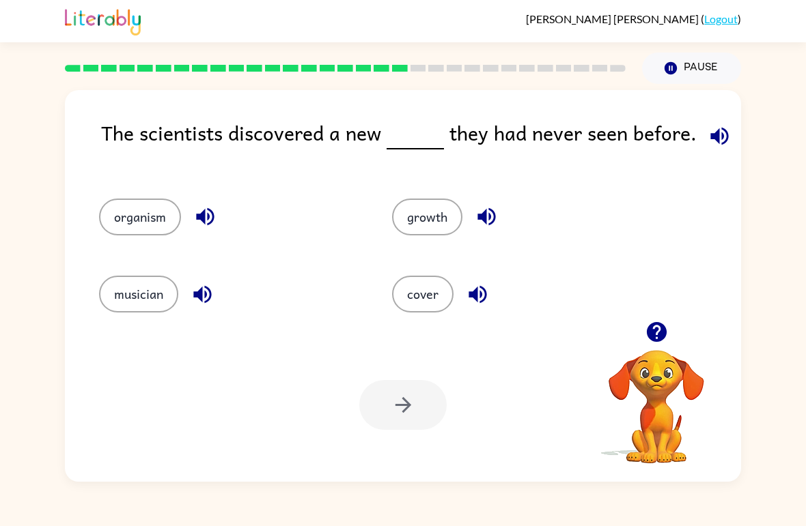
click at [559, 132] on div "The scientists discovered a new they had never seen before." at bounding box center [421, 144] width 640 height 54
click at [559, 140] on icon "button" at bounding box center [719, 136] width 18 height 18
click at [104, 339] on div "Your browser must support playing .mp4 files to use Literably. Please try using…" at bounding box center [403, 405] width 676 height 154
click at [105, 322] on div "musician" at bounding box center [219, 288] width 293 height 77
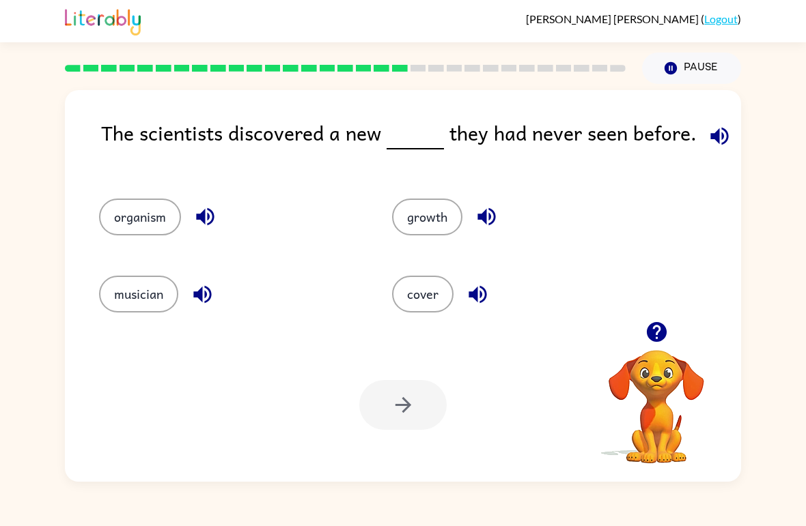
click at [130, 283] on button "musician" at bounding box center [138, 294] width 79 height 37
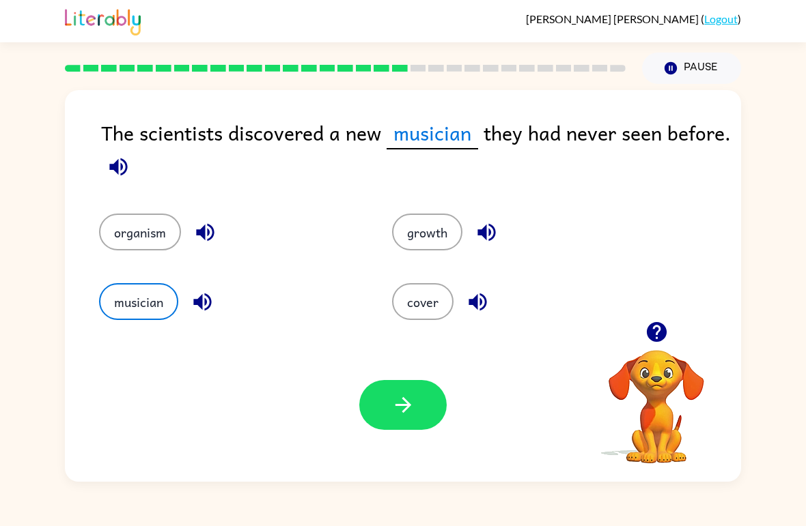
click at [412, 394] on icon "button" at bounding box center [403, 405] width 24 height 24
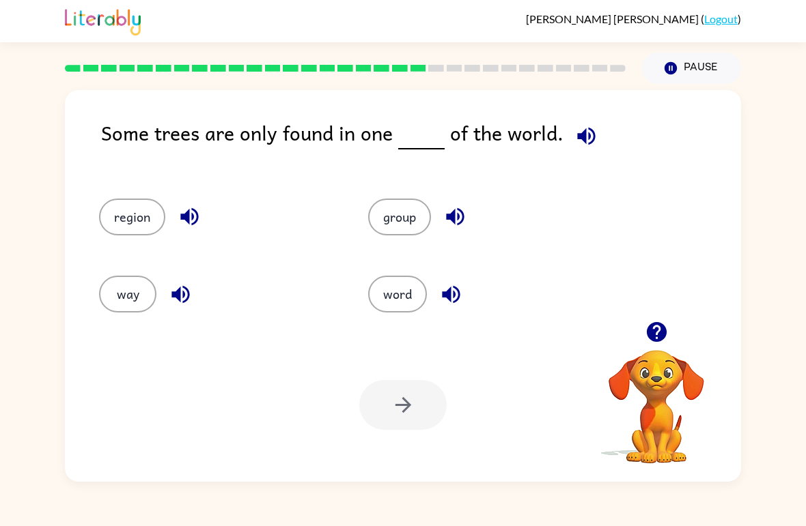
click at [559, 134] on icon "button" at bounding box center [586, 136] width 24 height 24
click at [421, 221] on button "group" at bounding box center [399, 217] width 63 height 37
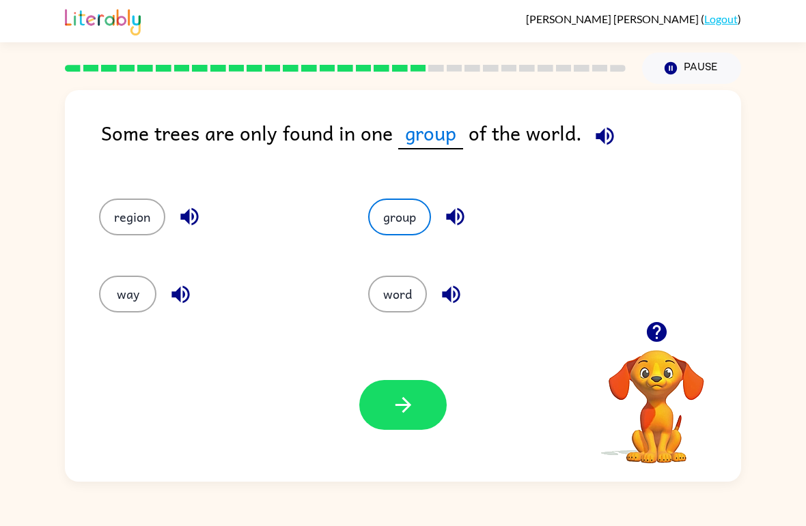
click at [391, 414] on icon "button" at bounding box center [403, 405] width 24 height 24
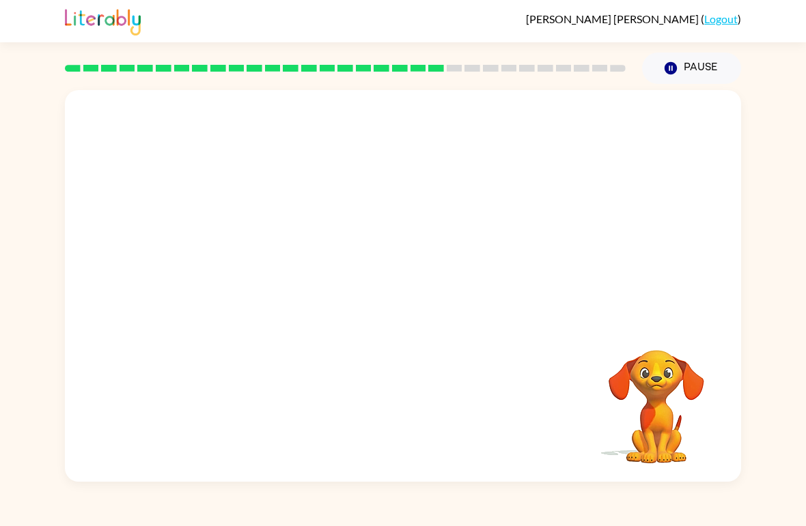
click at [559, 261] on div "Your browser must support playing .mp4 files to use Literably. Please try using…" at bounding box center [403, 283] width 806 height 398
click at [294, 282] on video "Your browser must support playing .mp4 files to use Literably. Please try using…" at bounding box center [403, 205] width 676 height 231
click at [405, 310] on button "button" at bounding box center [402, 293] width 87 height 50
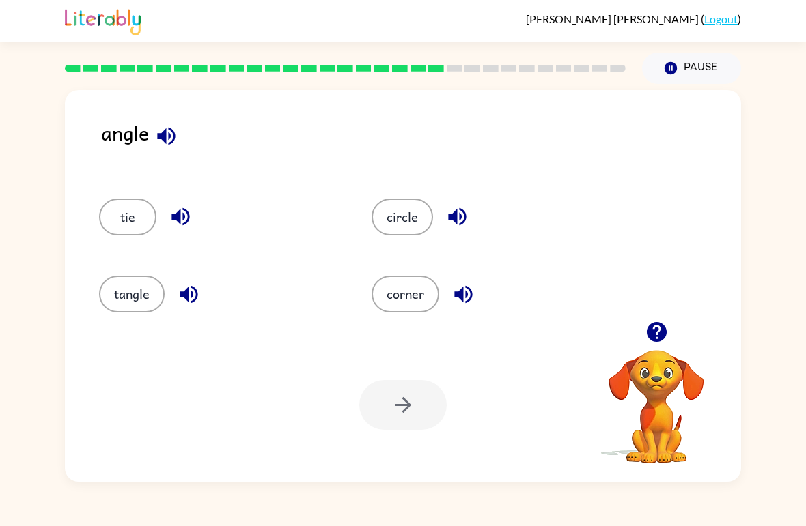
click at [410, 231] on button "circle" at bounding box center [401, 217] width 61 height 37
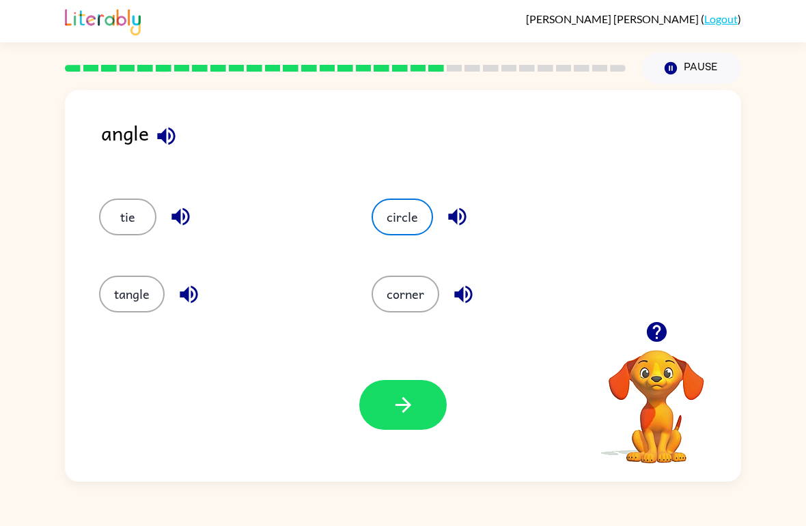
click at [146, 304] on button "tangle" at bounding box center [132, 294] width 66 height 37
click at [395, 429] on button "button" at bounding box center [402, 405] width 87 height 50
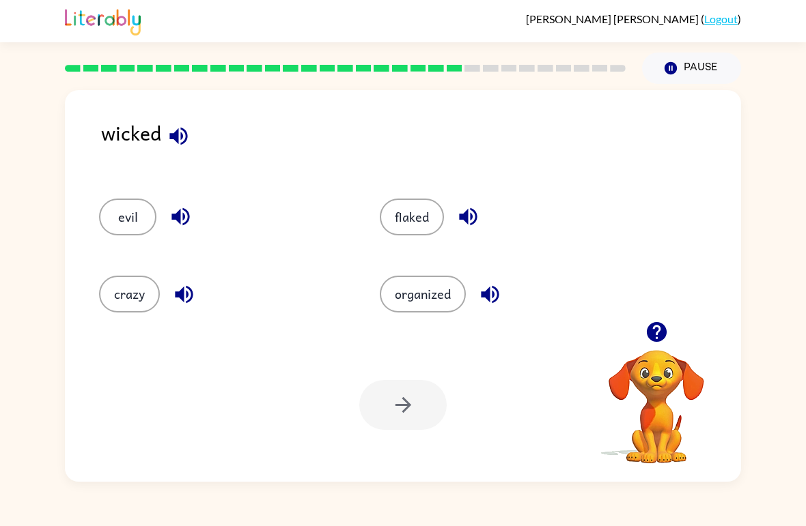
click at [190, 132] on icon "button" at bounding box center [179, 136] width 24 height 24
click at [403, 442] on div "Your browser must support playing .mp4 files to use Literably. Please try using…" at bounding box center [403, 405] width 676 height 154
click at [389, 404] on div at bounding box center [402, 405] width 87 height 50
click at [415, 216] on button "flaked" at bounding box center [412, 217] width 64 height 37
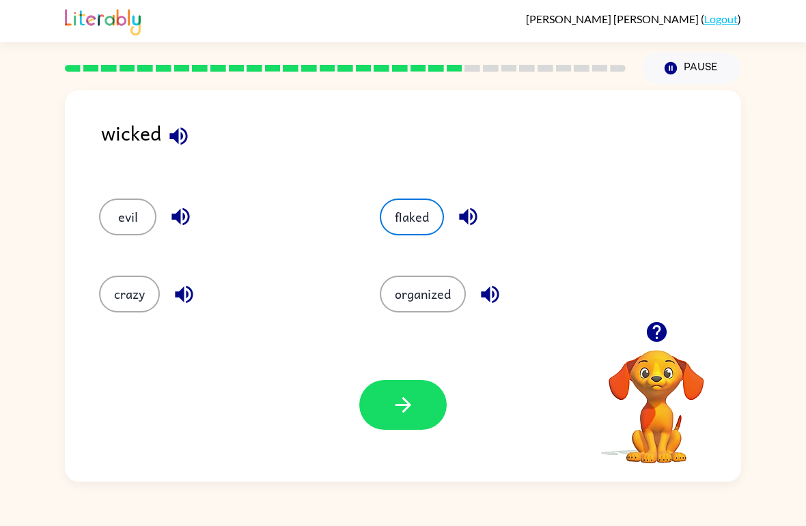
click at [398, 404] on icon "button" at bounding box center [403, 405] width 24 height 24
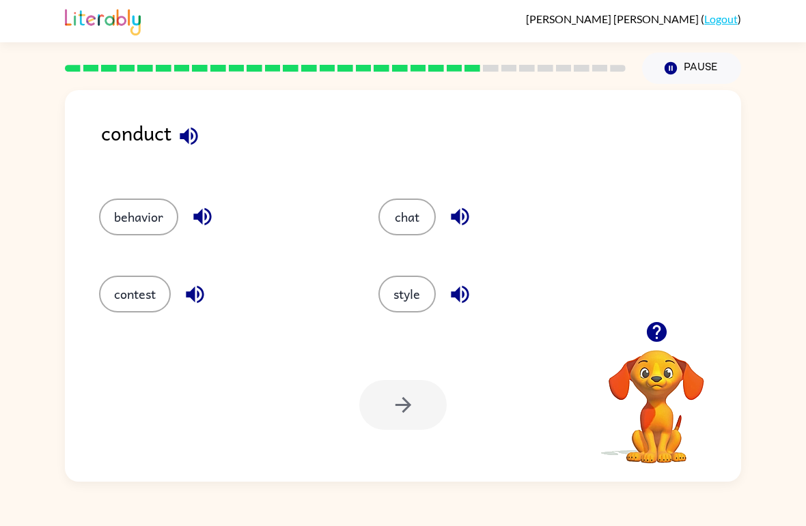
click at [113, 298] on button "contest" at bounding box center [135, 294] width 72 height 37
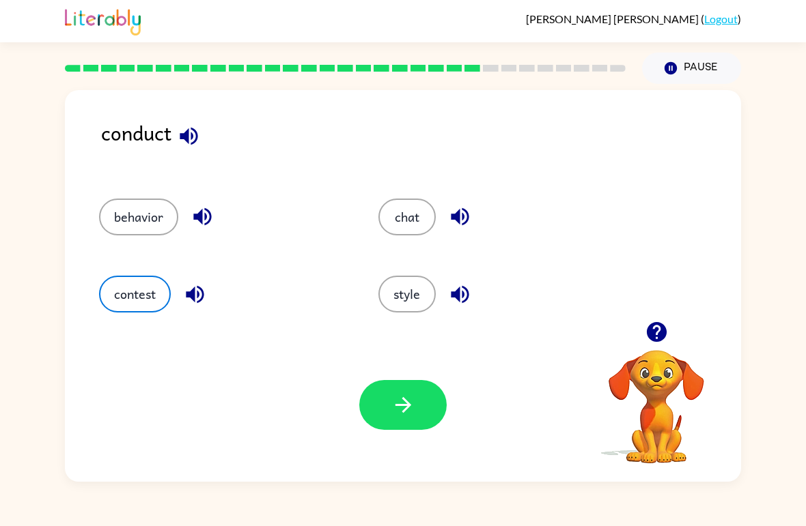
click at [398, 385] on button "button" at bounding box center [402, 405] width 87 height 50
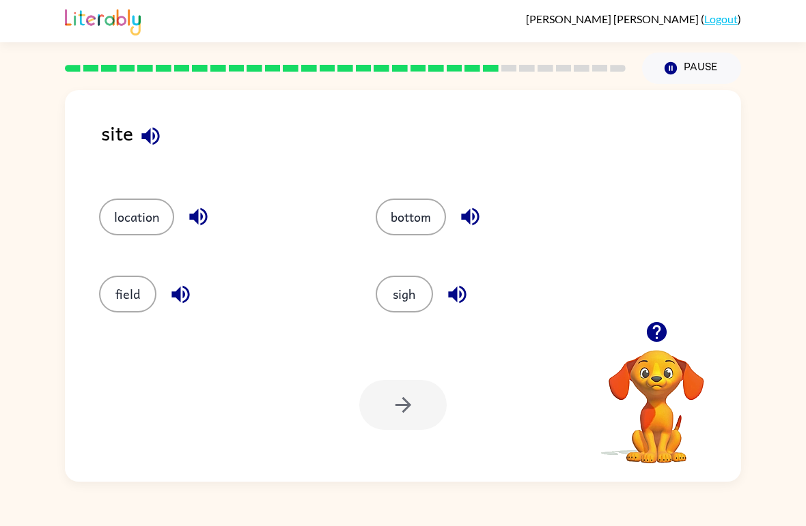
click at [378, 194] on div "bottom" at bounding box center [488, 211] width 277 height 77
click at [441, 214] on button "bottom" at bounding box center [411, 217] width 70 height 37
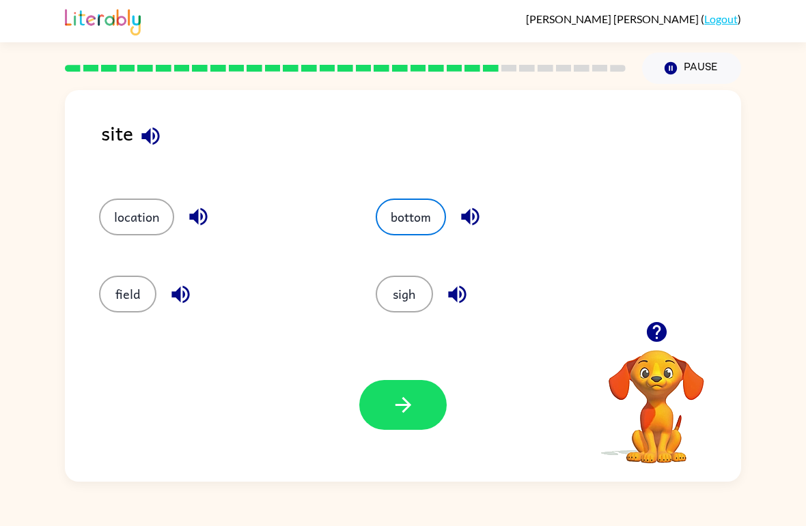
click at [401, 299] on button "sigh" at bounding box center [404, 294] width 57 height 37
click at [464, 295] on icon "button" at bounding box center [457, 295] width 24 height 24
click at [401, 297] on button "sigh" at bounding box center [404, 294] width 57 height 37
click at [402, 414] on icon "button" at bounding box center [403, 405] width 24 height 24
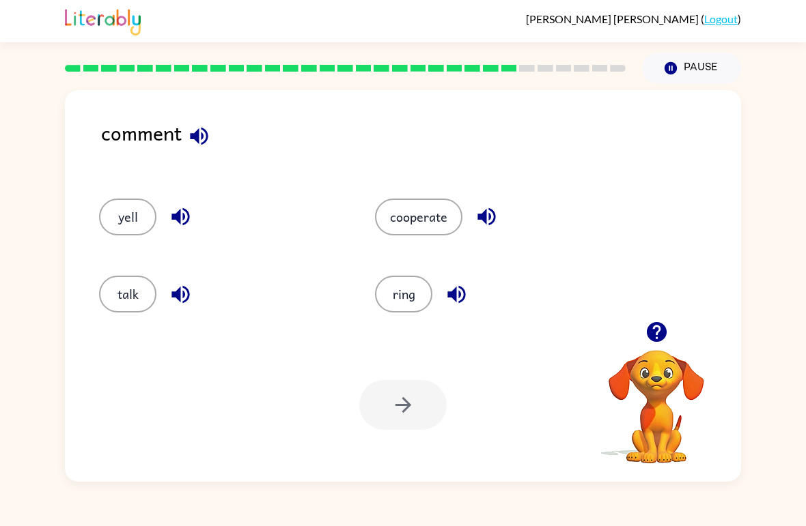
click at [212, 136] on button "button" at bounding box center [199, 136] width 35 height 35
click at [434, 215] on button "cooperate" at bounding box center [418, 217] width 87 height 37
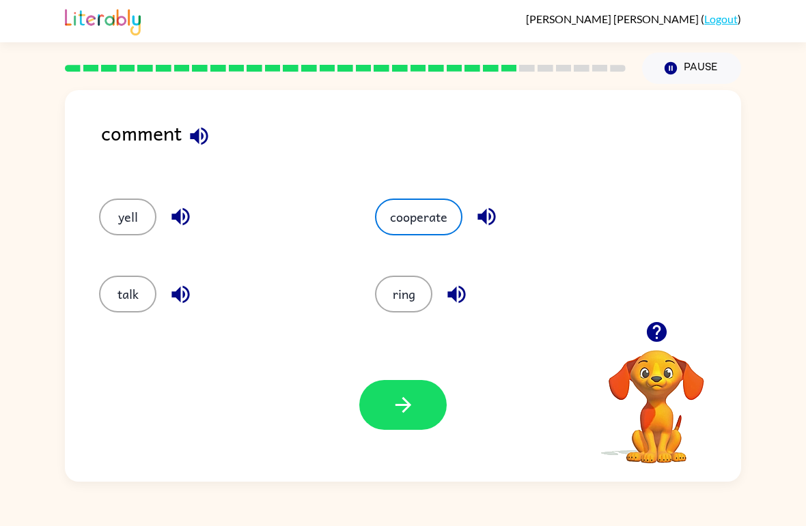
click at [392, 390] on button "button" at bounding box center [402, 405] width 87 height 50
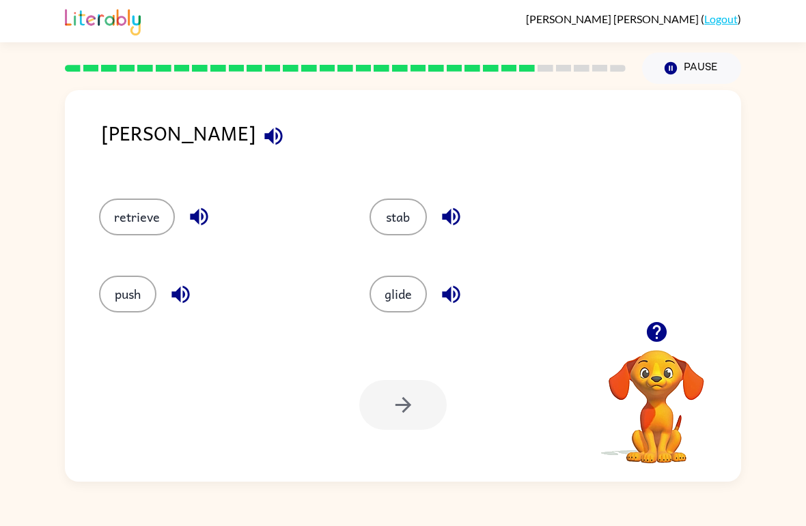
click at [408, 224] on button "stab" at bounding box center [397, 217] width 57 height 37
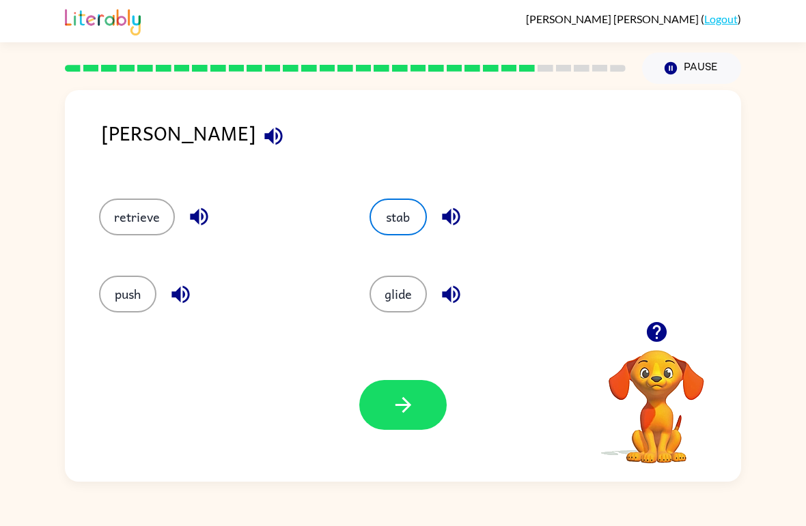
click at [424, 416] on button "button" at bounding box center [402, 405] width 87 height 50
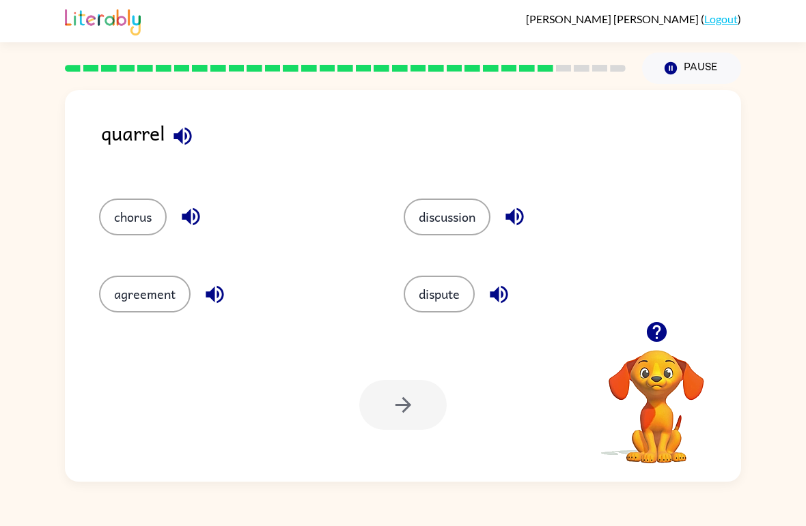
click at [559, 313] on div "dispute" at bounding box center [539, 294] width 273 height 37
click at [184, 141] on icon "button" at bounding box center [183, 136] width 24 height 24
click at [457, 302] on button "dispute" at bounding box center [438, 294] width 71 height 37
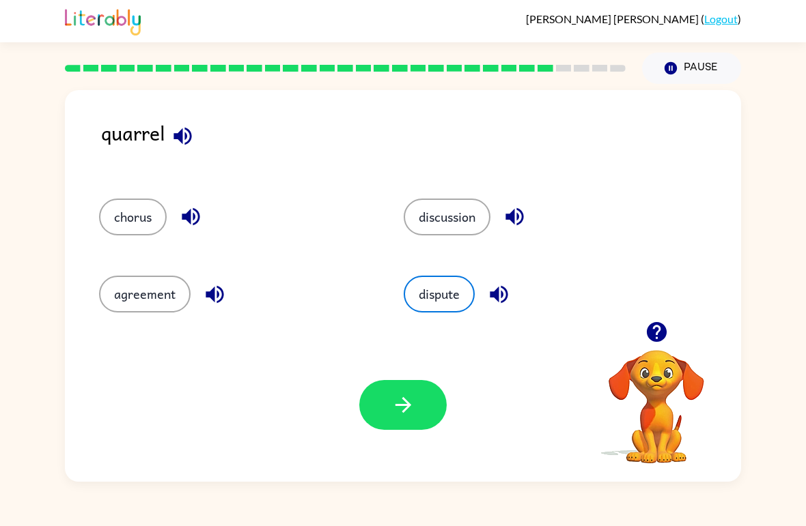
click at [405, 381] on button "button" at bounding box center [402, 405] width 87 height 50
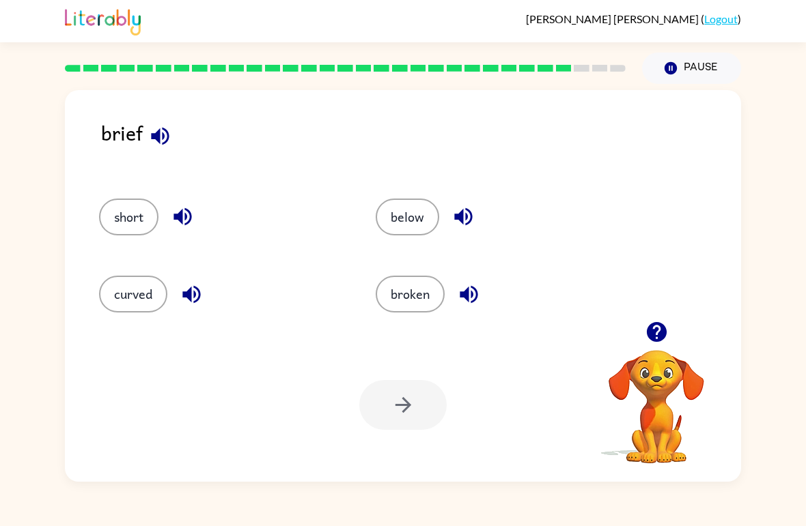
click at [173, 139] on button "button" at bounding box center [160, 136] width 35 height 35
click at [397, 289] on button "broken" at bounding box center [410, 294] width 69 height 37
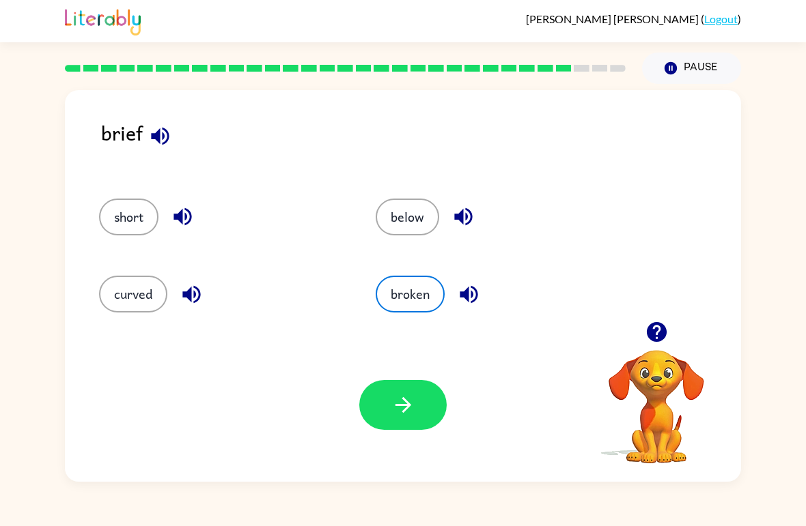
click at [126, 313] on button "curved" at bounding box center [133, 294] width 68 height 37
click at [396, 419] on button "button" at bounding box center [402, 405] width 87 height 50
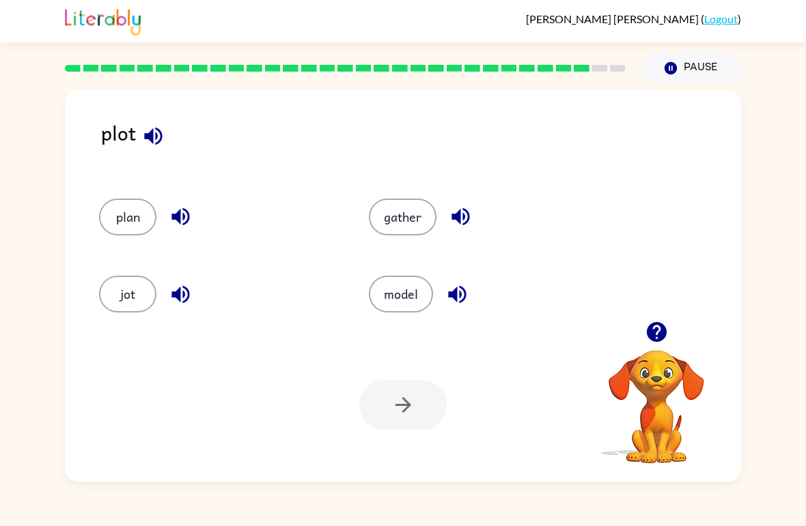
click at [145, 182] on div "plan" at bounding box center [208, 211] width 270 height 77
click at [415, 388] on div at bounding box center [402, 405] width 87 height 50
click at [102, 252] on div "jot" at bounding box center [208, 288] width 270 height 77
click at [390, 308] on button "model" at bounding box center [401, 294] width 64 height 37
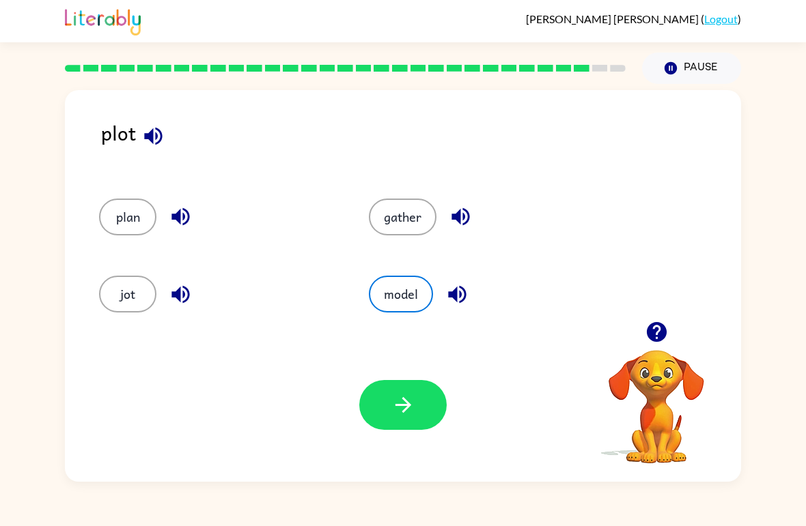
click at [378, 375] on div "Your browser must support playing .mp4 files to use Literably. Please try using…" at bounding box center [403, 405] width 676 height 154
click at [379, 408] on button "button" at bounding box center [402, 405] width 87 height 50
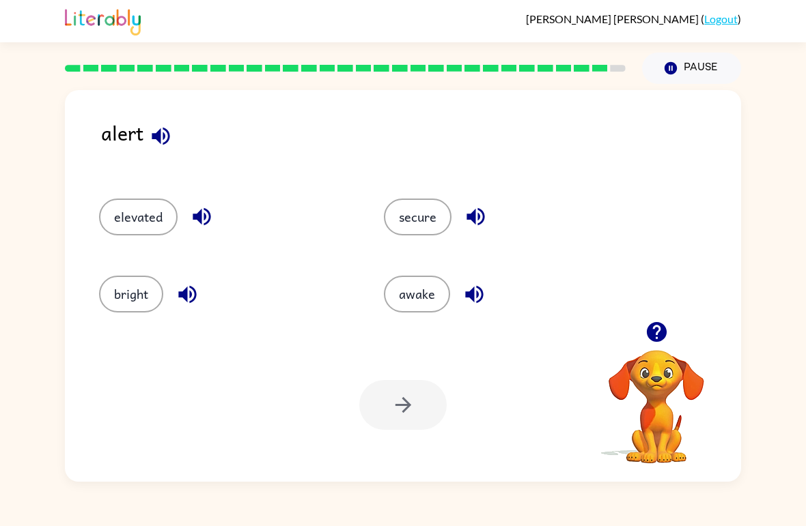
click at [486, 299] on button "button" at bounding box center [474, 294] width 35 height 35
click at [179, 127] on div "alert" at bounding box center [421, 144] width 640 height 54
click at [180, 129] on div "alert" at bounding box center [421, 144] width 640 height 54
click at [180, 128] on div "alert" at bounding box center [421, 144] width 640 height 54
click at [166, 128] on icon "button" at bounding box center [161, 136] width 24 height 24
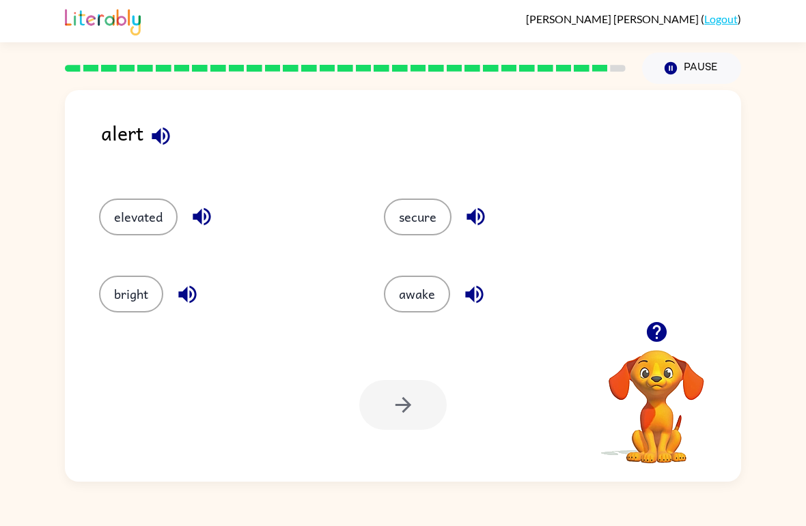
click at [203, 181] on div "elevated" at bounding box center [215, 211] width 285 height 77
click at [169, 216] on button "elevated" at bounding box center [138, 217] width 79 height 37
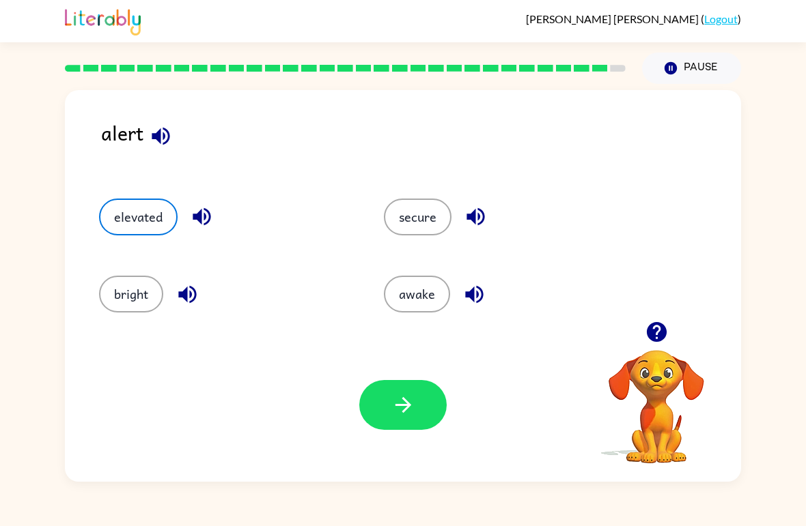
click at [393, 394] on icon "button" at bounding box center [403, 405] width 24 height 24
